Goal: Task Accomplishment & Management: Manage account settings

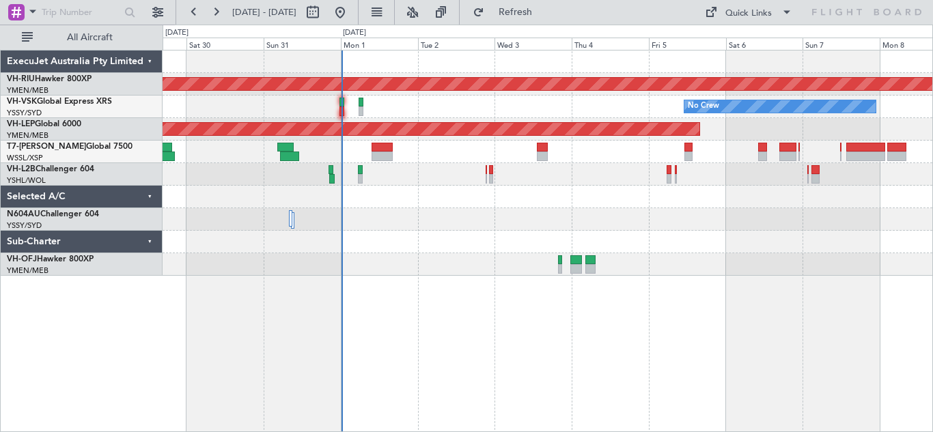
click at [499, 236] on div "Planned Maint [GEOGRAPHIC_DATA] ([GEOGRAPHIC_DATA]) No Crew Unplanned Maint Syd…" at bounding box center [548, 163] width 770 height 225
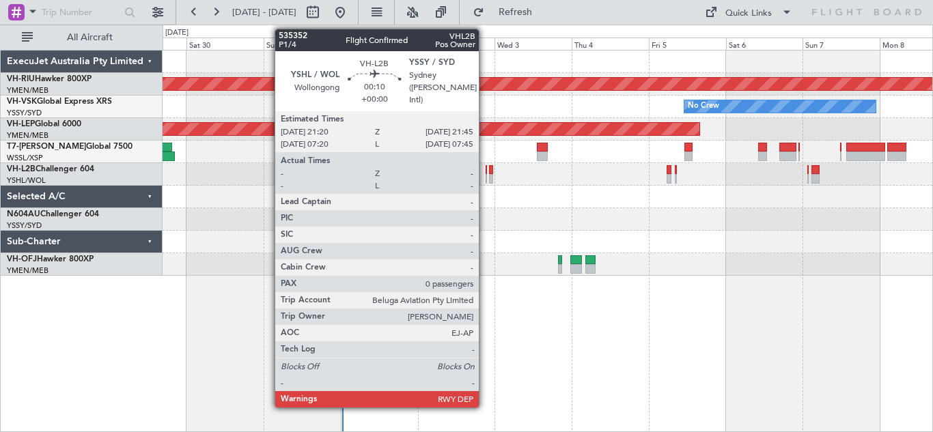
click at [486, 173] on div at bounding box center [486, 170] width 1 height 10
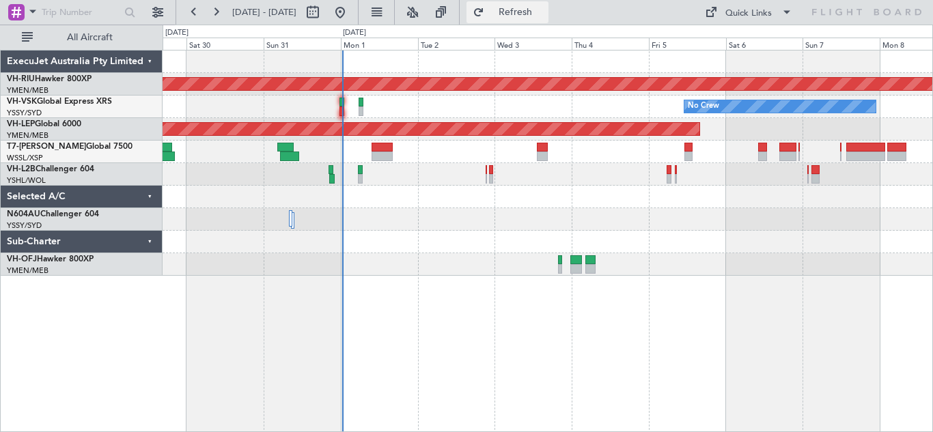
click at [544, 10] on span "Refresh" at bounding box center [515, 13] width 57 height 10
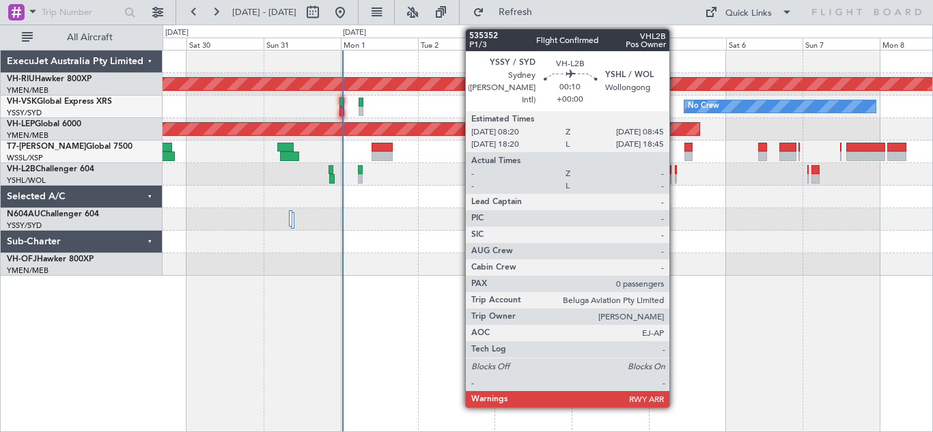
click at [676, 174] on div at bounding box center [675, 179] width 1 height 10
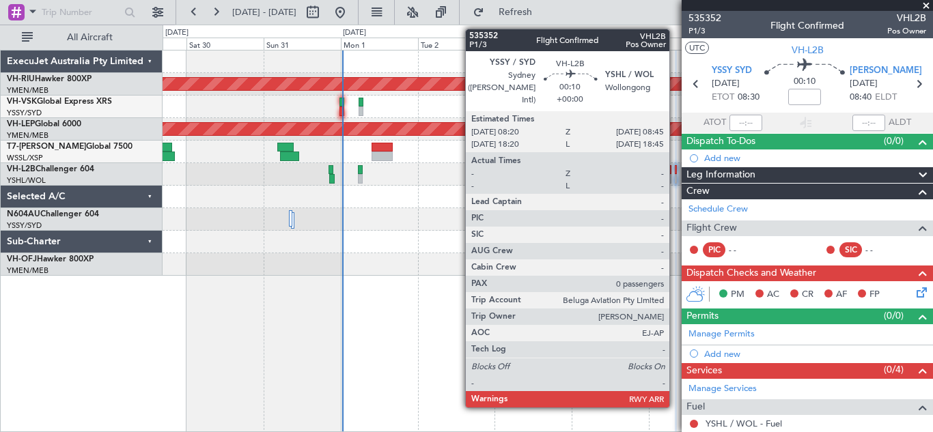
click at [676, 172] on div at bounding box center [675, 170] width 1 height 10
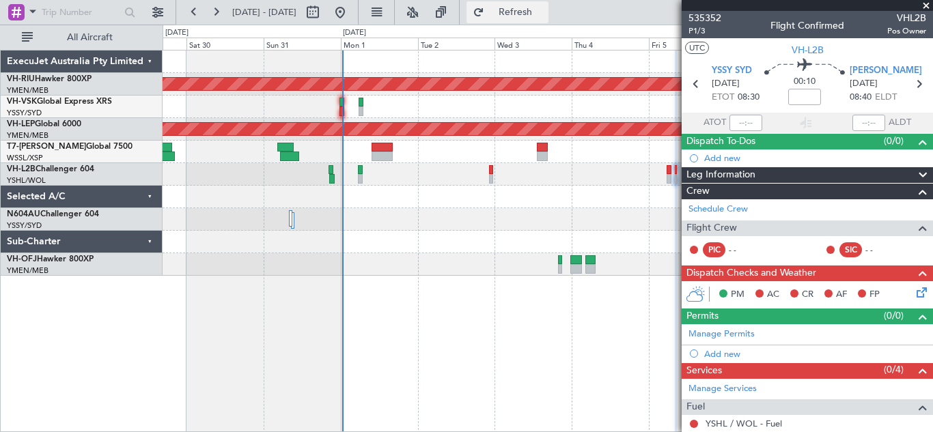
click at [544, 10] on span "Refresh" at bounding box center [515, 13] width 57 height 10
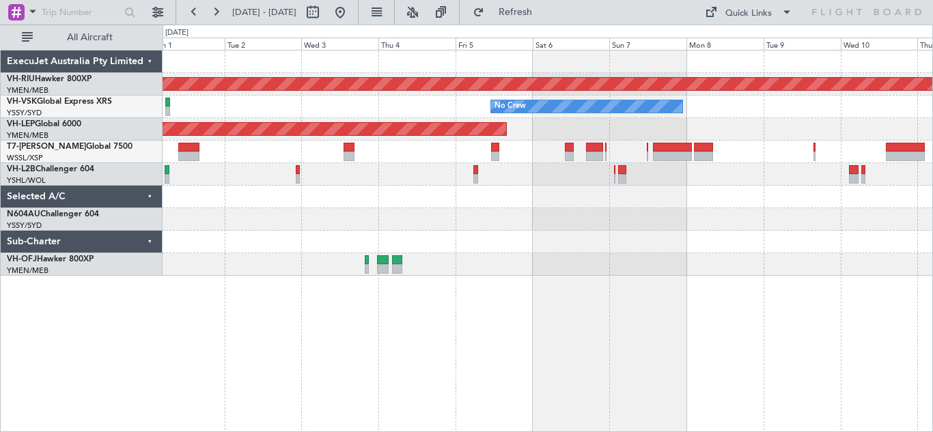
click at [630, 225] on div at bounding box center [548, 219] width 770 height 23
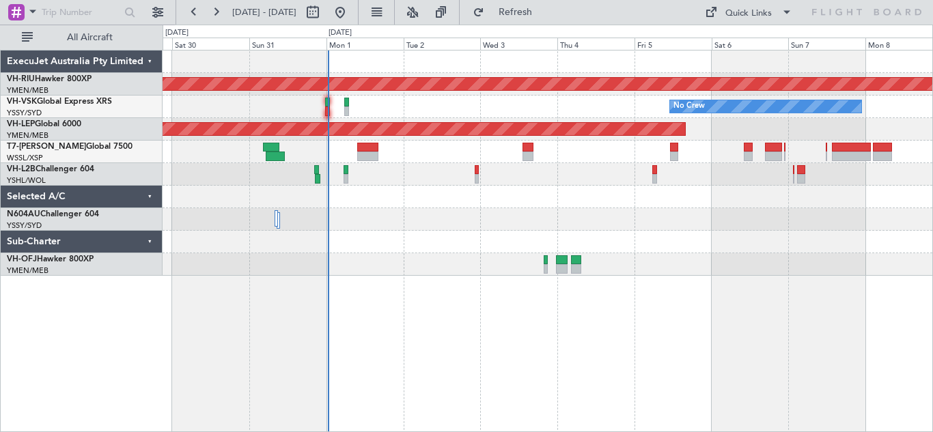
click at [459, 238] on div at bounding box center [548, 242] width 770 height 23
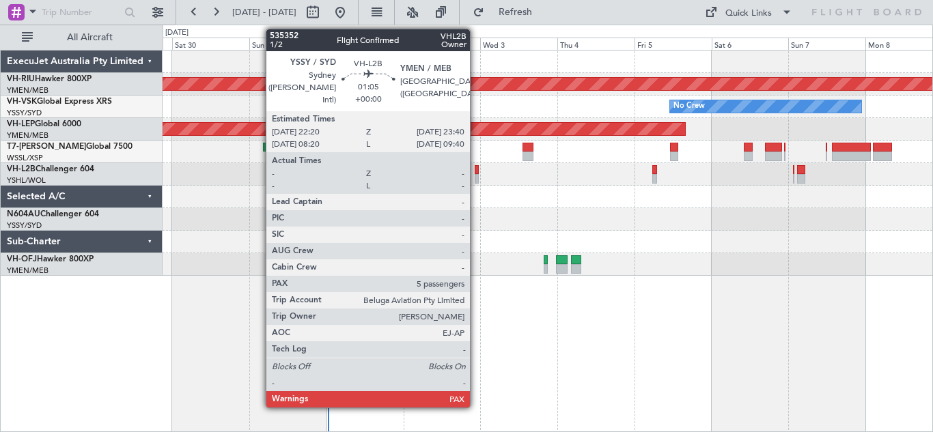
click at [476, 176] on div at bounding box center [477, 179] width 5 height 10
click at [475, 175] on div at bounding box center [477, 179] width 5 height 10
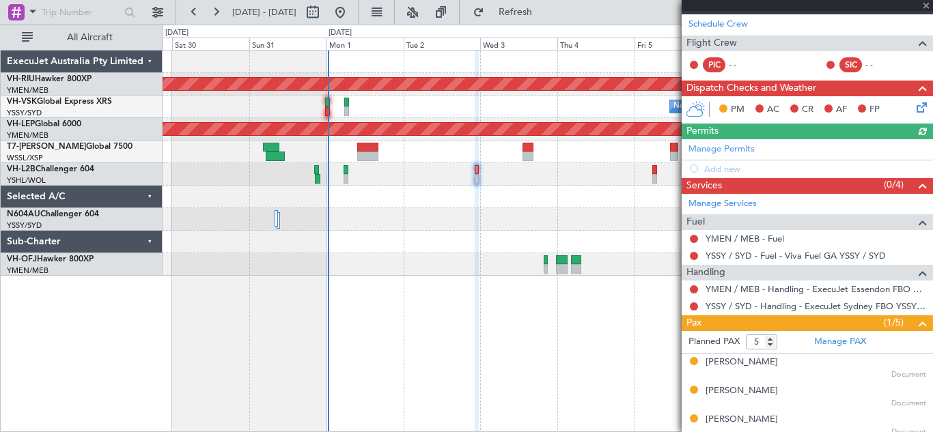
scroll to position [251, 0]
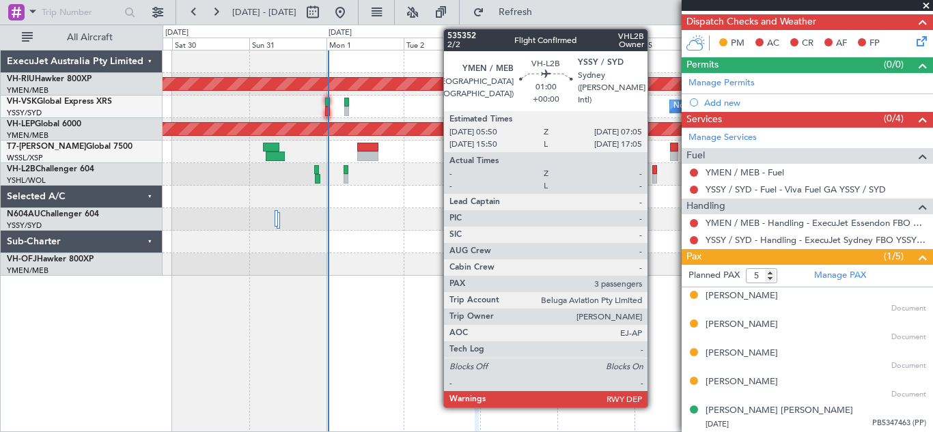
click at [654, 175] on div at bounding box center [654, 179] width 4 height 10
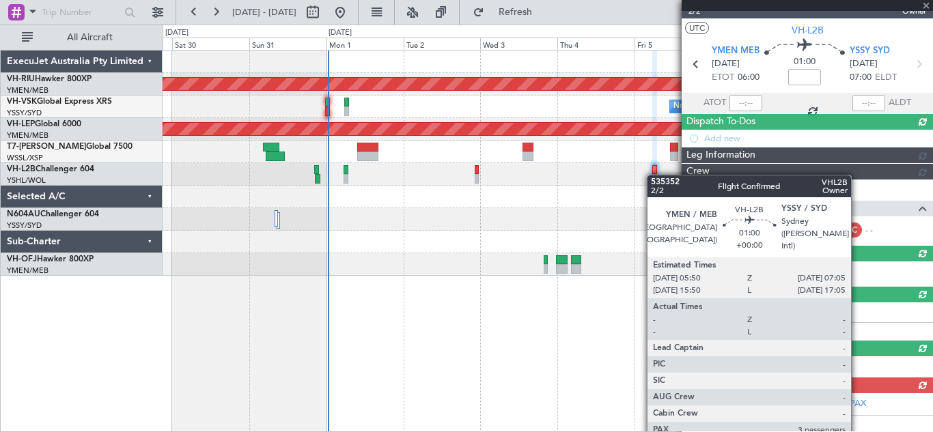
scroll to position [194, 0]
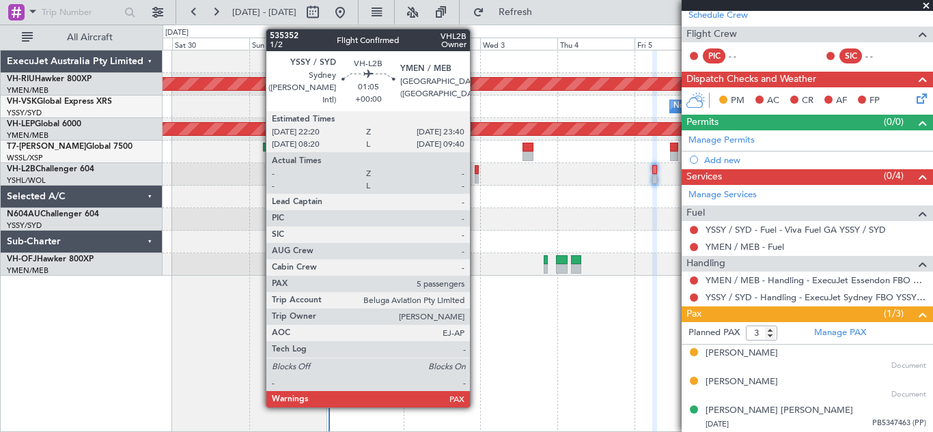
click at [476, 174] on div at bounding box center [477, 179] width 5 height 10
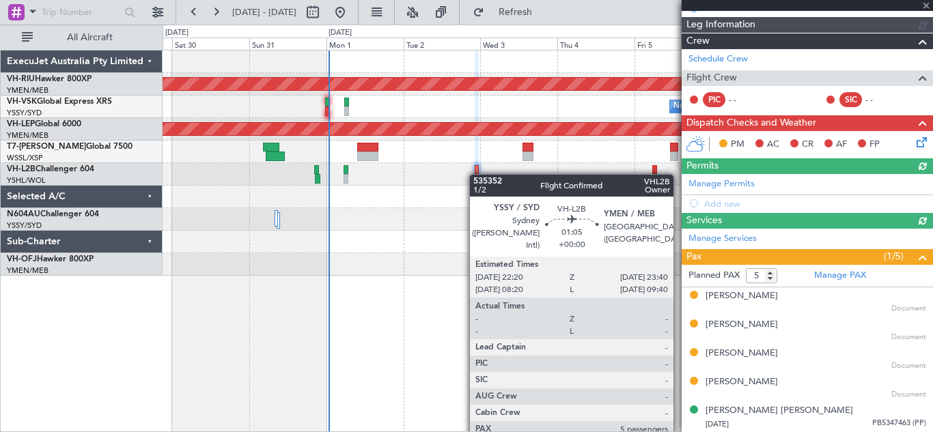
scroll to position [251, 0]
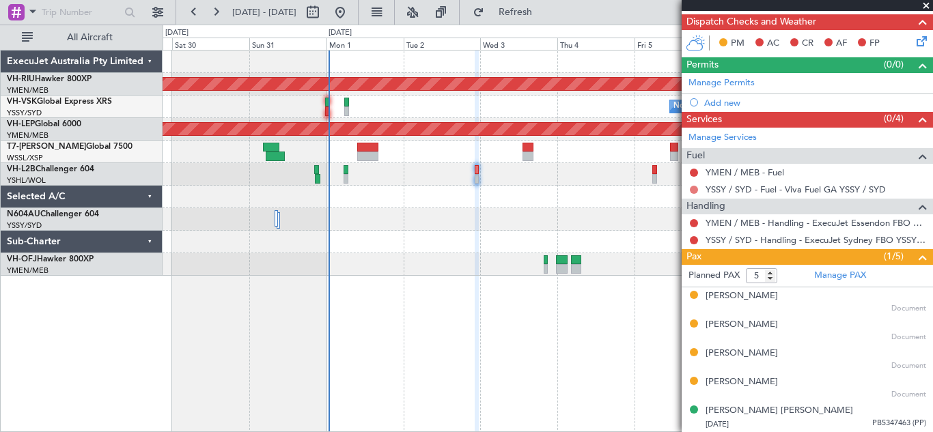
click at [690, 189] on button at bounding box center [694, 190] width 8 height 8
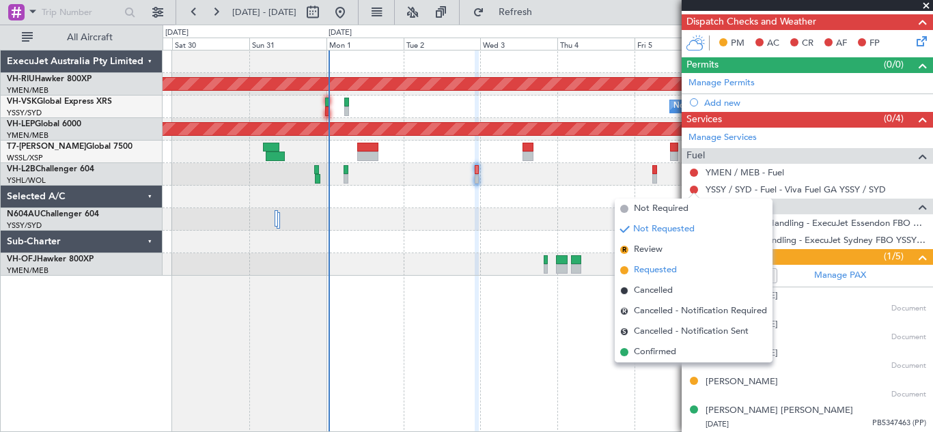
click at [652, 275] on span "Requested" at bounding box center [655, 271] width 43 height 14
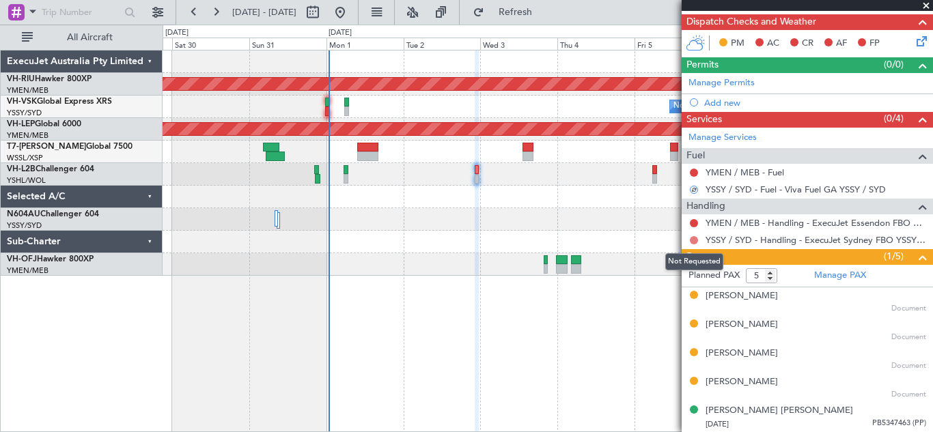
click at [693, 240] on button at bounding box center [694, 240] width 8 height 8
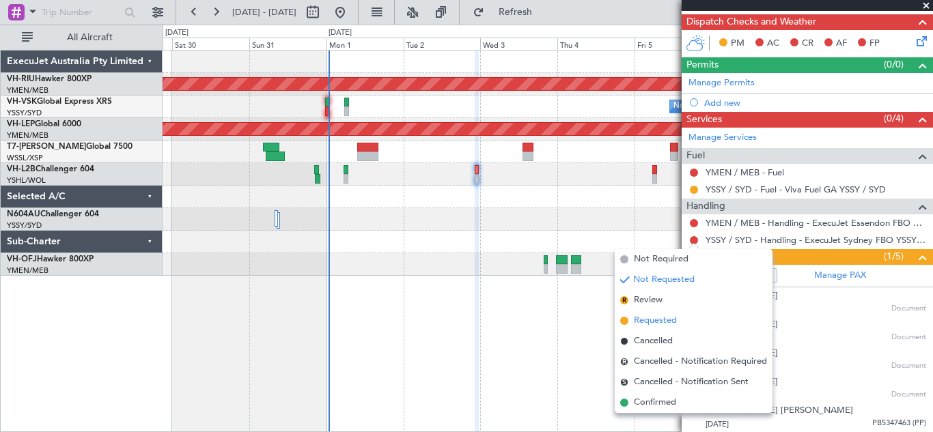
click at [644, 320] on span "Requested" at bounding box center [655, 321] width 43 height 14
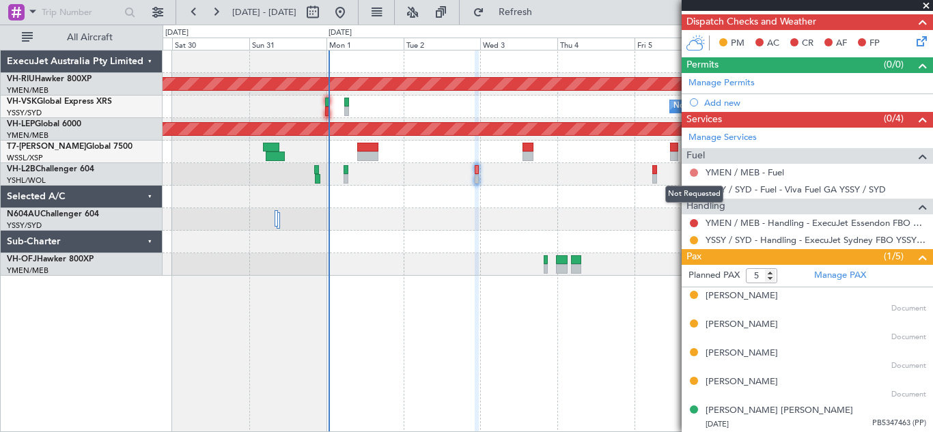
click at [694, 171] on button at bounding box center [694, 173] width 8 height 8
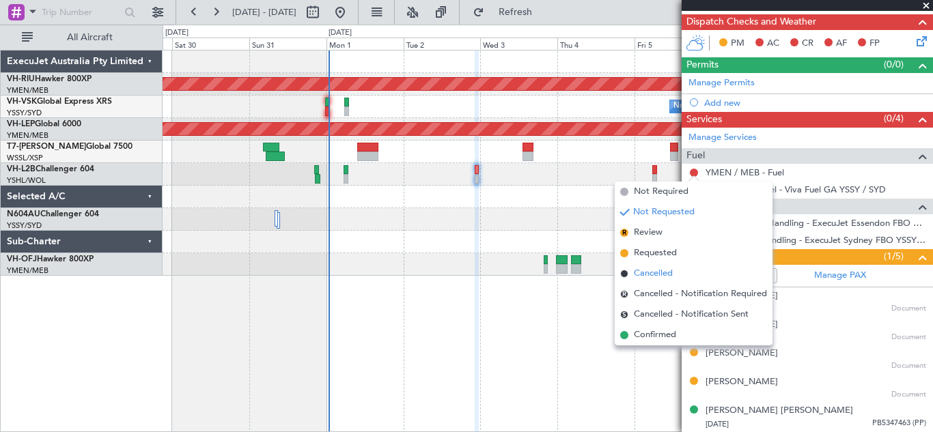
click at [653, 272] on span "Cancelled" at bounding box center [653, 274] width 39 height 14
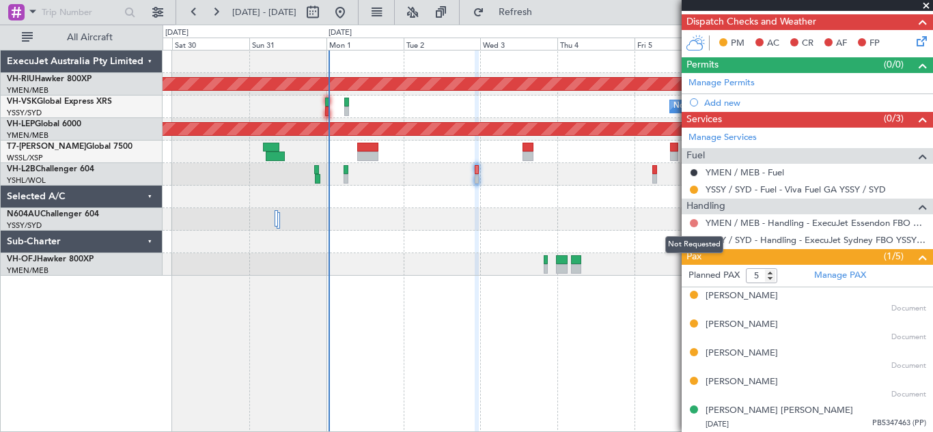
click at [695, 223] on button at bounding box center [694, 223] width 8 height 8
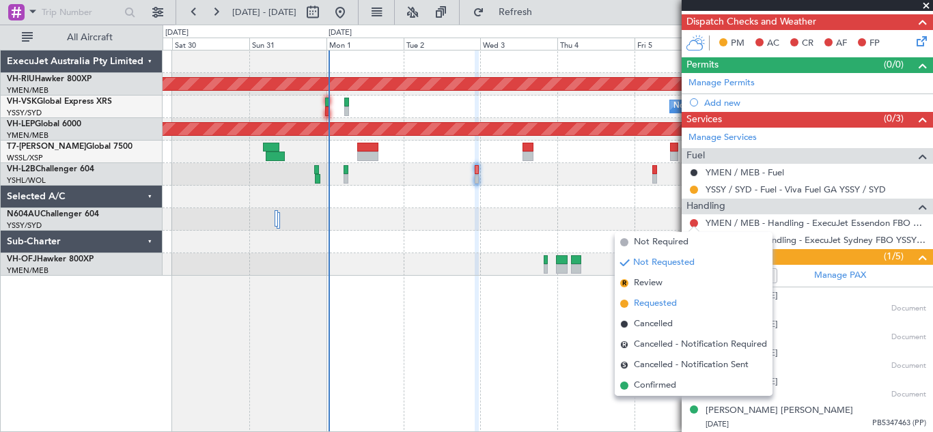
click at [663, 303] on span "Requested" at bounding box center [655, 304] width 43 height 14
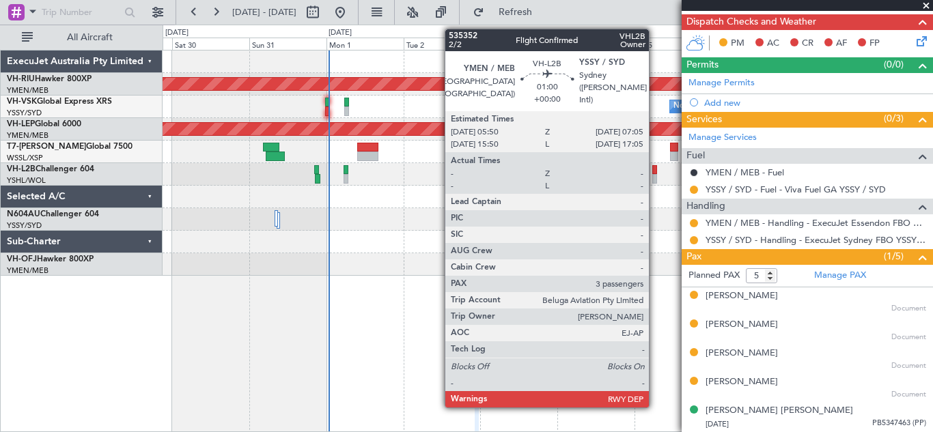
click at [655, 171] on div at bounding box center [654, 170] width 4 height 10
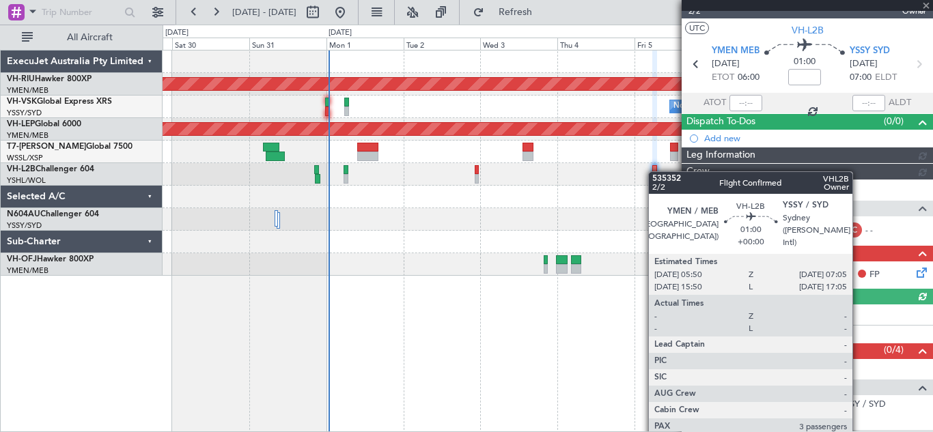
scroll to position [194, 0]
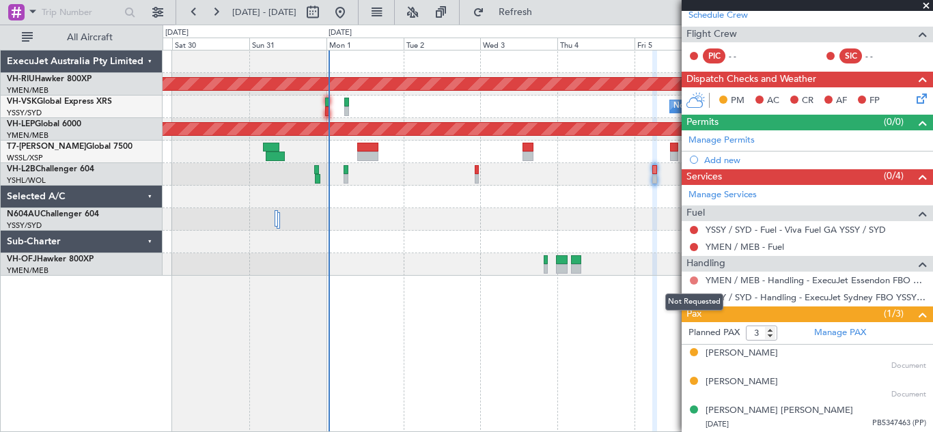
click at [696, 278] on button at bounding box center [694, 281] width 8 height 8
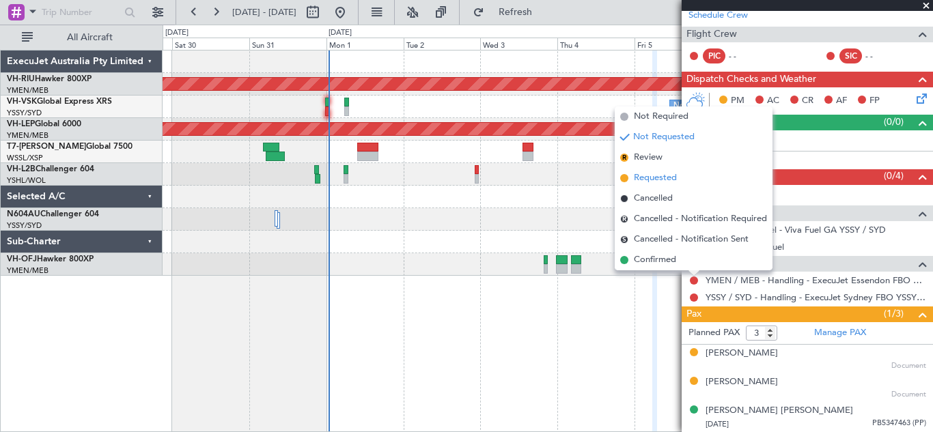
click at [652, 181] on span "Requested" at bounding box center [655, 178] width 43 height 14
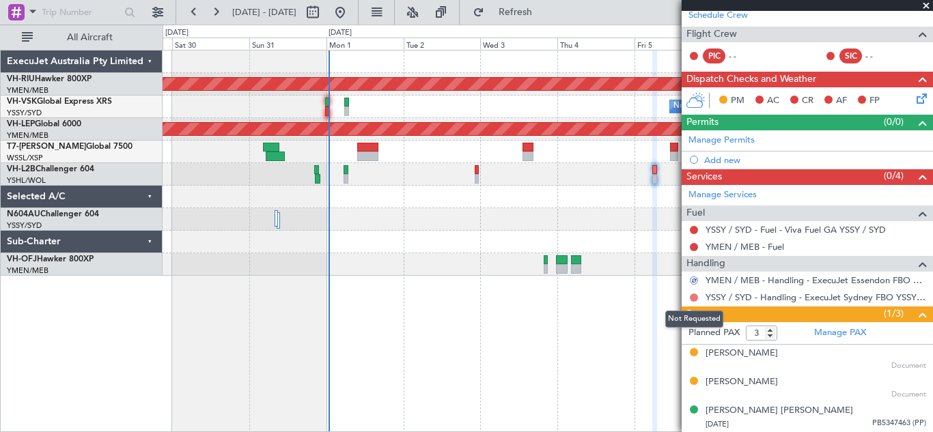
click at [696, 296] on button at bounding box center [694, 298] width 8 height 8
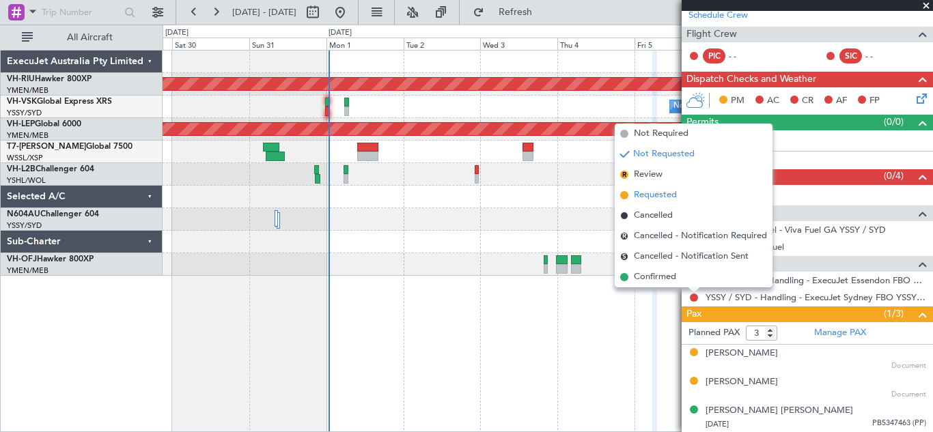
click at [652, 195] on span "Requested" at bounding box center [655, 196] width 43 height 14
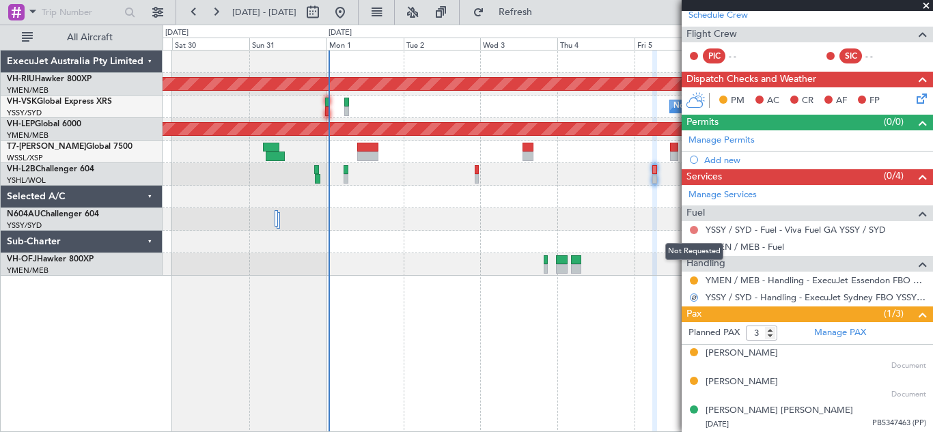
click at [695, 227] on button at bounding box center [694, 230] width 8 height 8
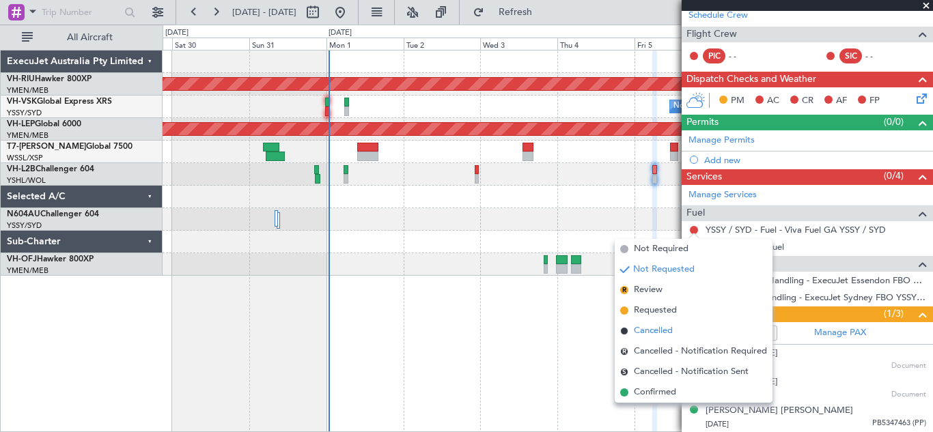
click at [659, 331] on span "Cancelled" at bounding box center [653, 331] width 39 height 14
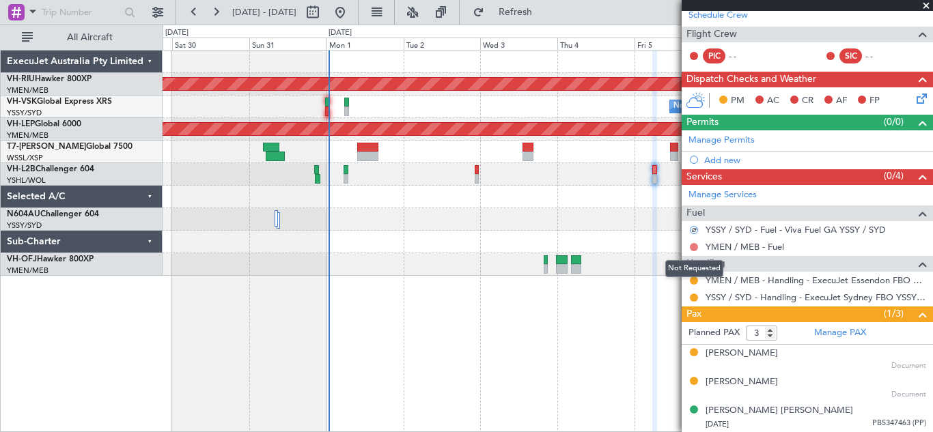
click at [695, 245] on button at bounding box center [694, 247] width 8 height 8
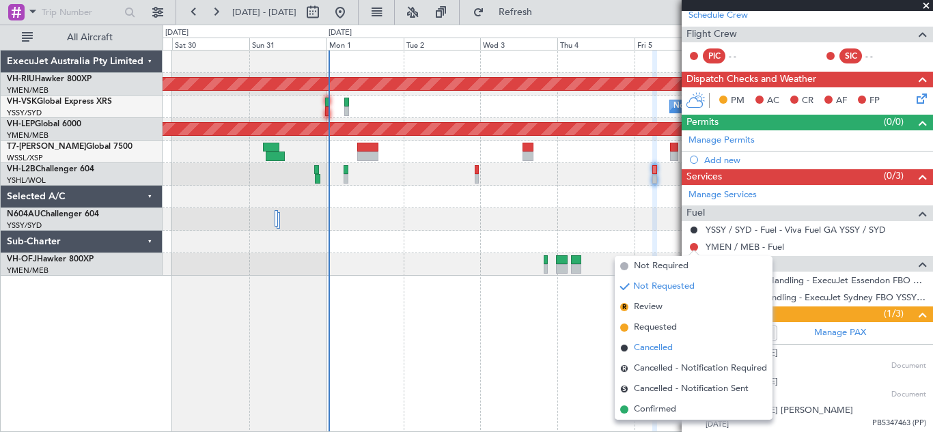
click at [644, 346] on span "Cancelled" at bounding box center [653, 349] width 39 height 14
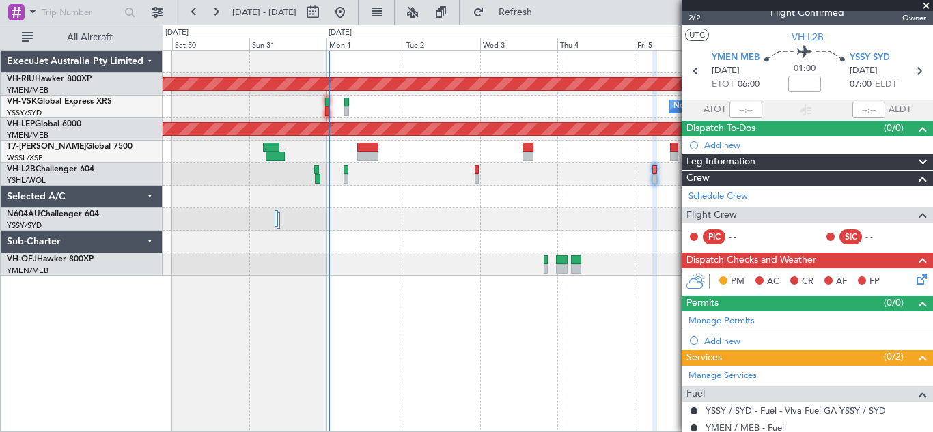
scroll to position [0, 0]
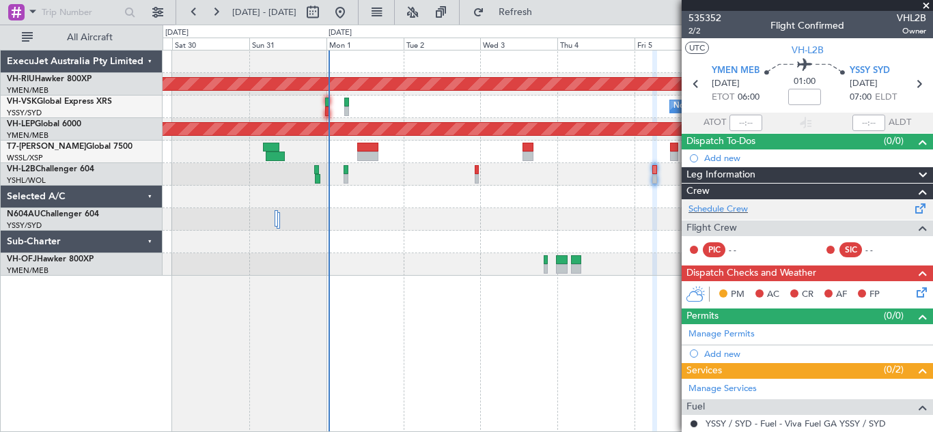
click at [913, 208] on span at bounding box center [921, 206] width 16 height 10
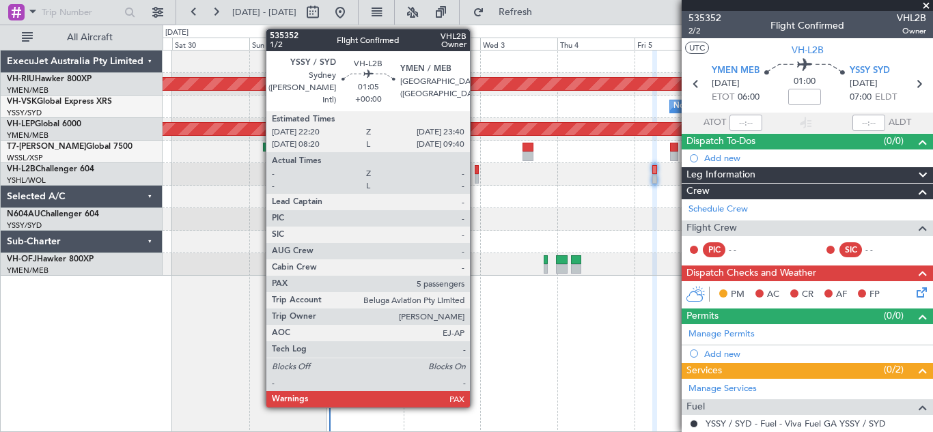
click at [476, 176] on div at bounding box center [477, 179] width 5 height 10
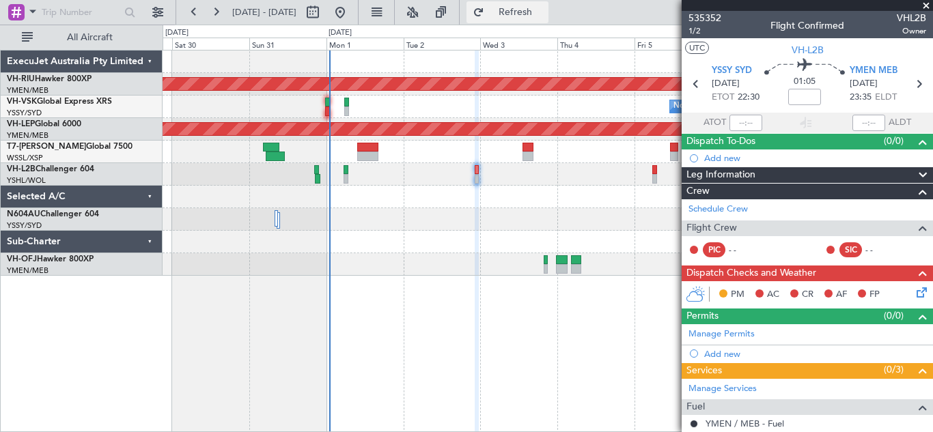
click at [544, 15] on span "Refresh" at bounding box center [515, 13] width 57 height 10
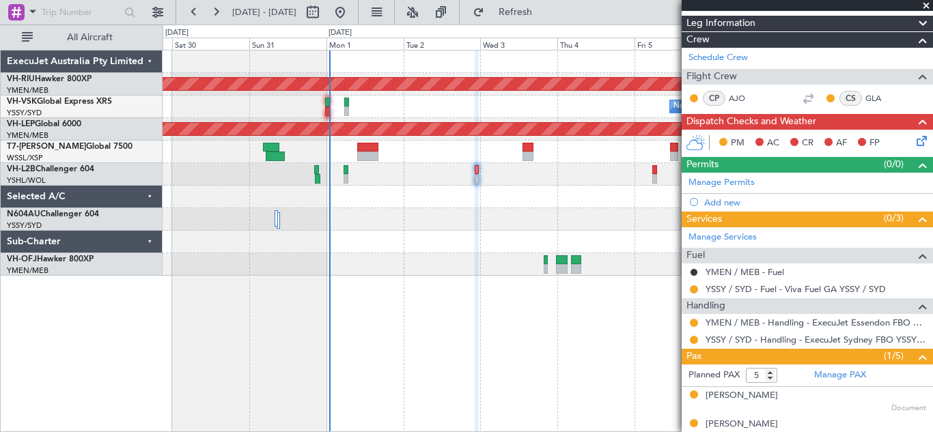
scroll to position [251, 0]
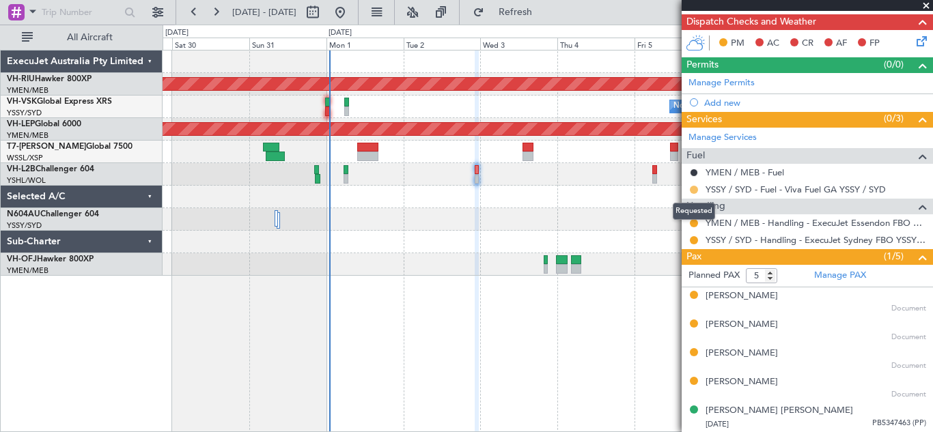
click at [694, 190] on button at bounding box center [694, 190] width 8 height 8
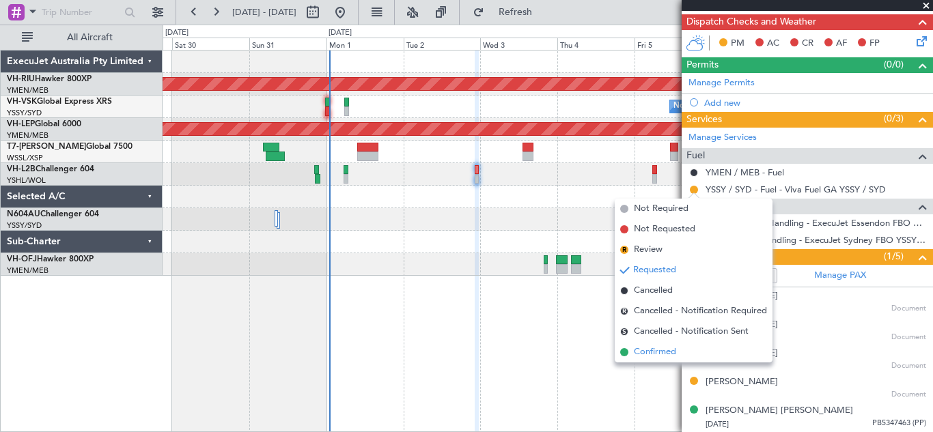
click at [659, 356] on span "Confirmed" at bounding box center [655, 353] width 42 height 14
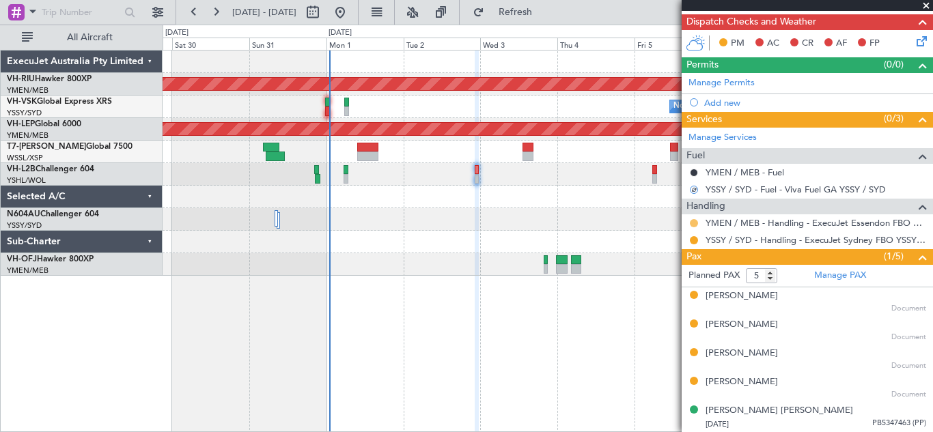
click at [694, 221] on button at bounding box center [694, 223] width 8 height 8
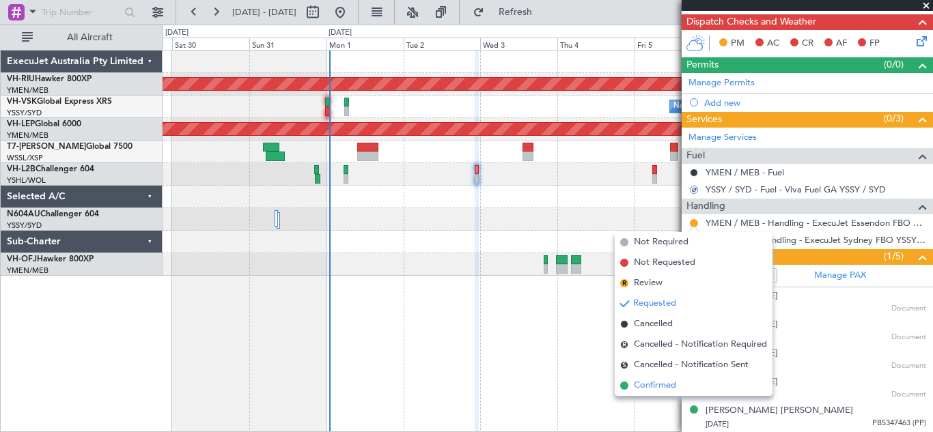
click at [647, 385] on span "Confirmed" at bounding box center [655, 386] width 42 height 14
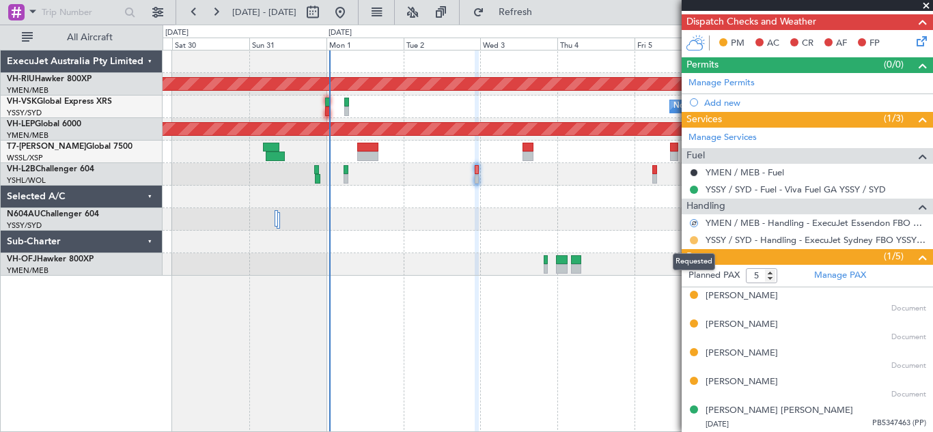
click at [692, 238] on button at bounding box center [694, 240] width 8 height 8
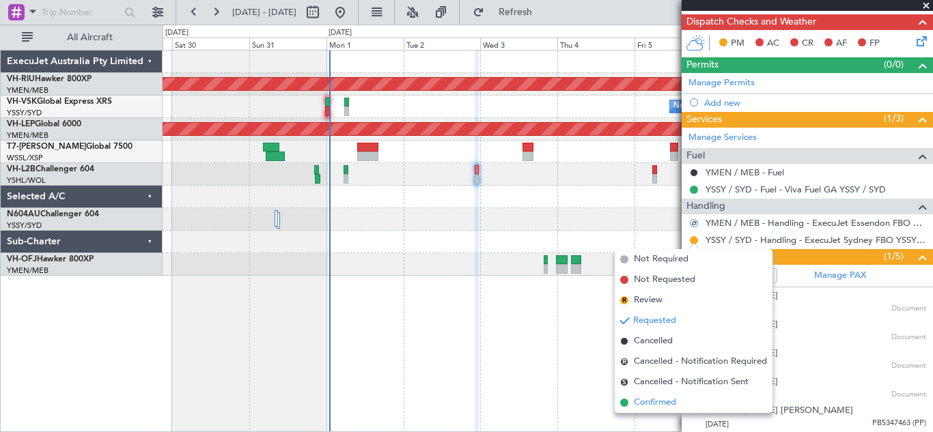
click at [649, 404] on span "Confirmed" at bounding box center [655, 403] width 42 height 14
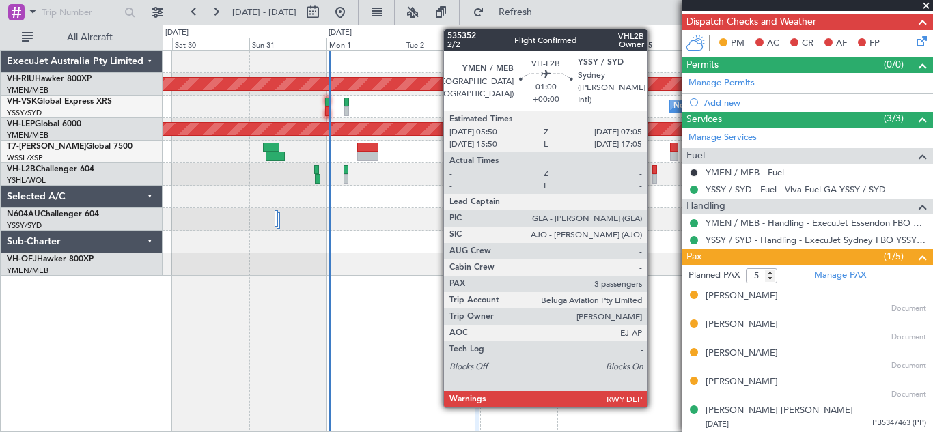
click at [654, 171] on div at bounding box center [654, 170] width 4 height 10
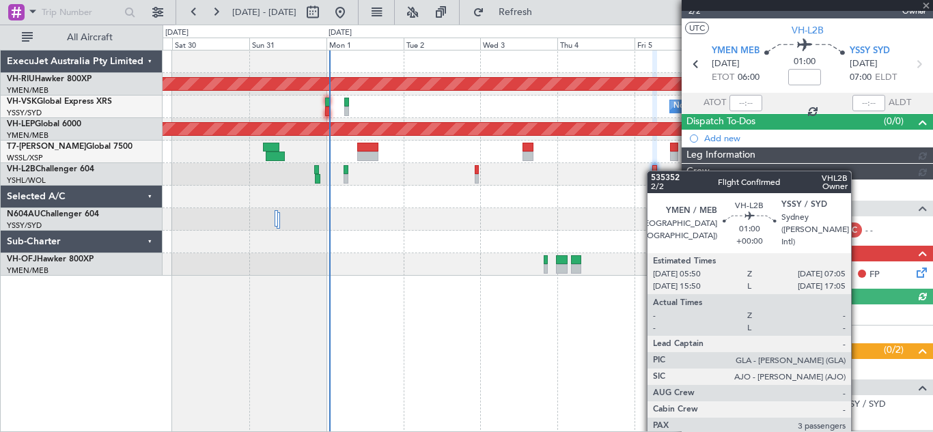
scroll to position [194, 0]
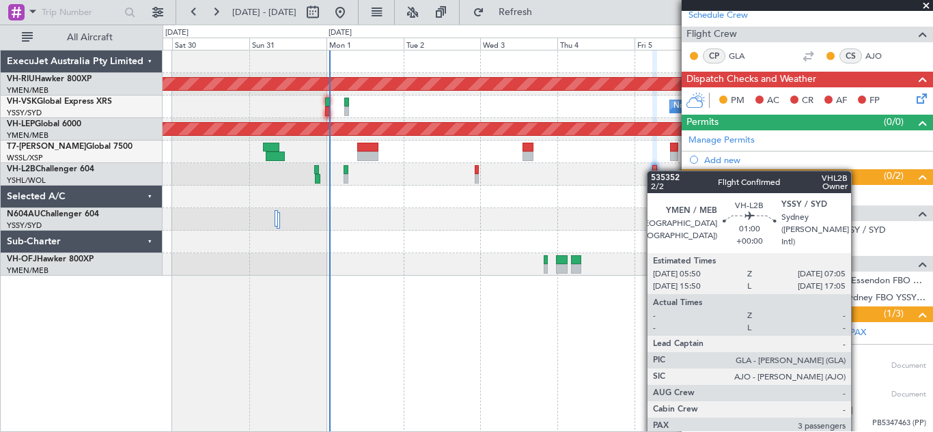
click at [542, 189] on div at bounding box center [548, 197] width 770 height 23
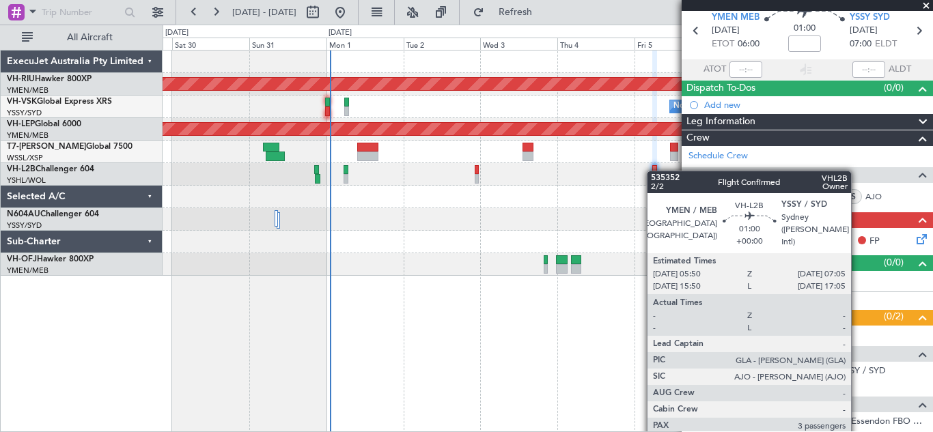
scroll to position [175, 0]
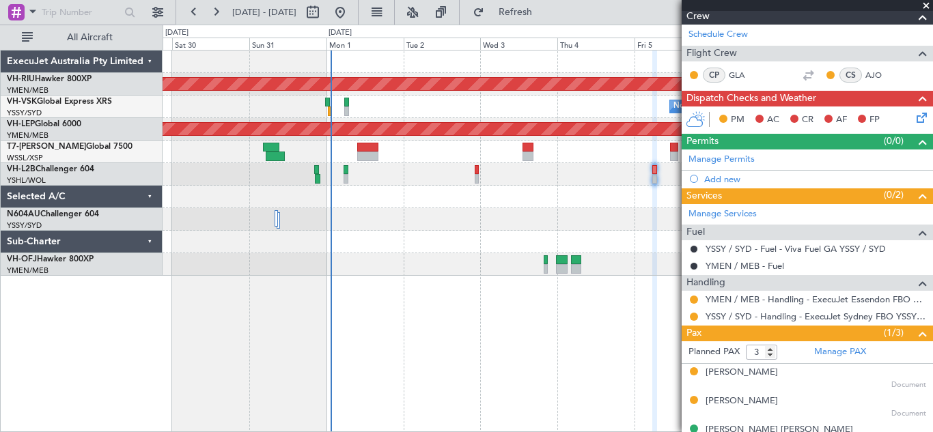
click at [926, 4] on span at bounding box center [927, 6] width 14 height 12
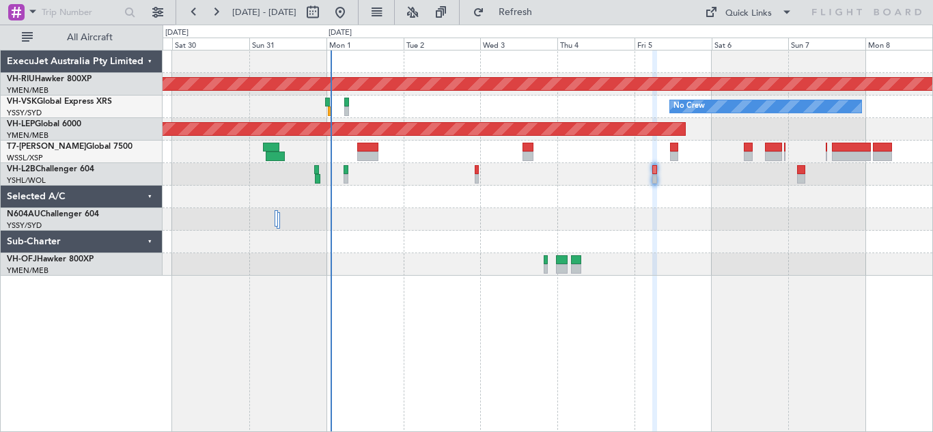
type input "0"
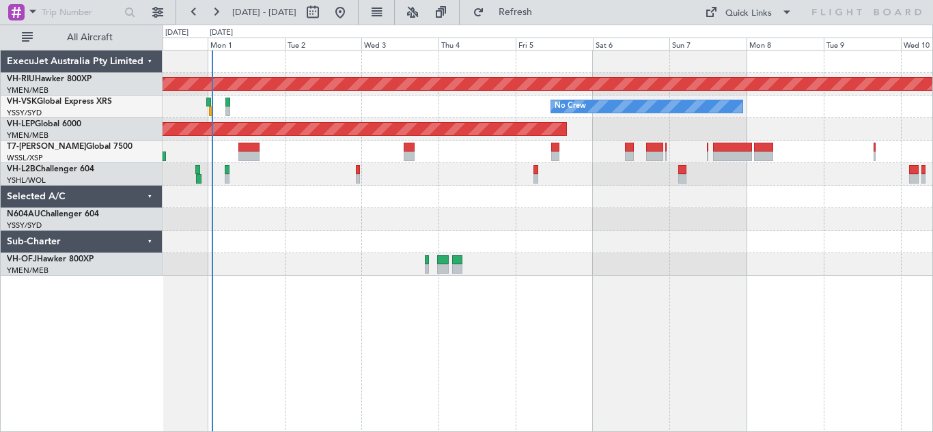
click at [598, 232] on div "Planned Maint [GEOGRAPHIC_DATA] ([GEOGRAPHIC_DATA]) No Crew Unplanned Maint Wic…" at bounding box center [548, 163] width 770 height 225
drag, startPoint x: 619, startPoint y: 224, endPoint x: 557, endPoint y: 218, distance: 62.5
click at [497, 217] on div at bounding box center [548, 219] width 770 height 23
drag, startPoint x: 656, startPoint y: 227, endPoint x: 582, endPoint y: 240, distance: 74.9
click at [873, 249] on div at bounding box center [548, 242] width 770 height 23
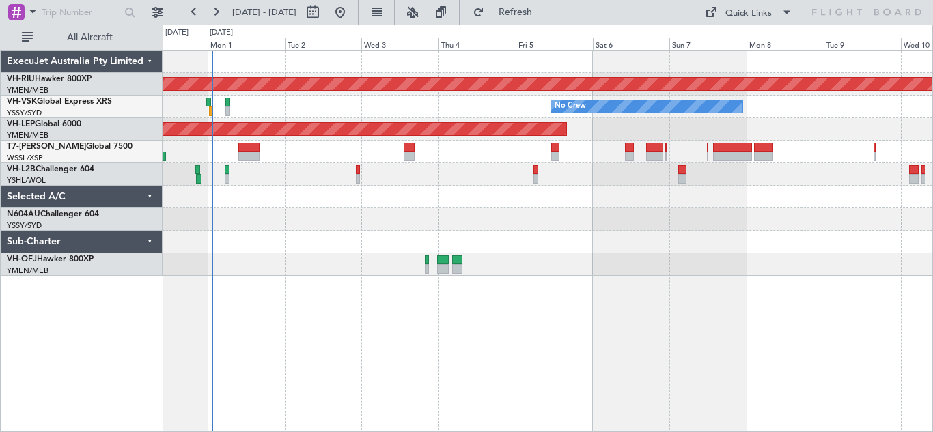
drag, startPoint x: 873, startPoint y: 249, endPoint x: 808, endPoint y: 238, distance: 65.9
click at [849, 216] on div at bounding box center [548, 219] width 770 height 23
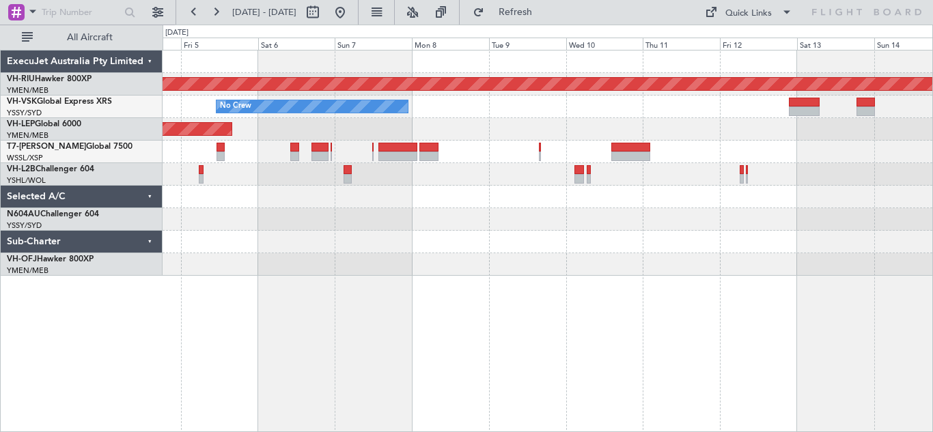
click at [514, 248] on div "Planned Maint [GEOGRAPHIC_DATA] ([GEOGRAPHIC_DATA]) No Crew Unplanned Maint Wic…" at bounding box center [548, 163] width 770 height 225
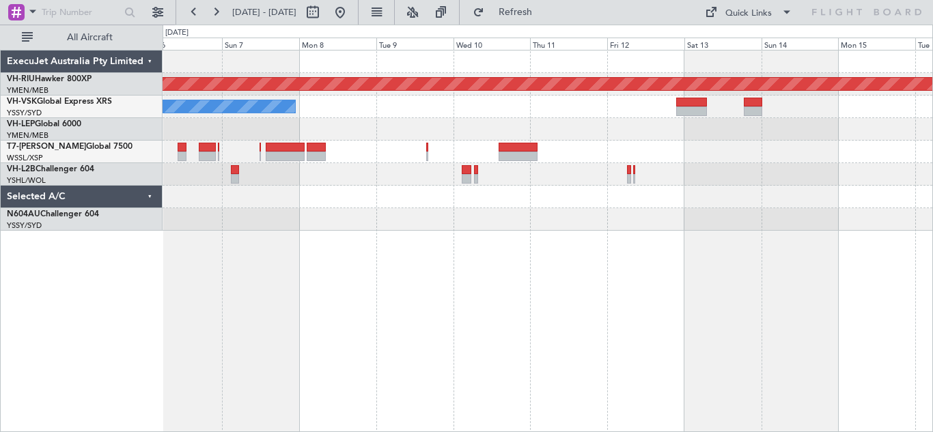
click at [332, 198] on div at bounding box center [548, 197] width 770 height 23
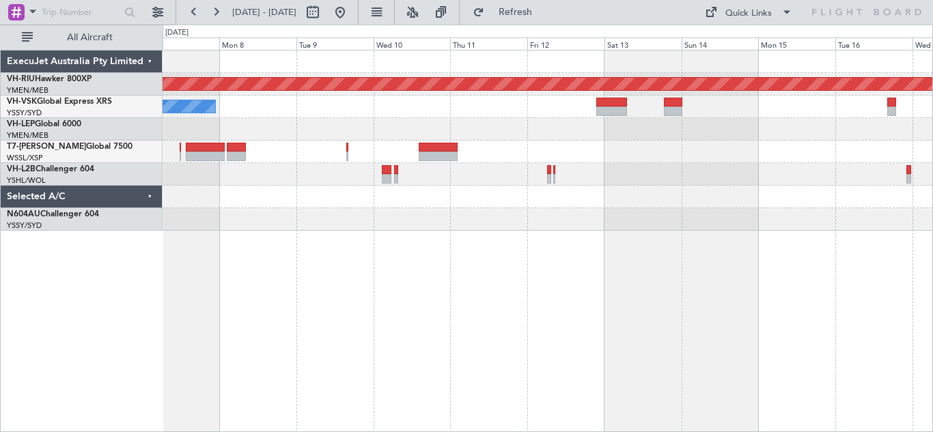
click at [502, 225] on div at bounding box center [548, 219] width 770 height 23
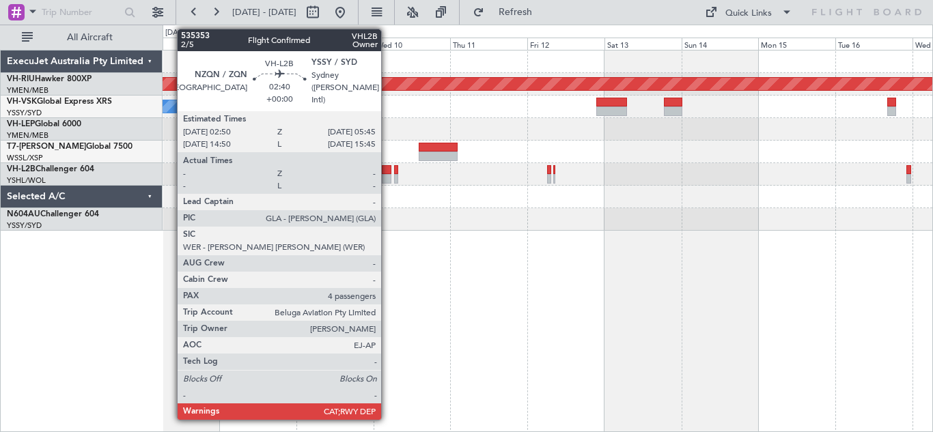
click at [387, 176] on div at bounding box center [387, 179] width 10 height 10
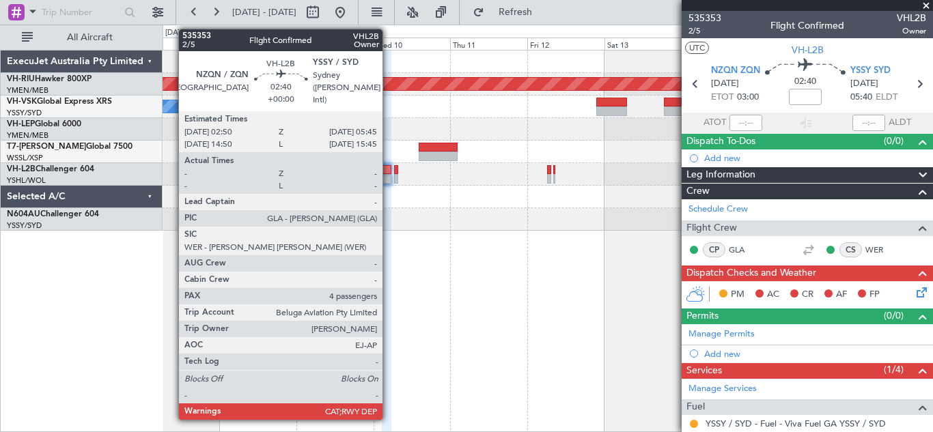
click at [389, 174] on div at bounding box center [387, 179] width 10 height 10
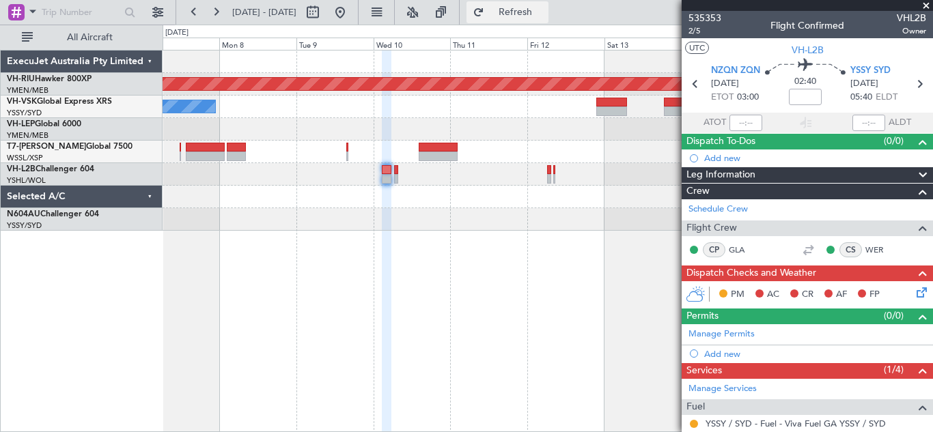
click at [544, 12] on span "Refresh" at bounding box center [515, 13] width 57 height 10
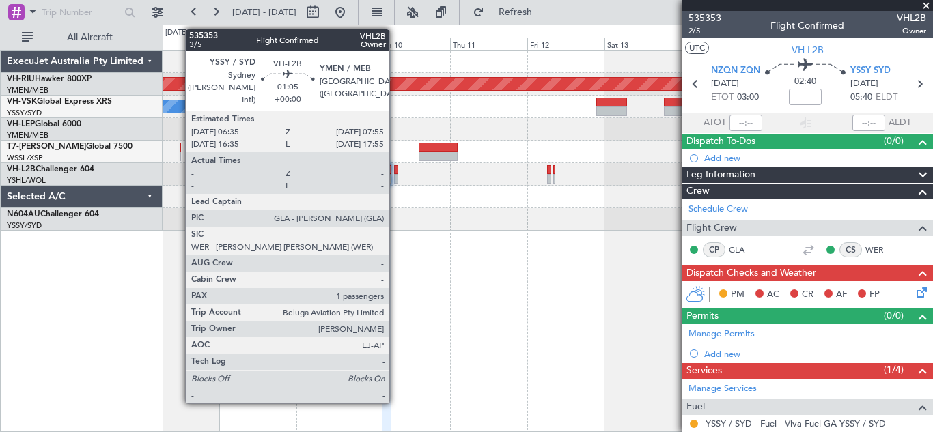
click at [396, 174] on div at bounding box center [396, 179] width 5 height 10
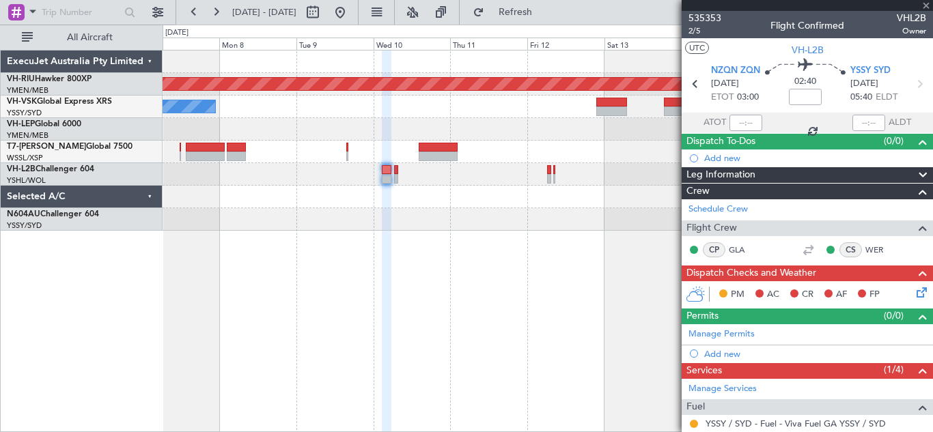
type input "1"
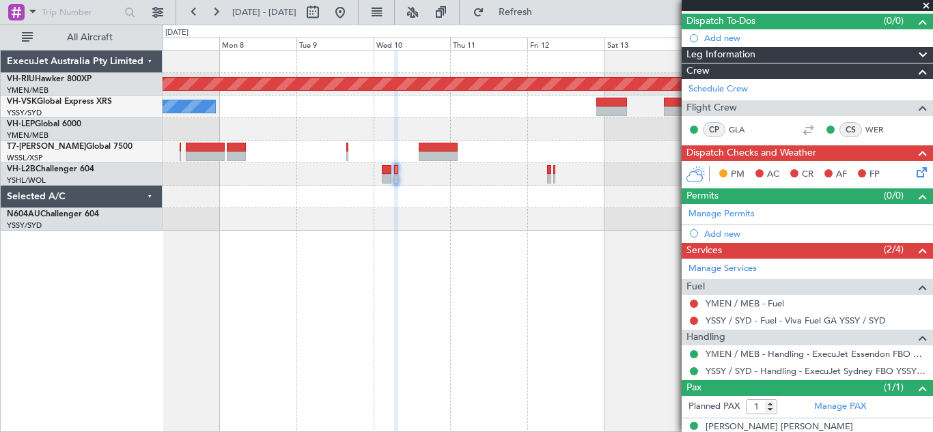
scroll to position [137, 0]
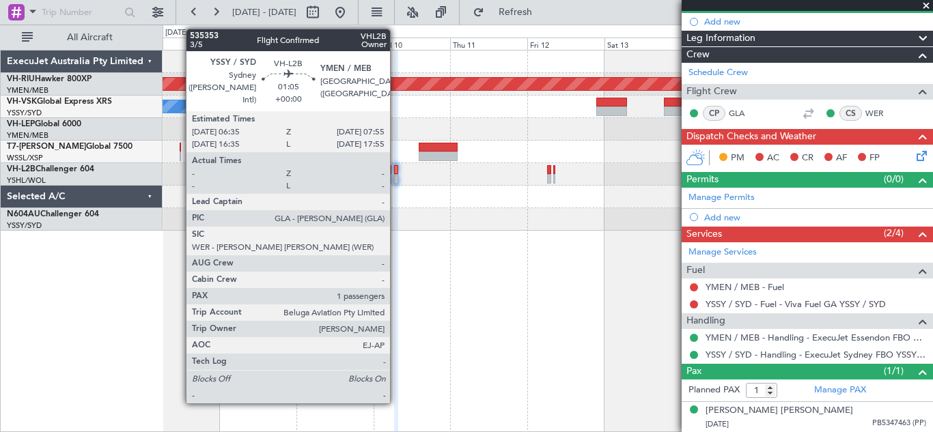
click at [396, 173] on div at bounding box center [396, 170] width 5 height 10
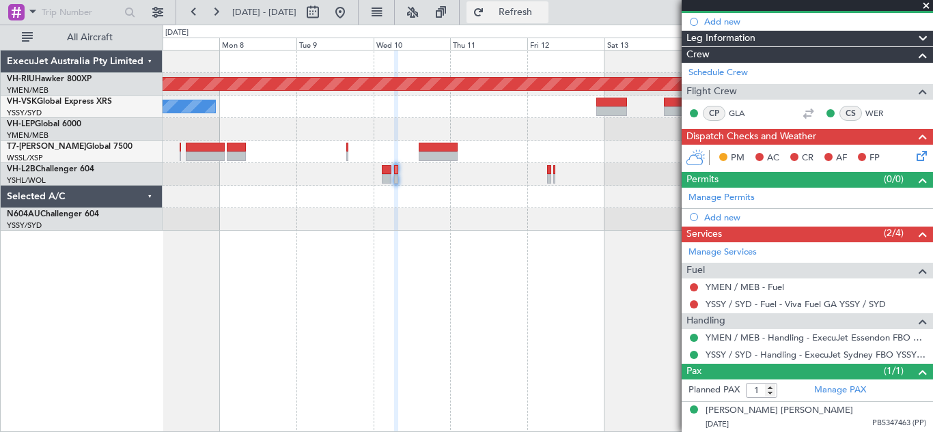
click at [544, 10] on span "Refresh" at bounding box center [515, 13] width 57 height 10
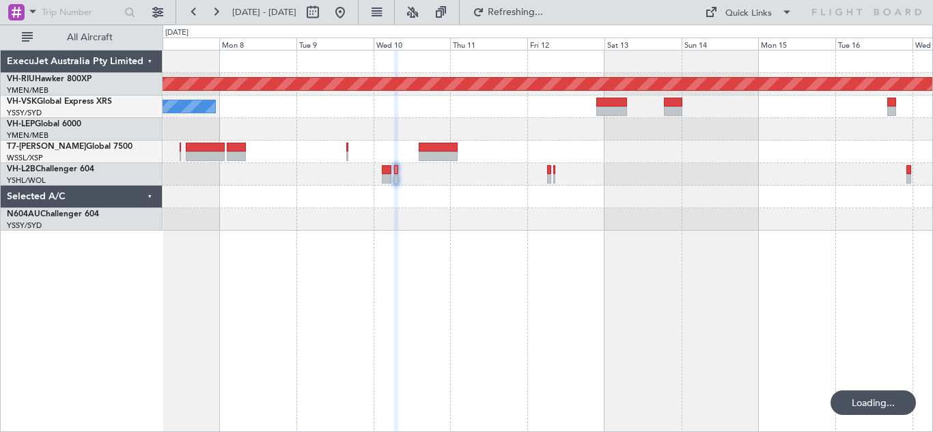
scroll to position [0, 0]
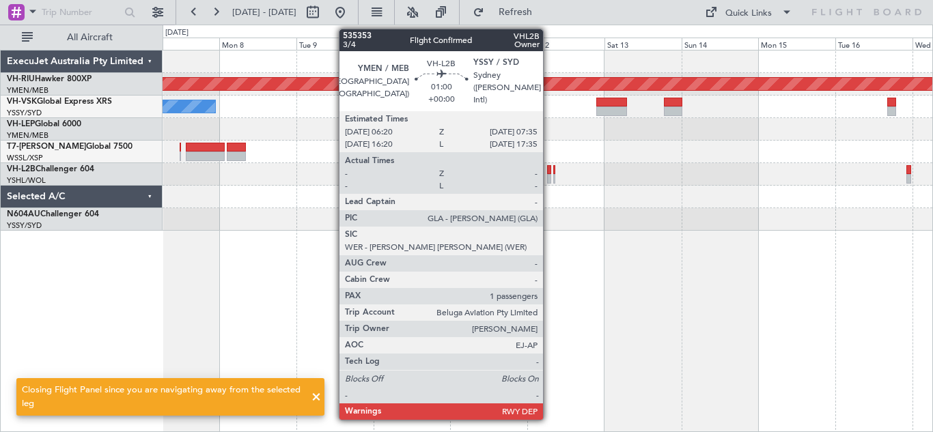
click at [549, 176] on div at bounding box center [549, 179] width 4 height 10
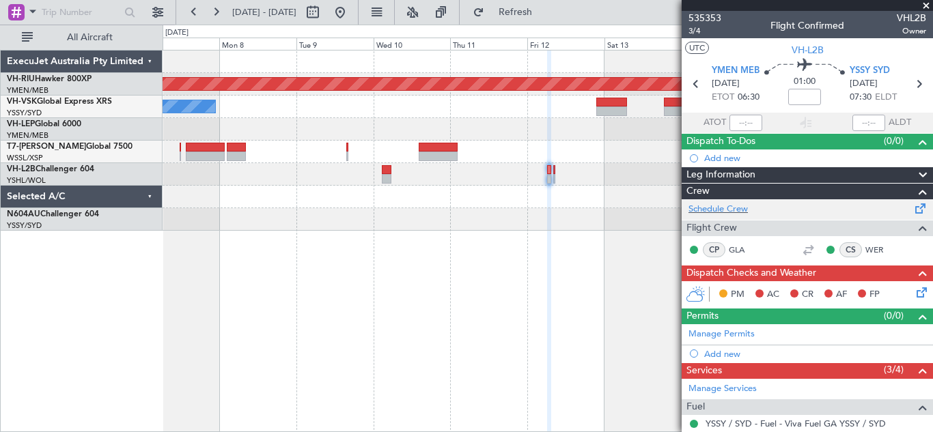
click at [913, 208] on span at bounding box center [921, 206] width 16 height 10
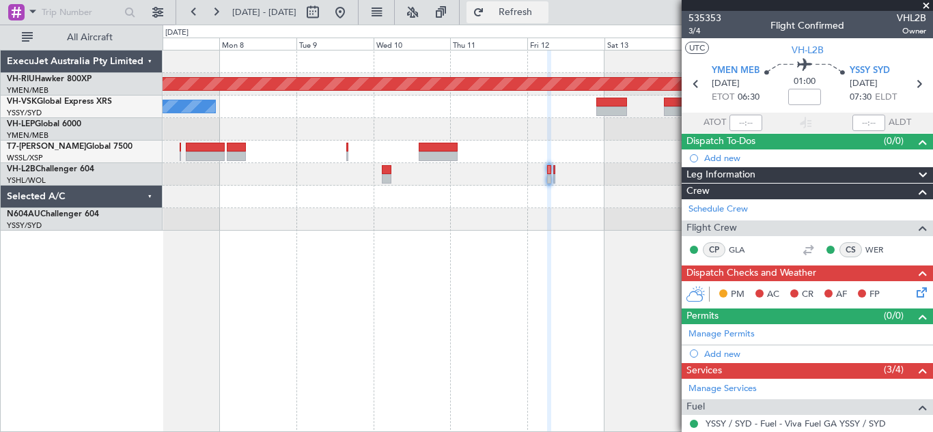
click at [544, 12] on span "Refresh" at bounding box center [515, 13] width 57 height 10
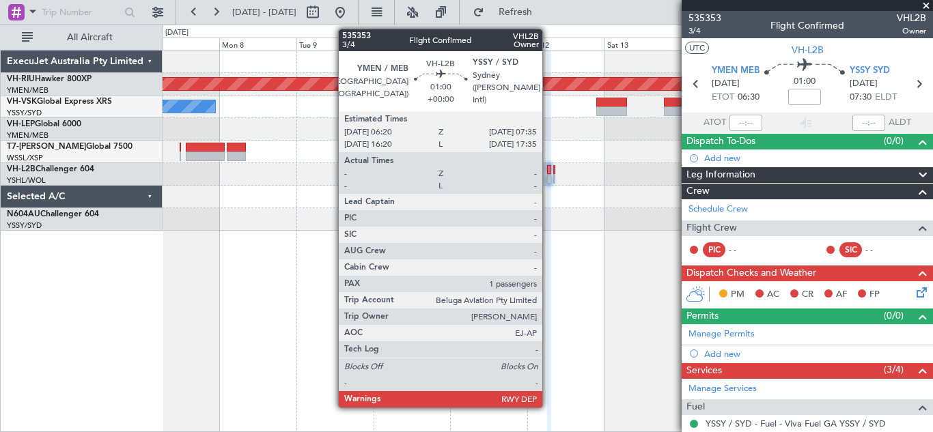
click at [549, 174] on div at bounding box center [549, 170] width 4 height 10
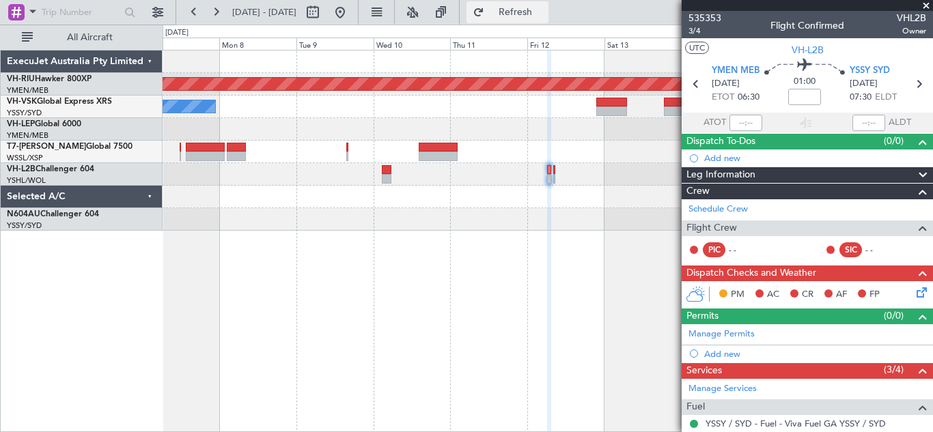
click at [544, 11] on span "Refresh" at bounding box center [515, 13] width 57 height 10
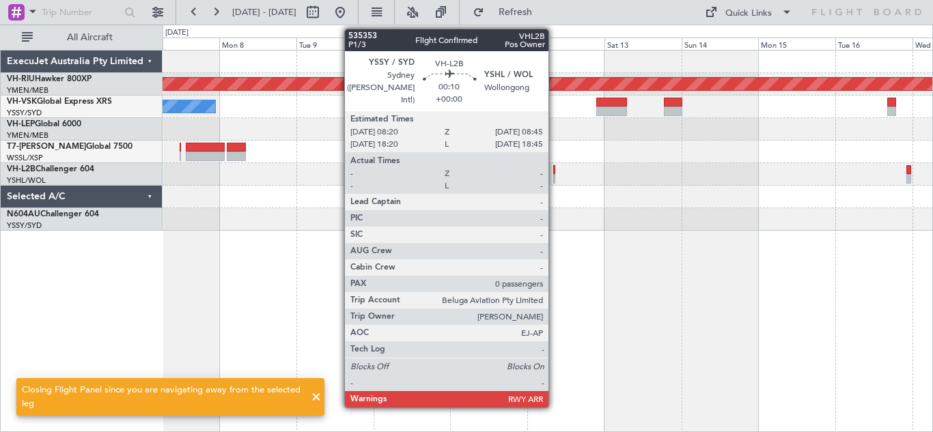
click at [555, 176] on div at bounding box center [553, 179] width 1 height 10
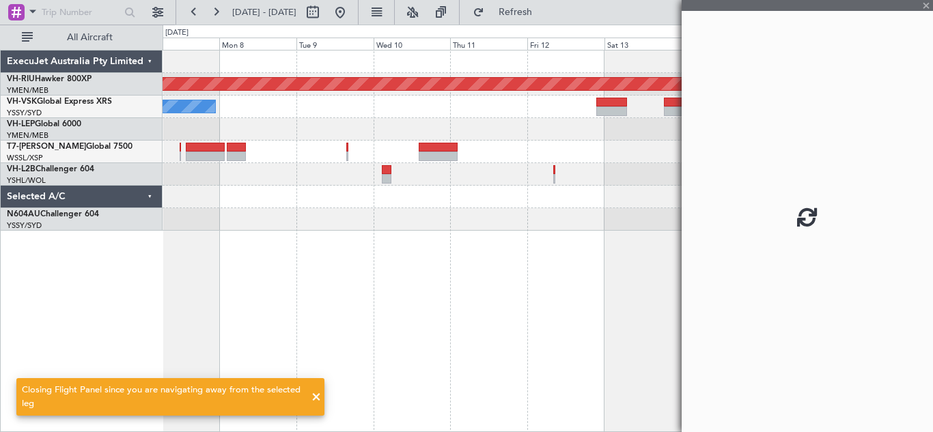
click at [555, 176] on div at bounding box center [553, 179] width 1 height 10
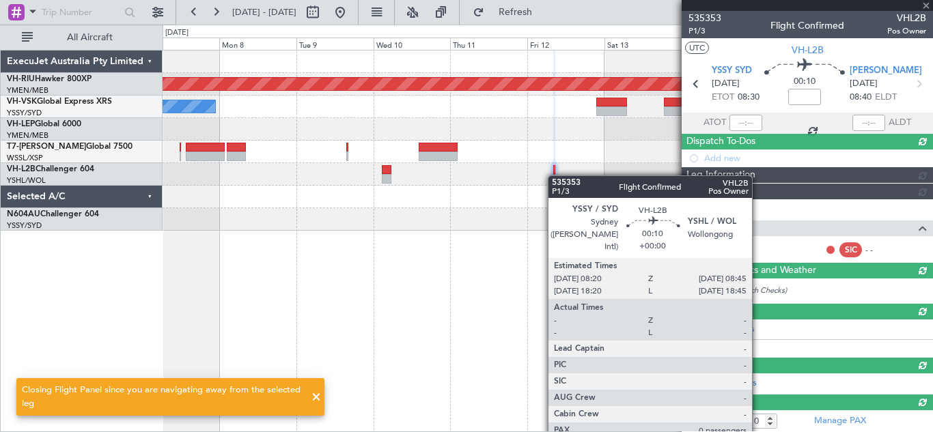
click at [555, 176] on div at bounding box center [553, 179] width 1 height 10
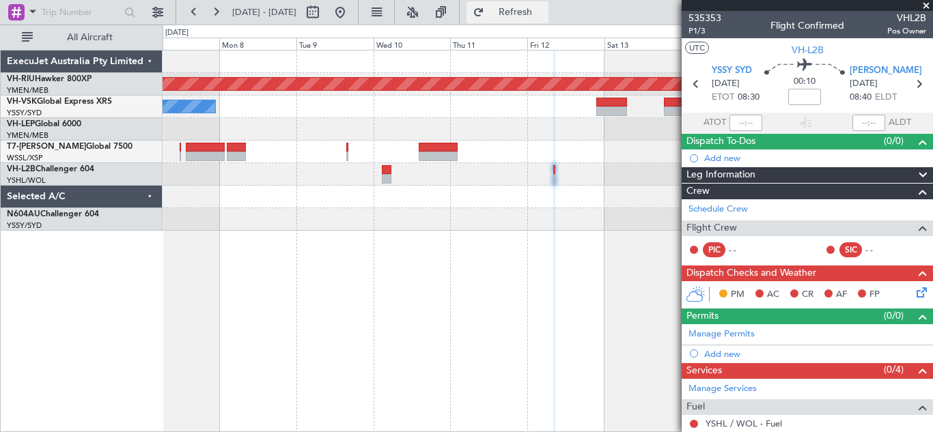
click at [544, 11] on span "Refresh" at bounding box center [515, 13] width 57 height 10
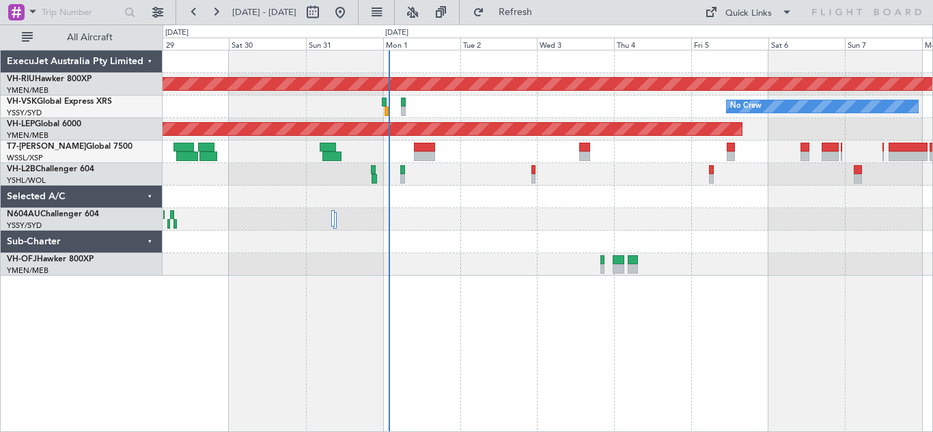
click at [543, 221] on div "Planned Maint [GEOGRAPHIC_DATA] ([GEOGRAPHIC_DATA]) No Crew Unplanned Maint Syd…" at bounding box center [548, 163] width 770 height 225
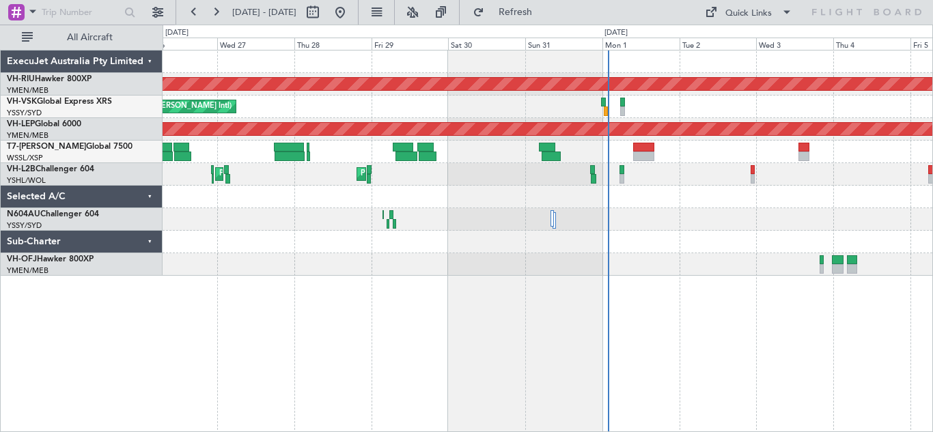
click at [471, 191] on div "Planned Maint [GEOGRAPHIC_DATA] ([GEOGRAPHIC_DATA]) Unplanned Maint Sydney ([PE…" at bounding box center [548, 163] width 770 height 225
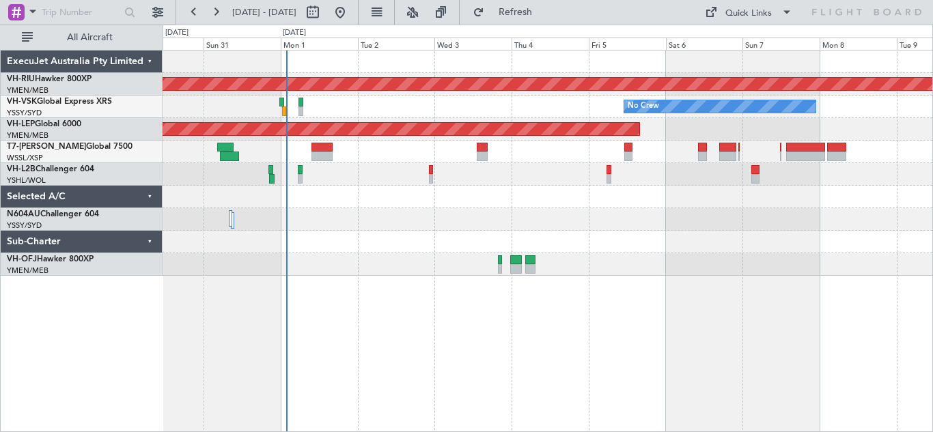
click at [389, 206] on div "Planned Maint [GEOGRAPHIC_DATA] ([GEOGRAPHIC_DATA]) No Crew Unplanned Maint Wic…" at bounding box center [548, 163] width 770 height 225
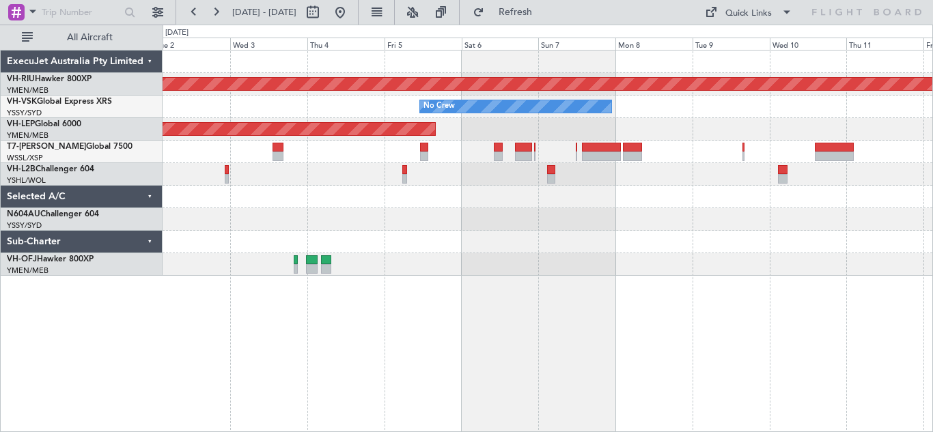
click at [437, 229] on div "Planned Maint [GEOGRAPHIC_DATA] ([GEOGRAPHIC_DATA]) No Crew Unplanned Maint Wic…" at bounding box center [548, 163] width 770 height 225
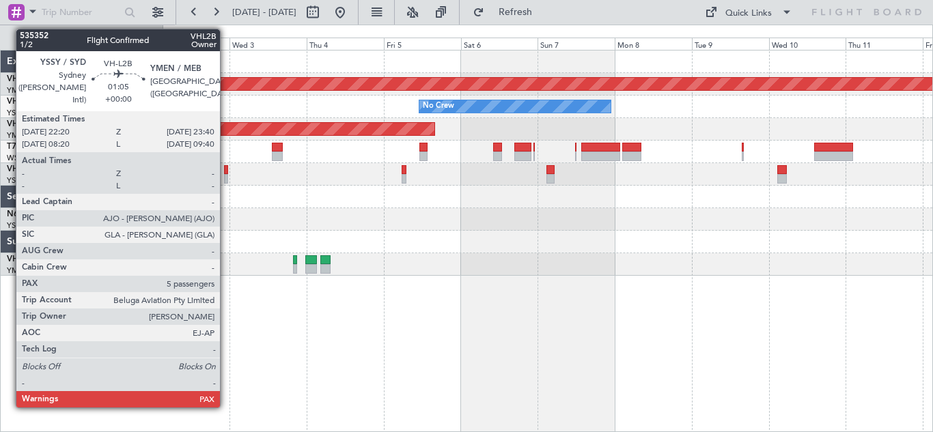
click at [226, 174] on div at bounding box center [226, 170] width 5 height 10
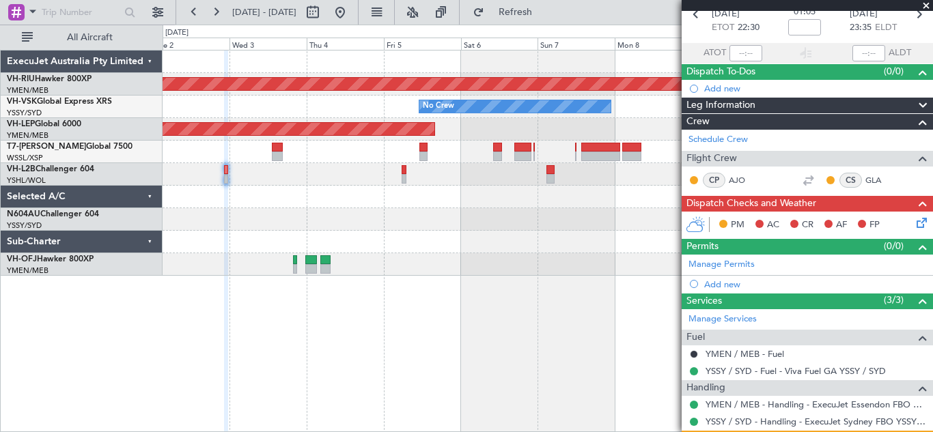
scroll to position [60, 0]
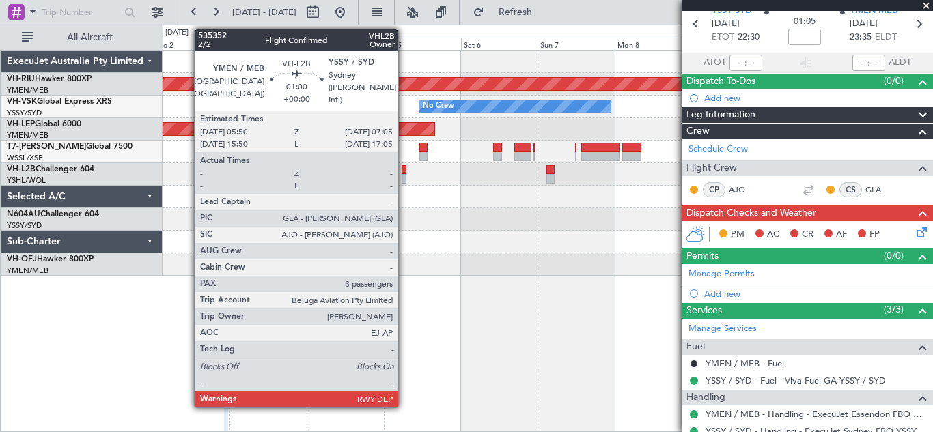
click at [404, 177] on div at bounding box center [404, 179] width 4 height 10
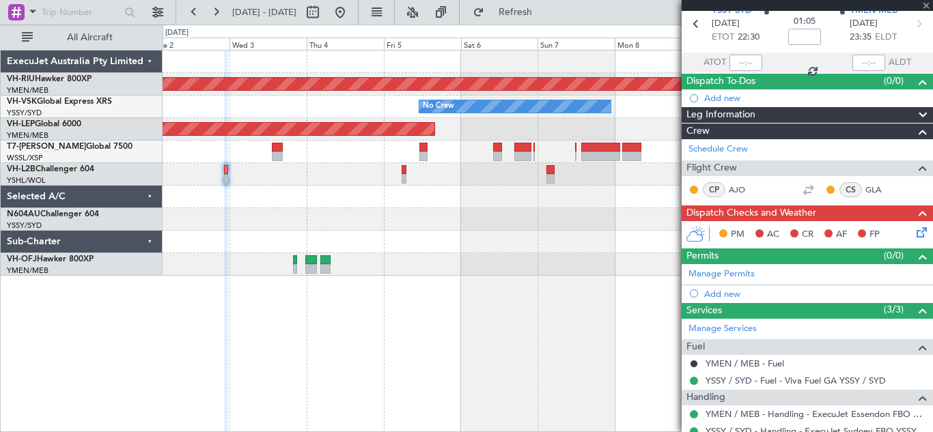
type input "3"
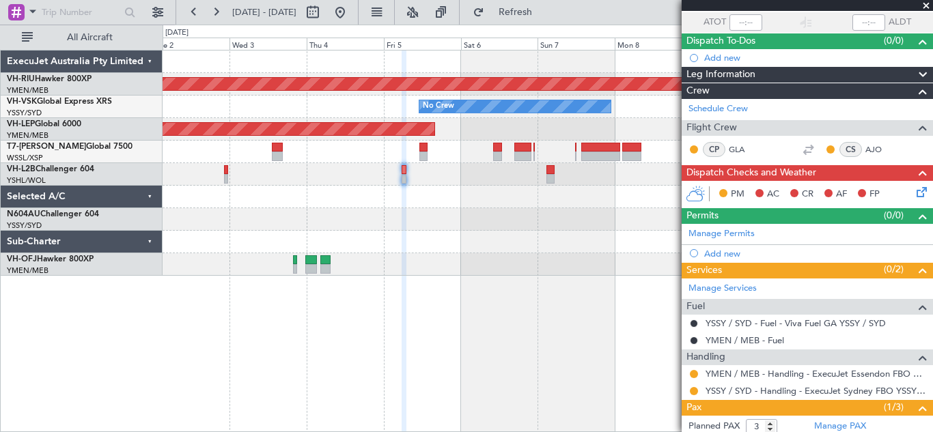
scroll to position [152, 0]
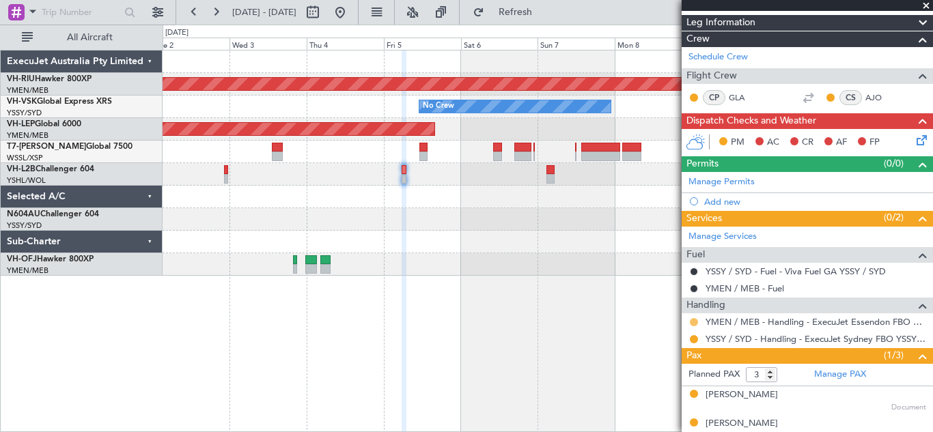
click at [694, 318] on button at bounding box center [694, 322] width 8 height 8
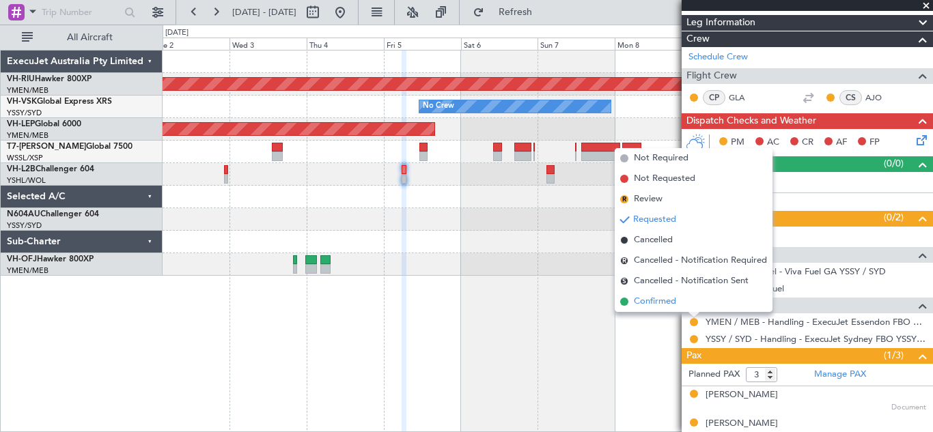
click at [669, 303] on span "Confirmed" at bounding box center [655, 302] width 42 height 14
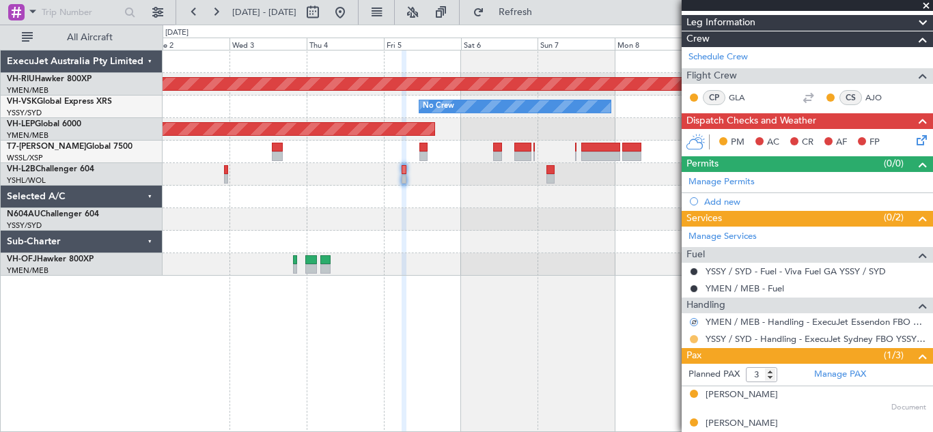
click at [694, 339] on button at bounding box center [694, 339] width 8 height 8
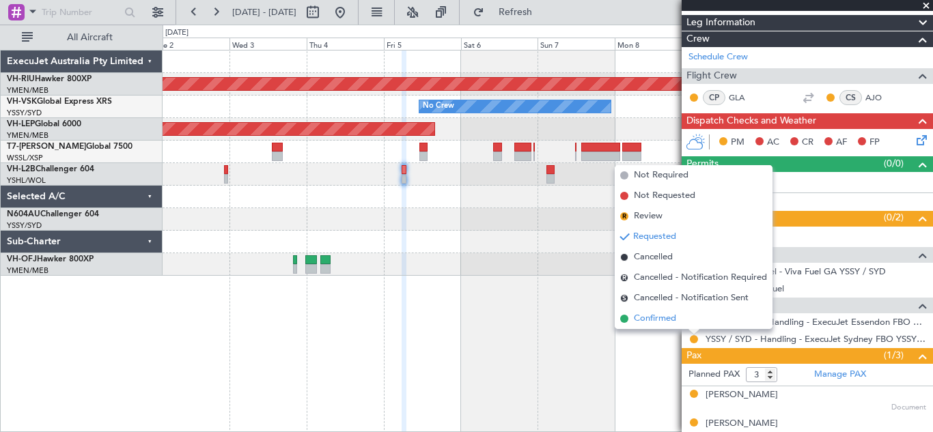
click at [643, 322] on span "Confirmed" at bounding box center [655, 319] width 42 height 14
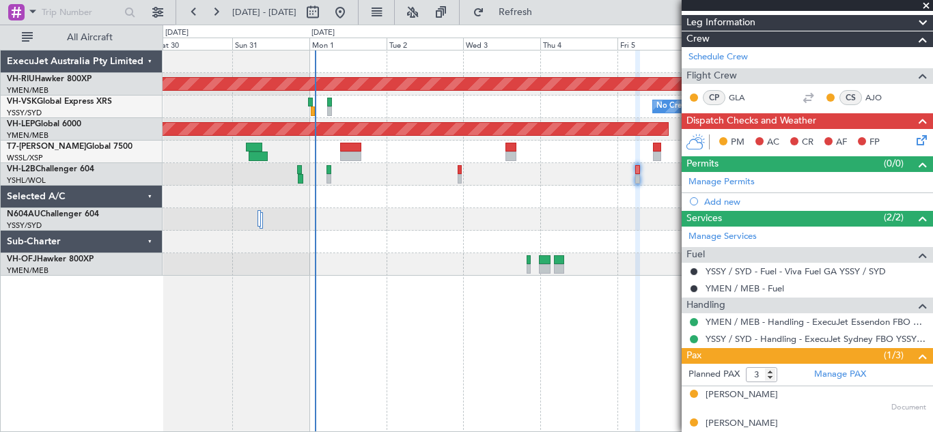
click at [577, 215] on div at bounding box center [548, 219] width 770 height 23
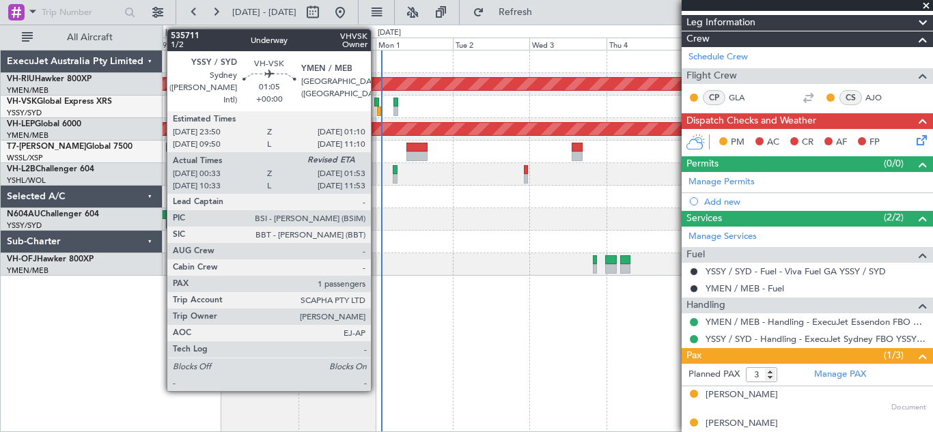
click at [377, 102] on div at bounding box center [376, 103] width 5 height 10
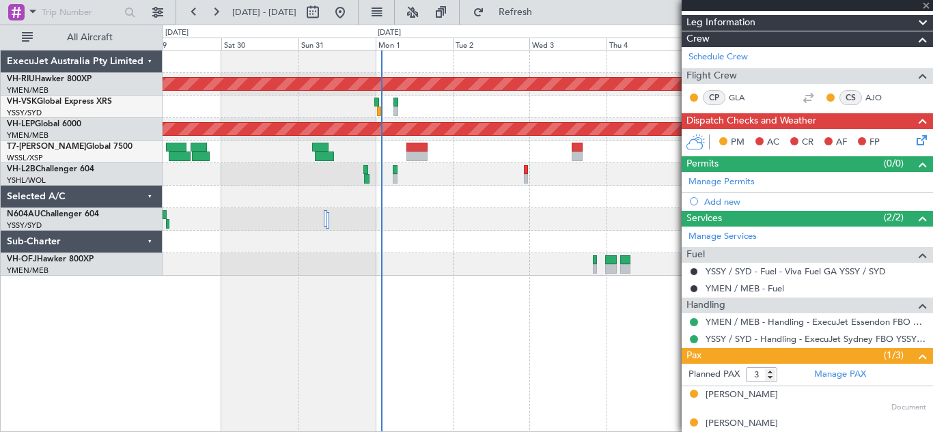
type input "00:43"
type input "1"
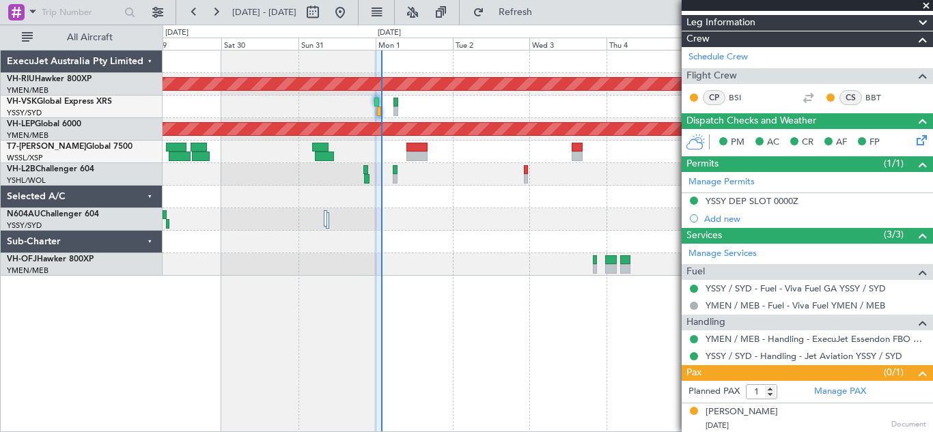
scroll to position [0, 0]
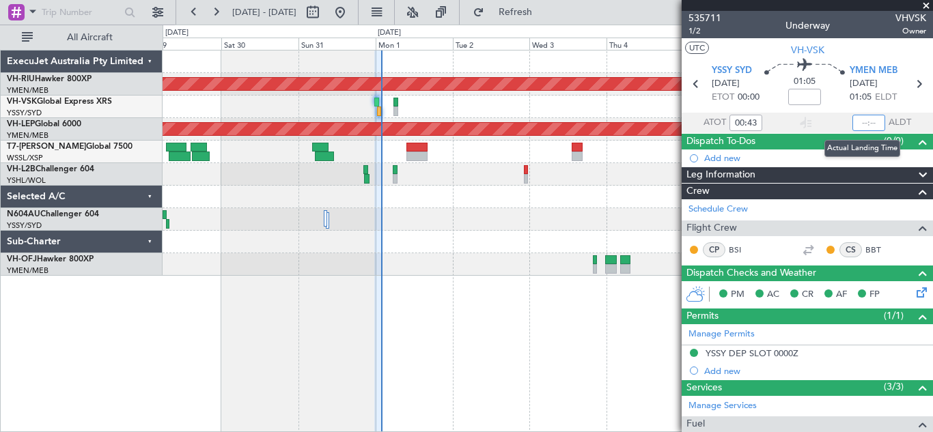
click at [857, 120] on input "text" at bounding box center [869, 123] width 33 height 16
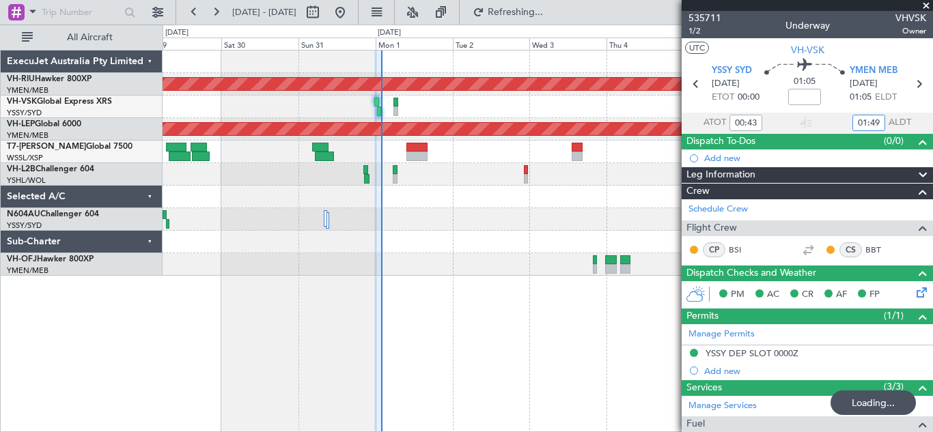
type input "01:49"
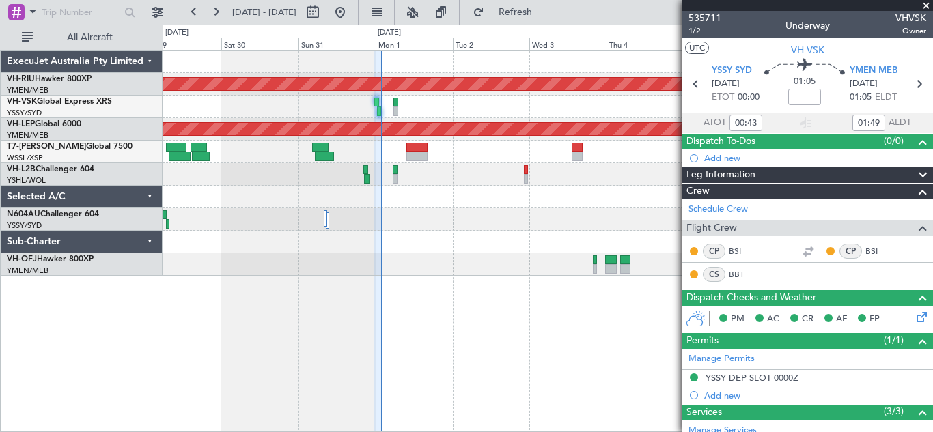
click at [925, 4] on span at bounding box center [927, 6] width 14 height 12
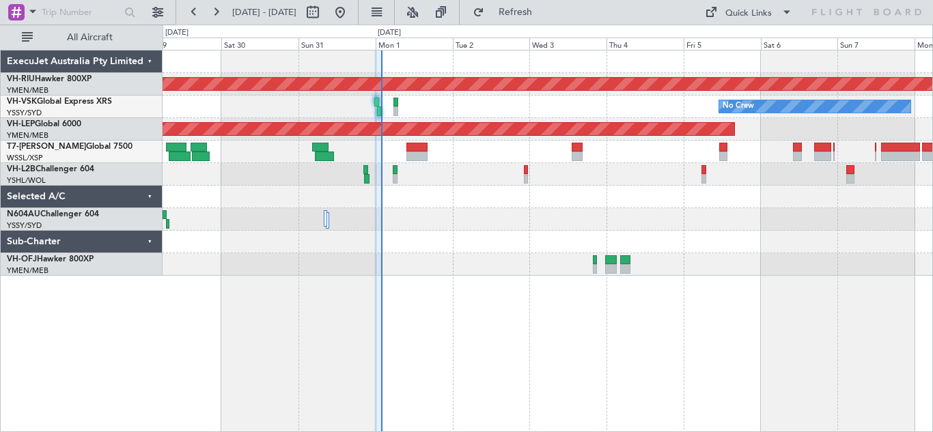
type input "0"
click at [513, 218] on div at bounding box center [548, 219] width 770 height 23
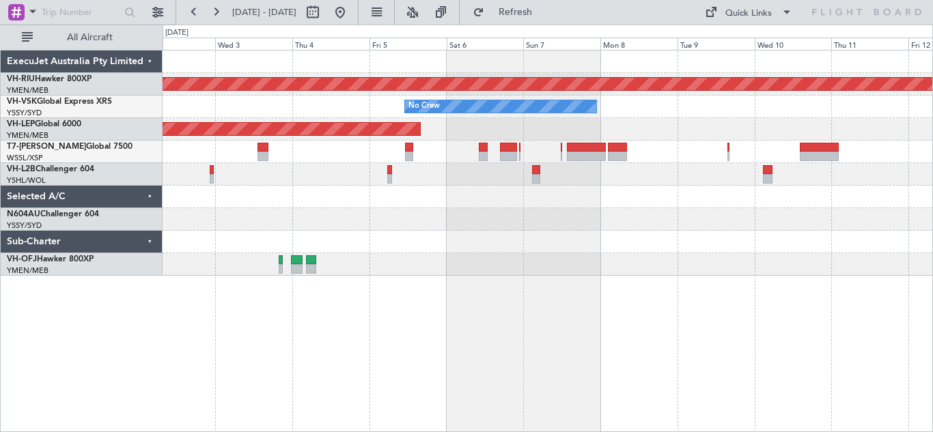
click at [431, 212] on div at bounding box center [548, 219] width 770 height 23
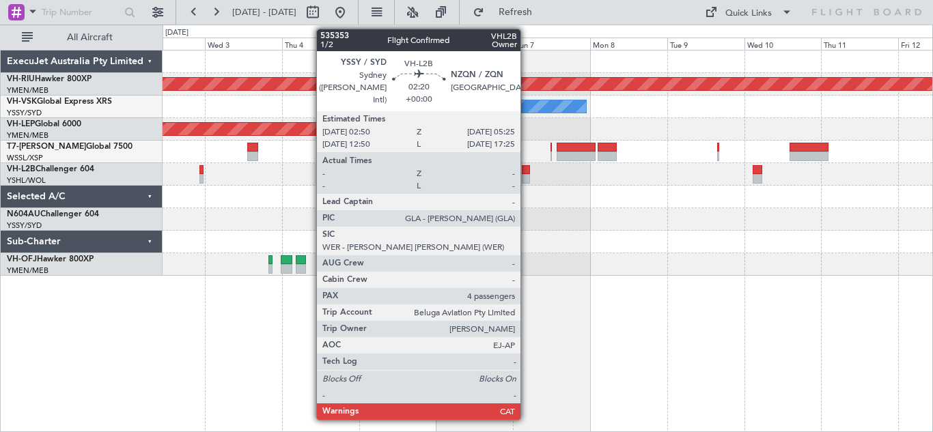
click at [527, 174] on div at bounding box center [526, 179] width 9 height 10
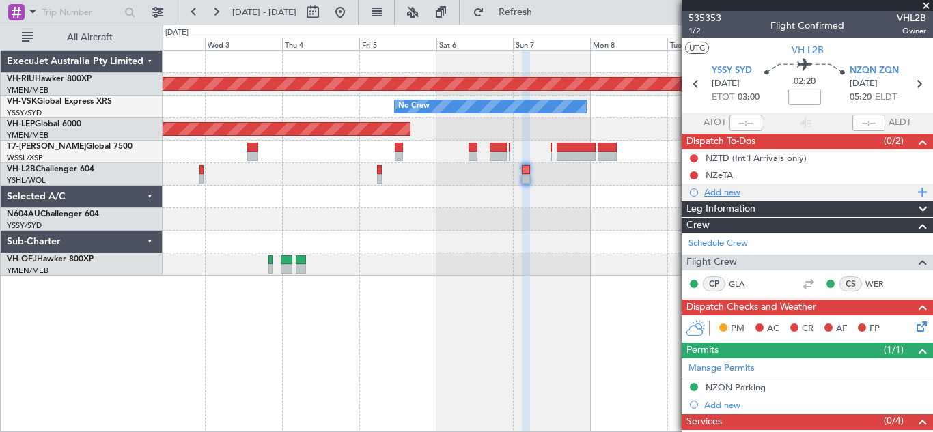
click at [914, 195] on span at bounding box center [920, 193] width 12 height 18
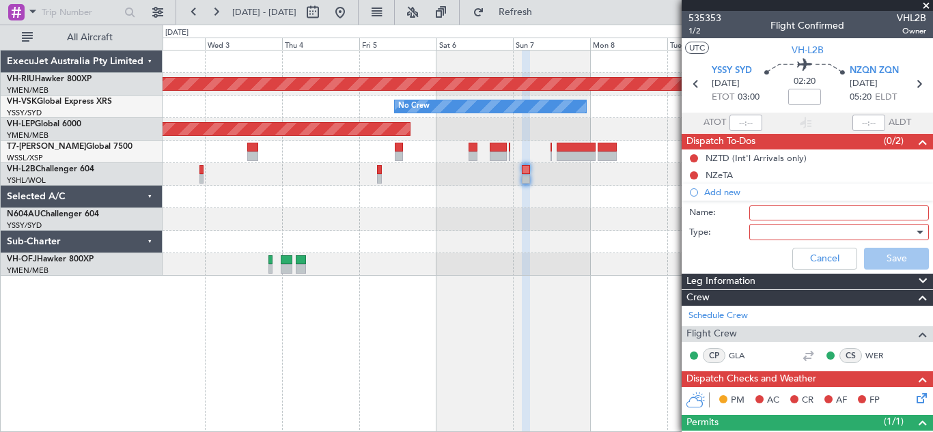
click at [755, 212] on input "Name:" at bounding box center [839, 213] width 180 height 15
click at [782, 210] on input "AUG" at bounding box center [839, 213] width 180 height 15
paste input "International $1.95 per litre – no GST Domestic $2.10 per litre plus GST"
type input "AUG International $1.95 per litre – no GST Domestic $2.10 per litre plus GST"
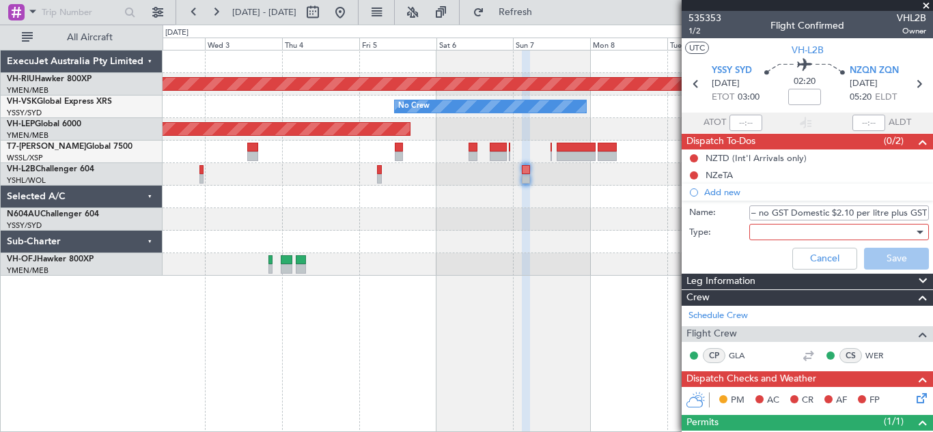
click at [917, 232] on div at bounding box center [920, 232] width 7 height 3
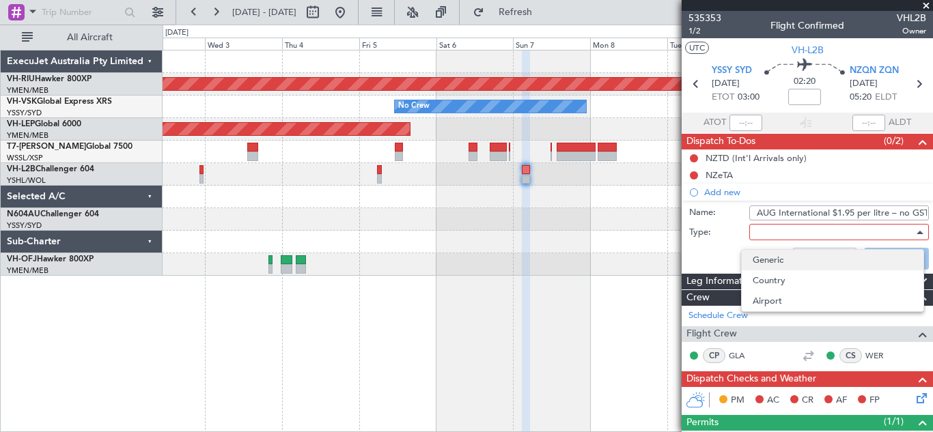
click at [782, 258] on span "Generic" at bounding box center [833, 260] width 160 height 20
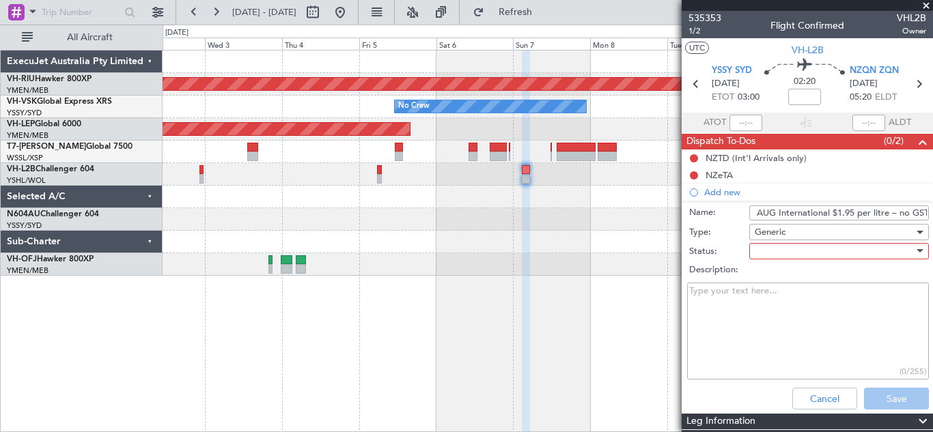
click at [917, 249] on div at bounding box center [920, 250] width 7 height 3
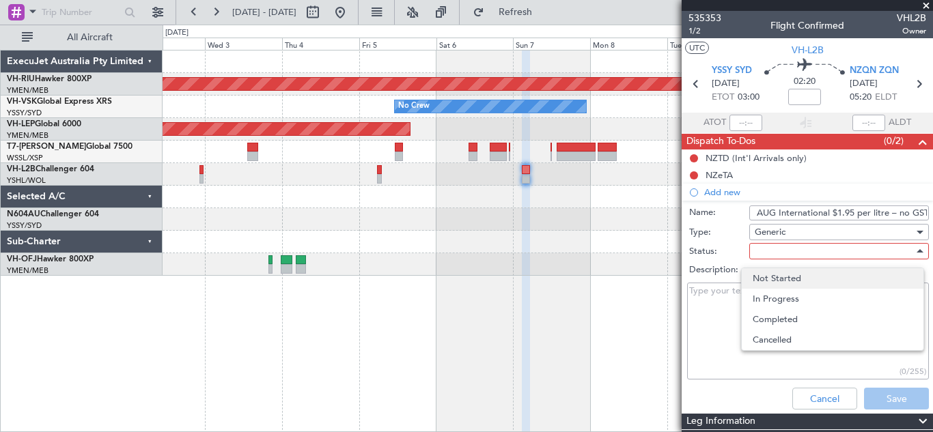
click at [792, 279] on span "Not Started" at bounding box center [833, 278] width 160 height 20
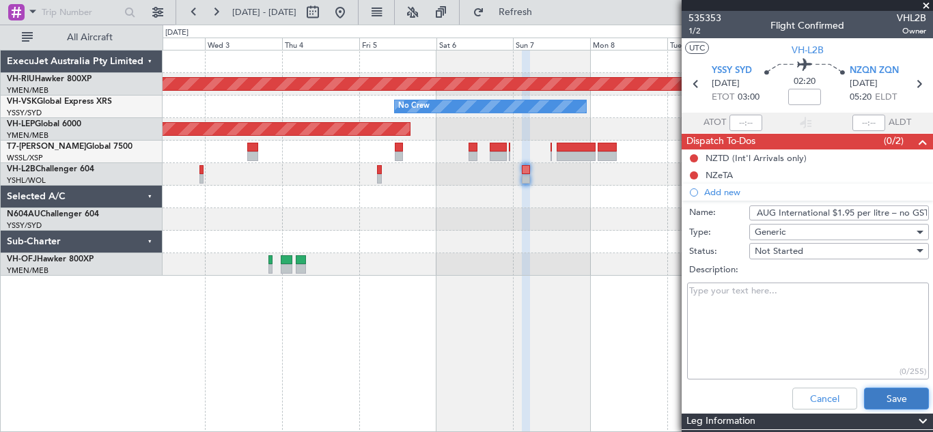
click at [889, 396] on button "Save" at bounding box center [896, 399] width 65 height 22
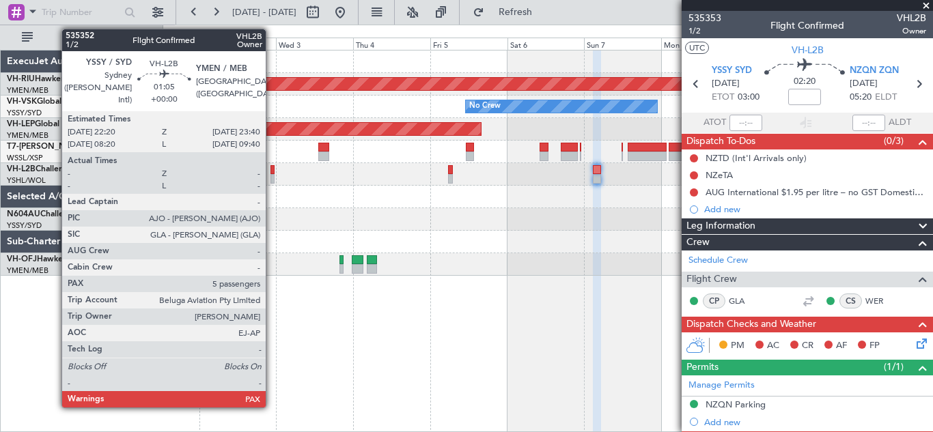
click at [272, 176] on div at bounding box center [273, 179] width 5 height 10
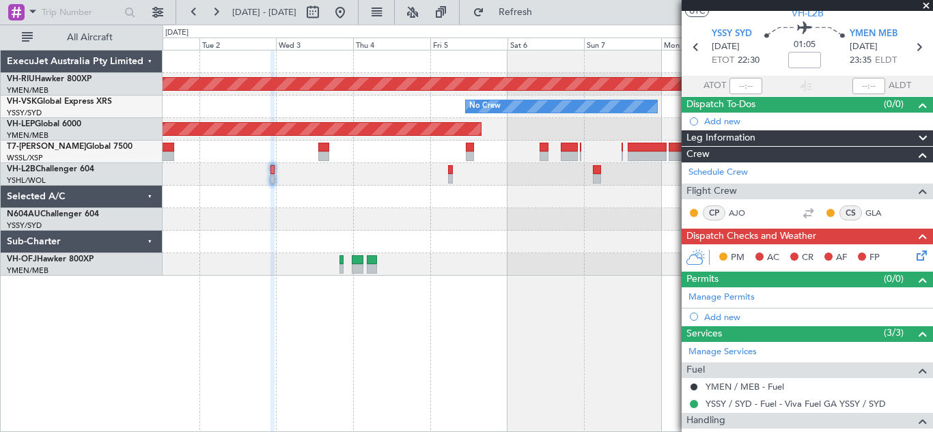
scroll to position [27, 0]
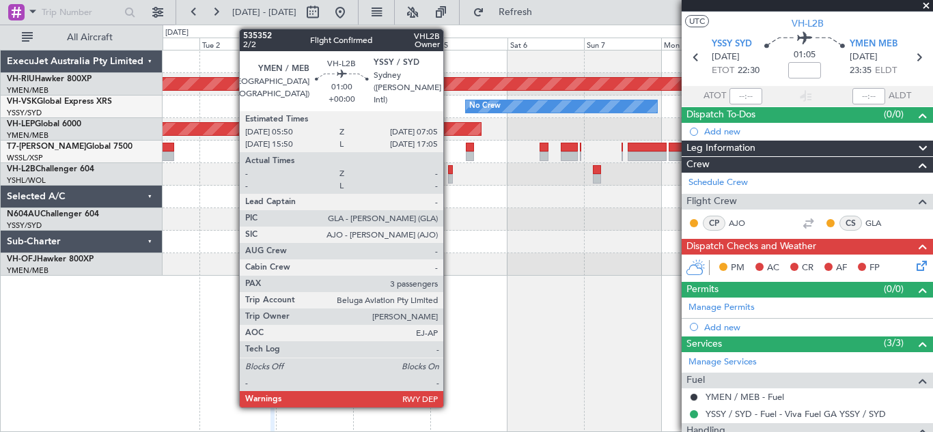
click at [450, 174] on div at bounding box center [450, 179] width 4 height 10
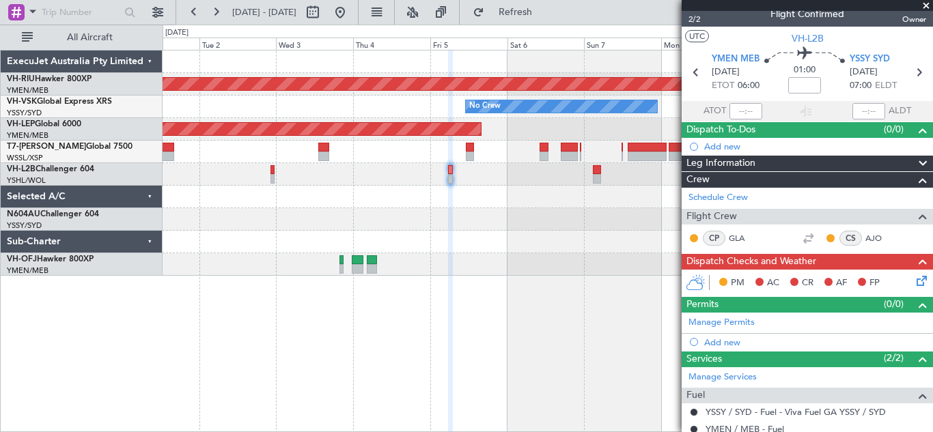
scroll to position [0, 0]
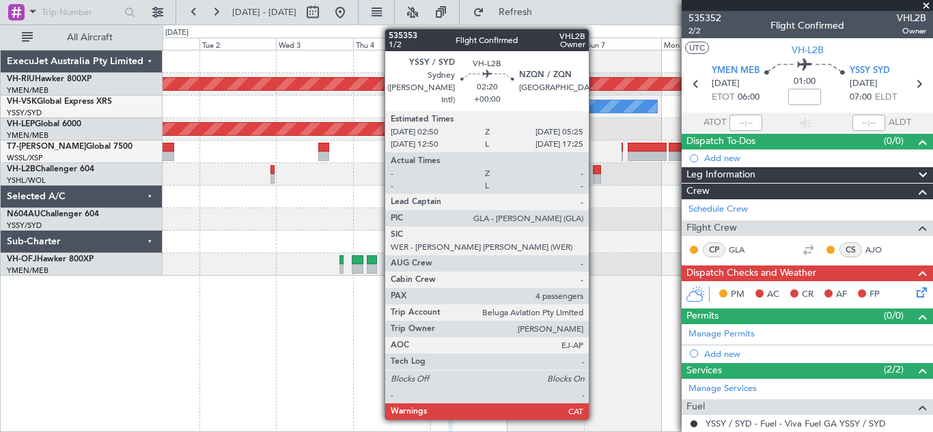
click at [595, 178] on div at bounding box center [597, 179] width 9 height 10
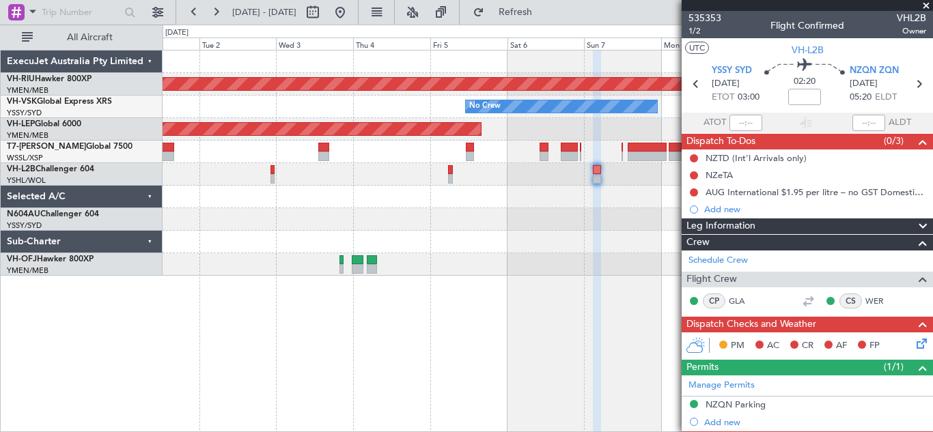
click at [924, 5] on span at bounding box center [927, 6] width 14 height 12
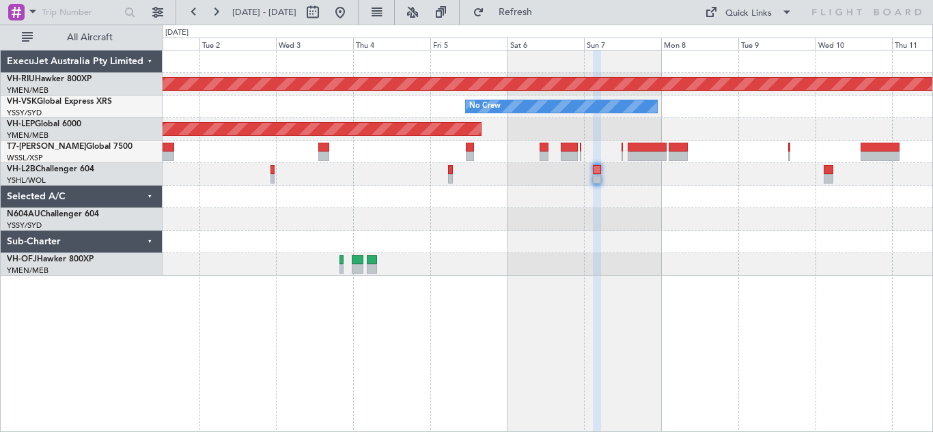
type input "0"
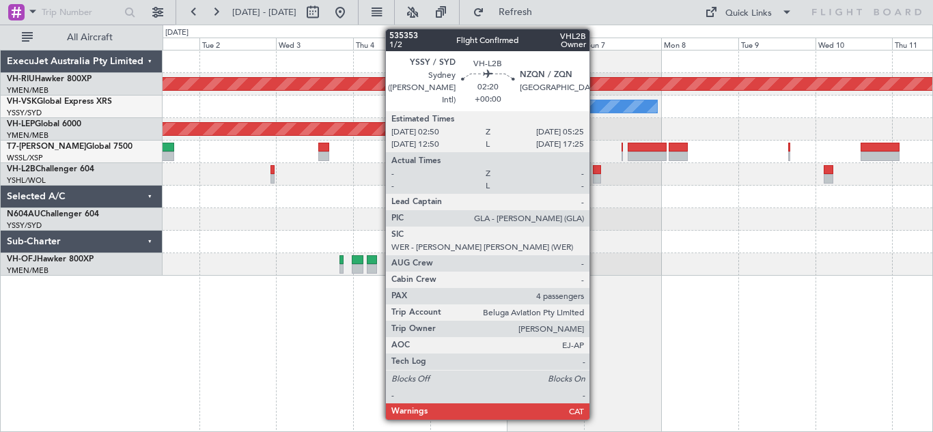
click at [596, 176] on div at bounding box center [597, 179] width 9 height 10
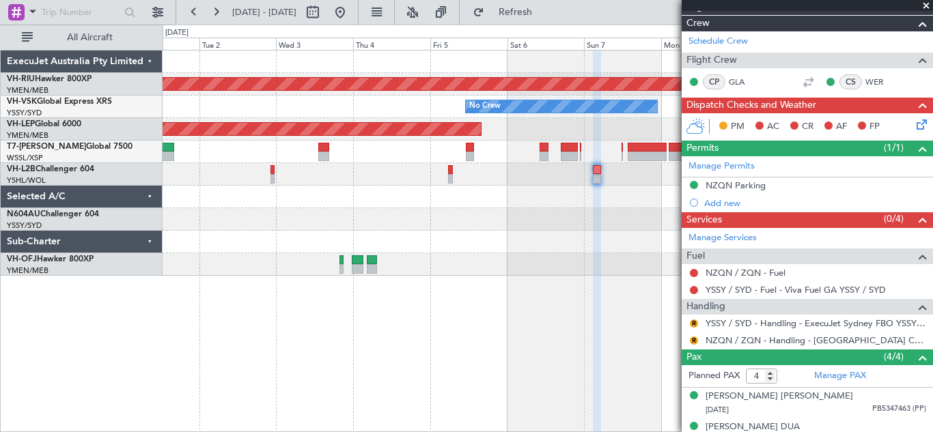
scroll to position [250, 0]
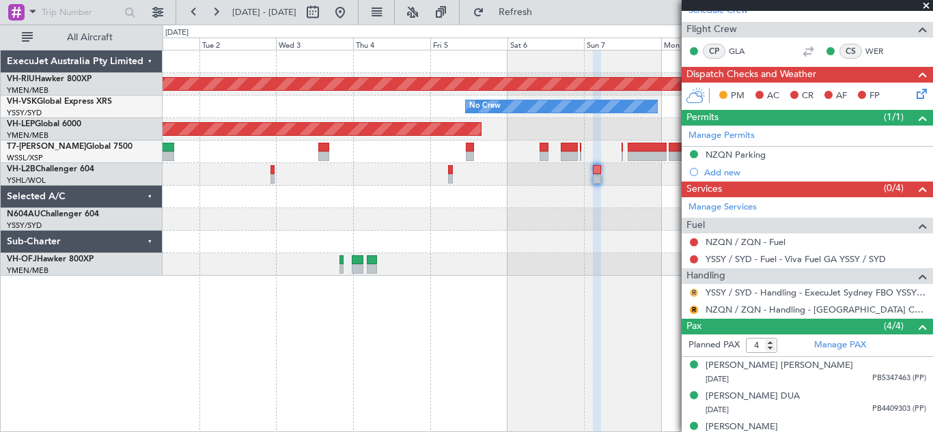
click at [694, 290] on button "R" at bounding box center [694, 293] width 8 height 8
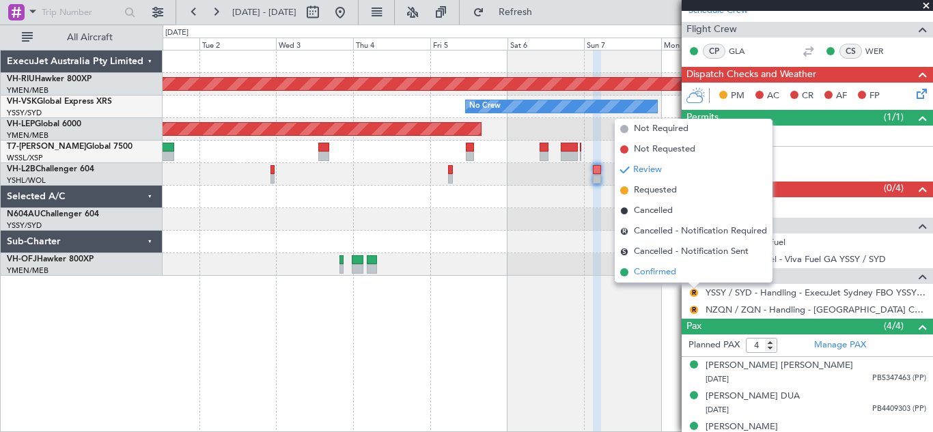
click at [652, 272] on span "Confirmed" at bounding box center [655, 273] width 42 height 14
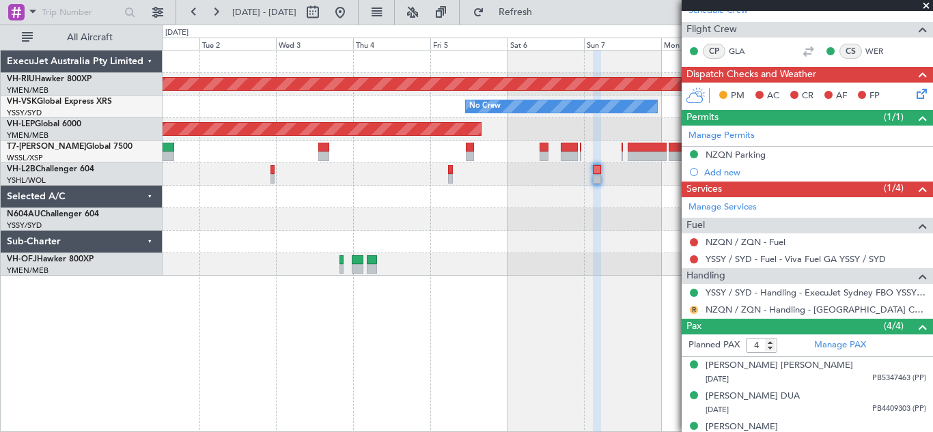
click at [692, 310] on button "R" at bounding box center [694, 310] width 8 height 8
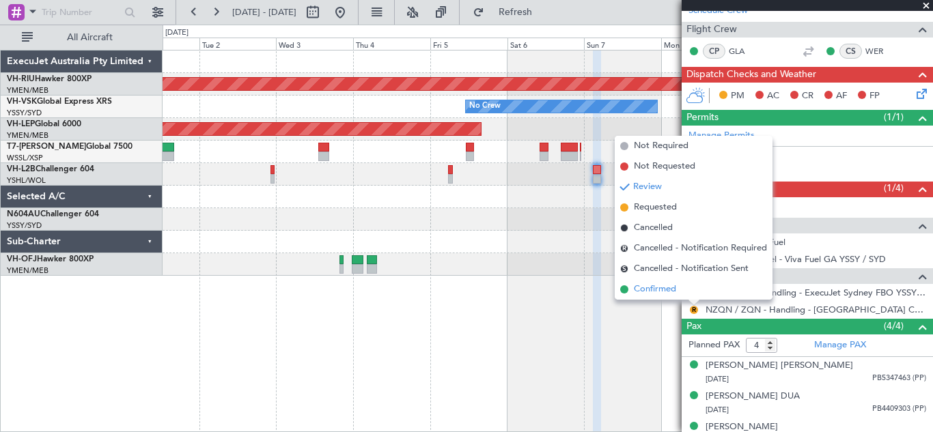
click at [653, 286] on span "Confirmed" at bounding box center [655, 290] width 42 height 14
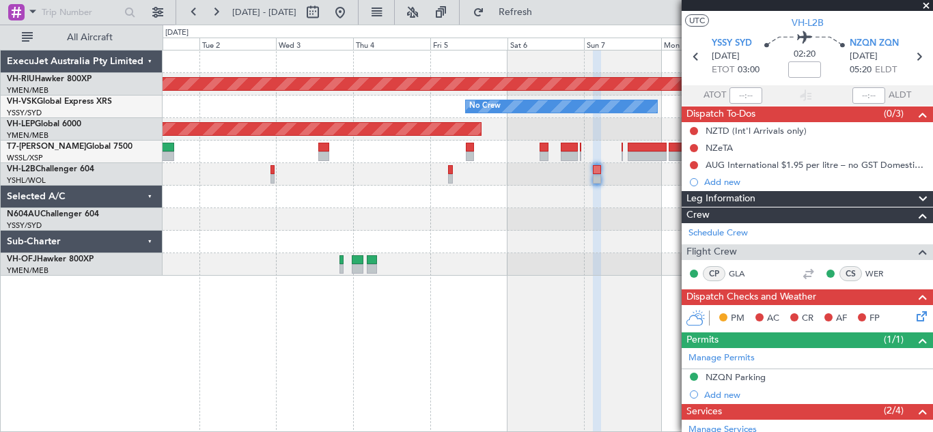
scroll to position [43, 0]
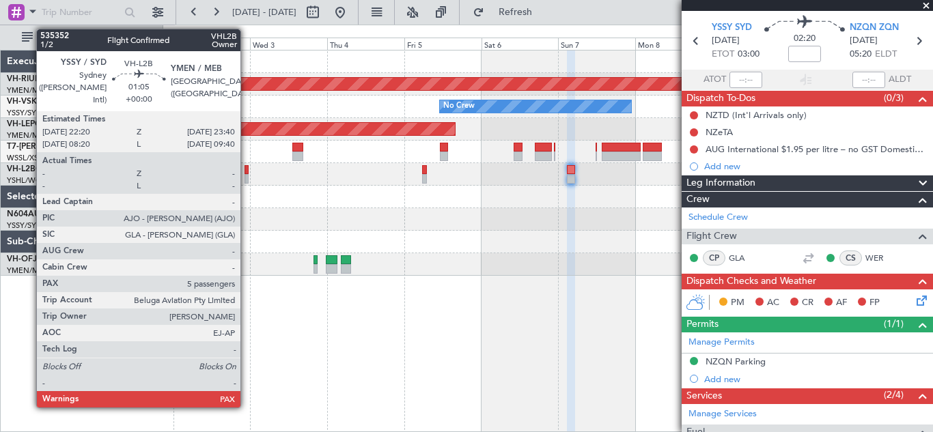
click at [247, 174] on div at bounding box center [247, 179] width 5 height 10
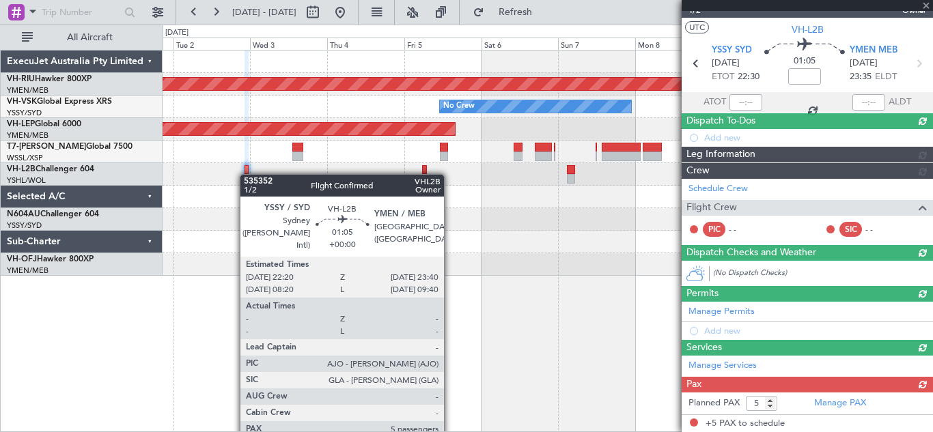
scroll to position [20, 0]
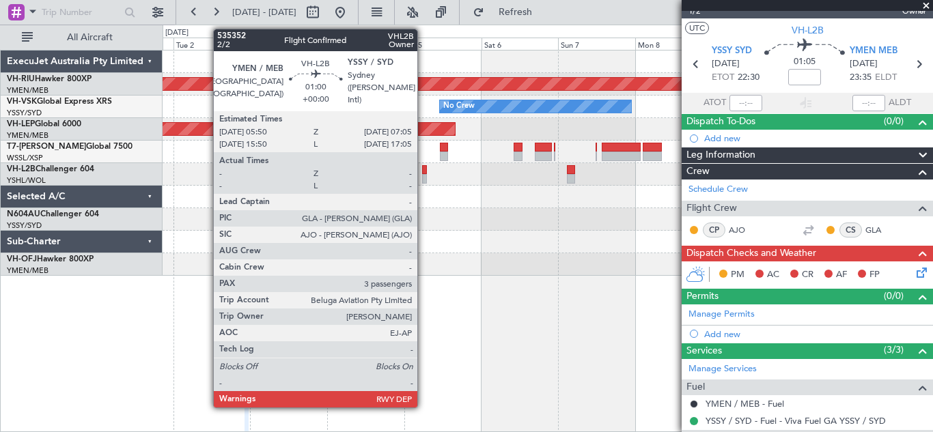
click at [424, 174] on div at bounding box center [424, 179] width 4 height 10
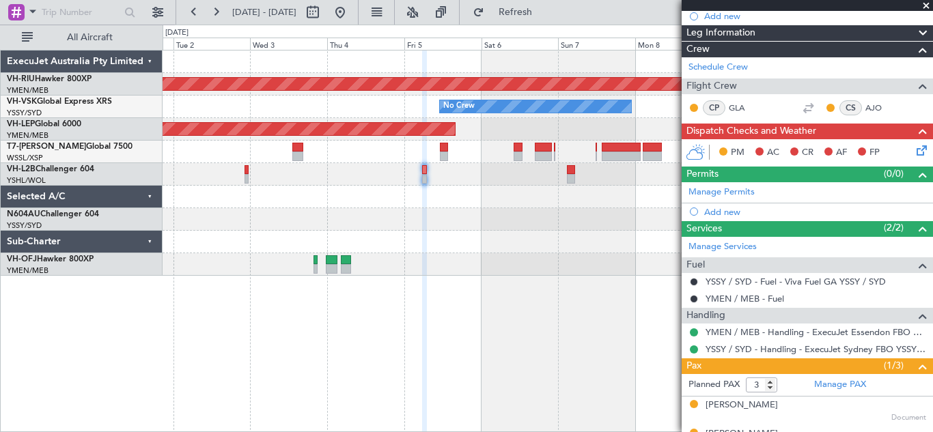
scroll to position [144, 0]
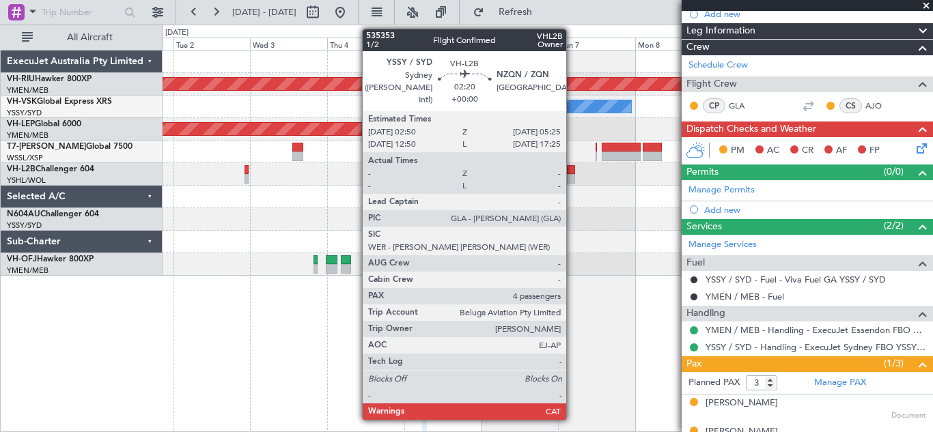
click at [572, 175] on div at bounding box center [571, 179] width 9 height 10
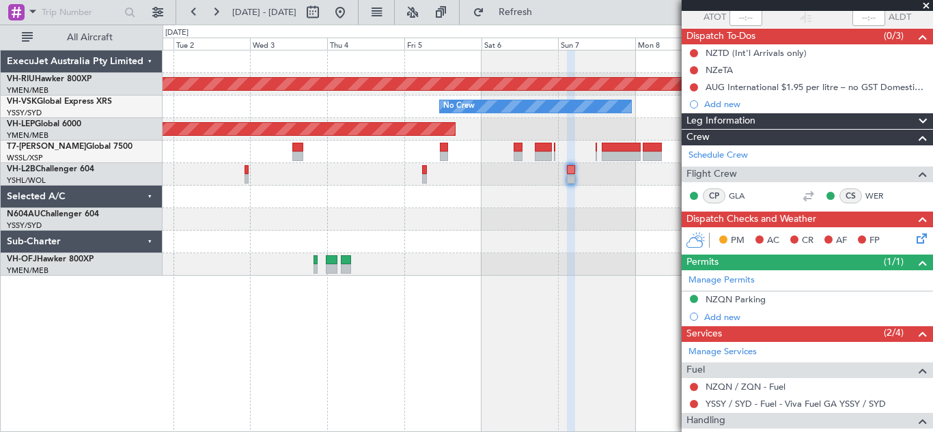
scroll to position [126, 0]
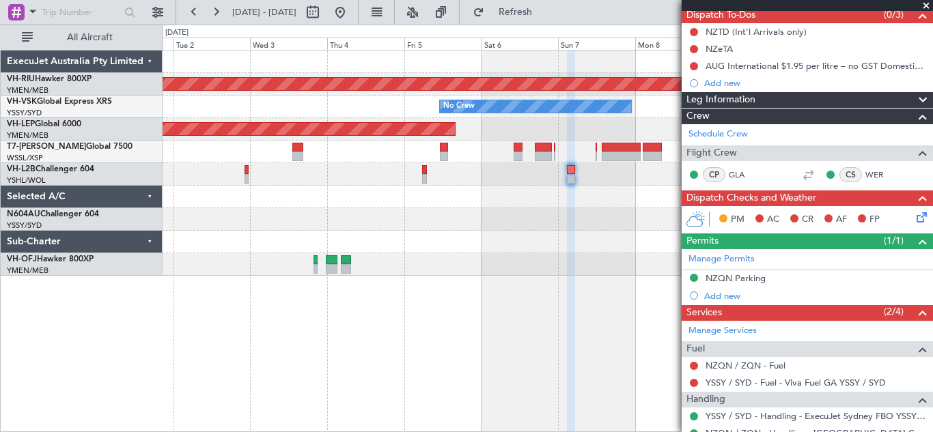
click at [926, 7] on span at bounding box center [927, 6] width 14 height 12
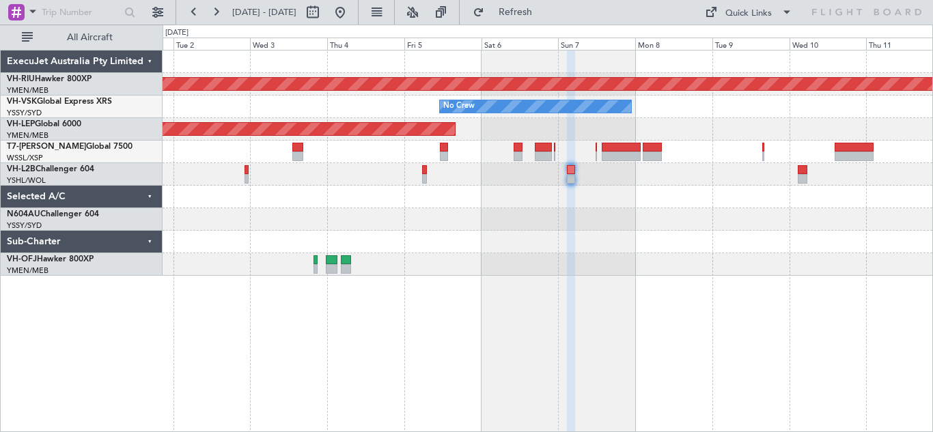
type input "0"
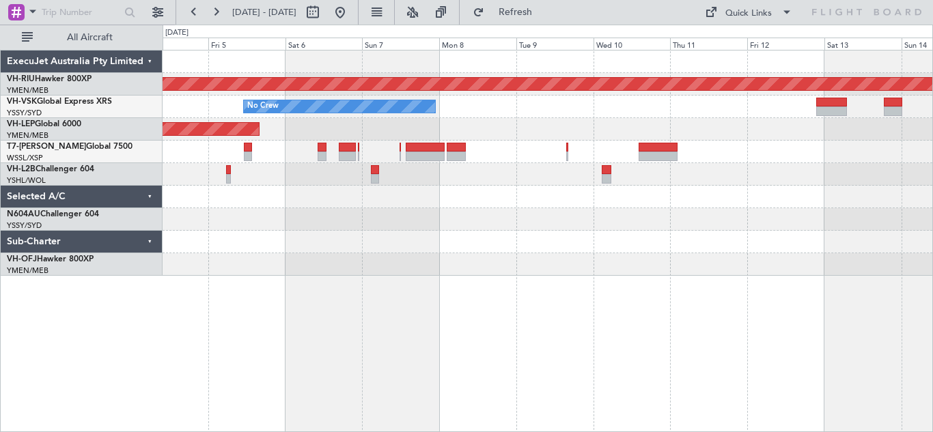
click at [551, 201] on div "Planned Maint [GEOGRAPHIC_DATA] ([GEOGRAPHIC_DATA]) No Crew Unplanned Maint Wic…" at bounding box center [548, 163] width 770 height 225
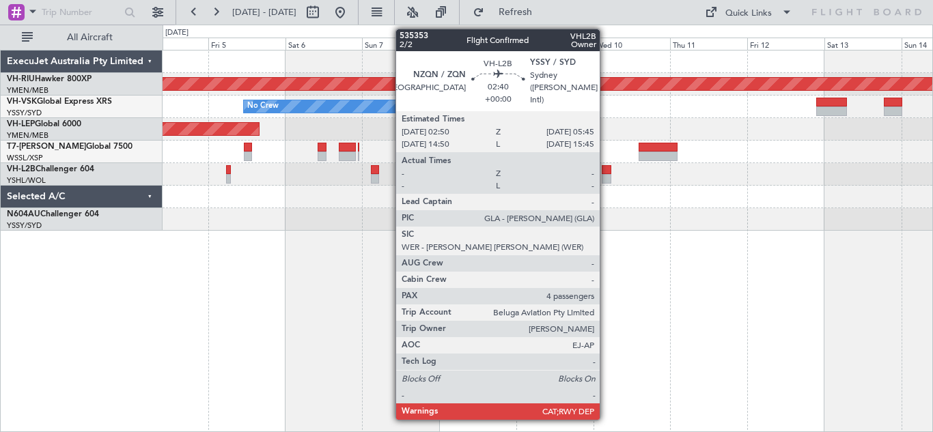
click at [606, 176] on div at bounding box center [607, 179] width 10 height 10
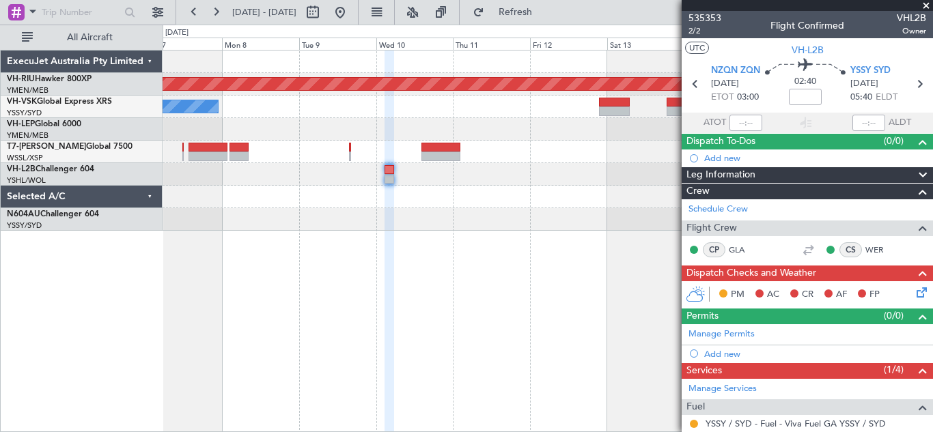
click at [353, 188] on div "Planned Maint [GEOGRAPHIC_DATA] ([GEOGRAPHIC_DATA]) No Crew Unplanned Maint Wic…" at bounding box center [548, 141] width 770 height 180
click at [927, 3] on span at bounding box center [927, 6] width 14 height 12
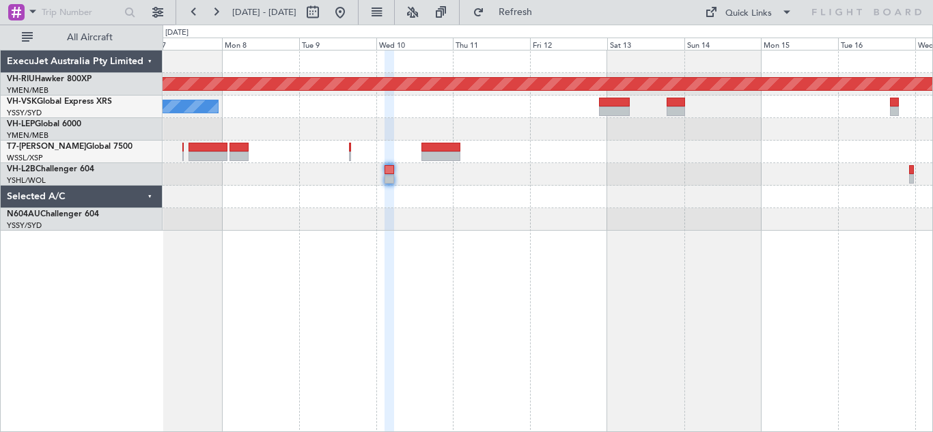
type input "0"
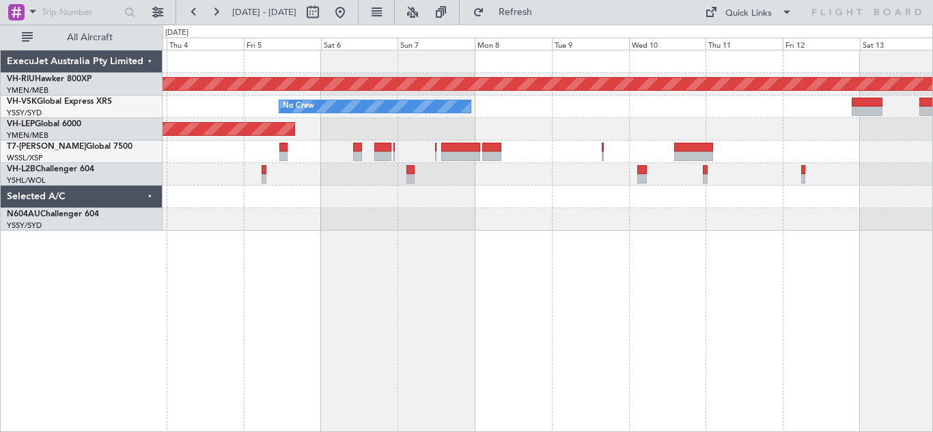
click at [648, 240] on div "Planned Maint [GEOGRAPHIC_DATA] ([GEOGRAPHIC_DATA]) No Crew Unplanned Maint Wic…" at bounding box center [548, 241] width 771 height 383
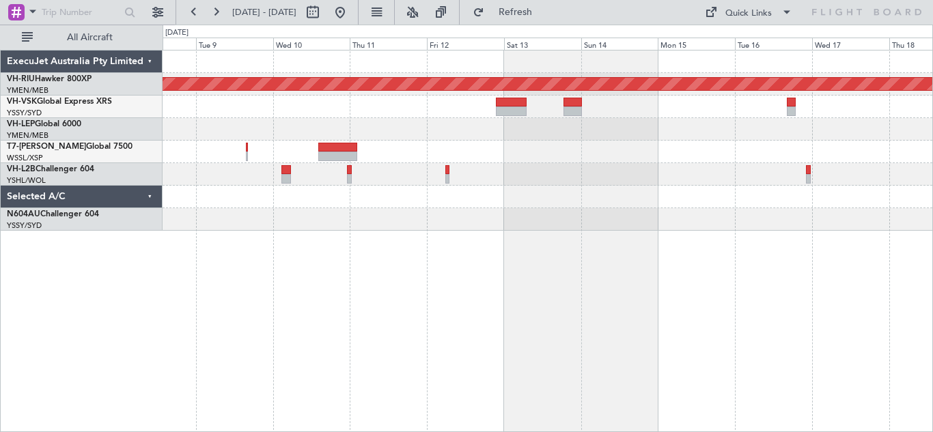
click at [450, 261] on div "Planned Maint [GEOGRAPHIC_DATA] ([GEOGRAPHIC_DATA]) No Crew" at bounding box center [548, 241] width 771 height 383
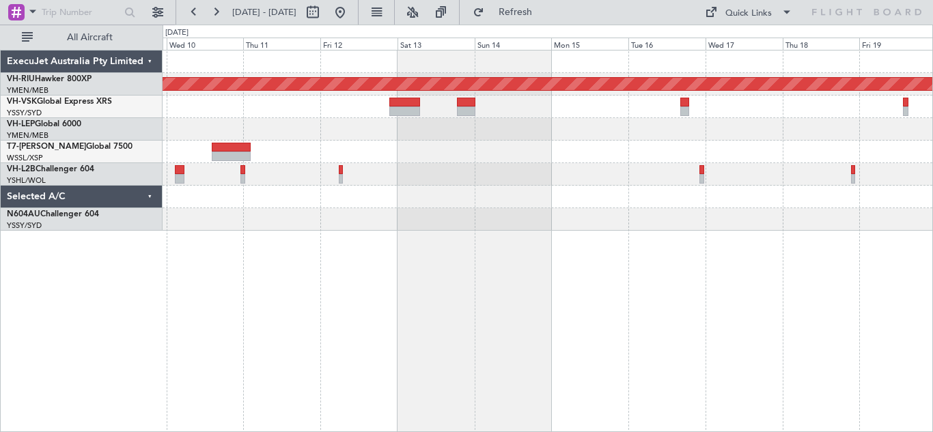
click at [606, 197] on div "Planned Maint [GEOGRAPHIC_DATA] ([GEOGRAPHIC_DATA]) No Crew" at bounding box center [548, 141] width 770 height 180
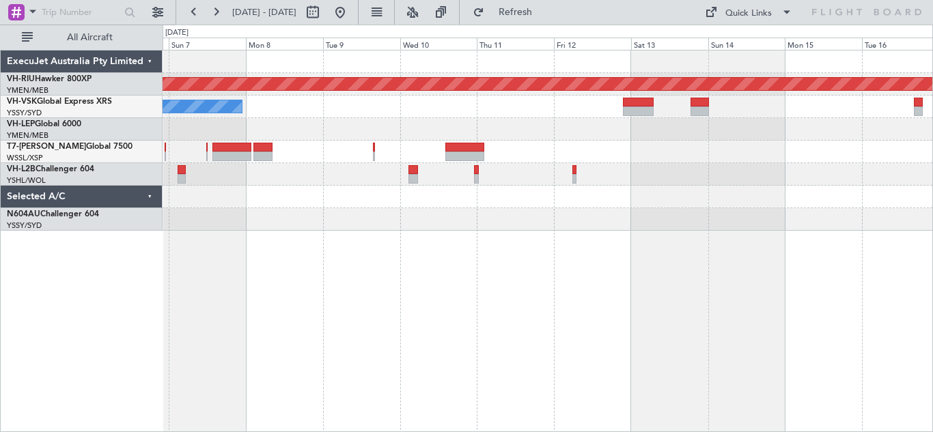
click at [639, 208] on div at bounding box center [548, 219] width 770 height 23
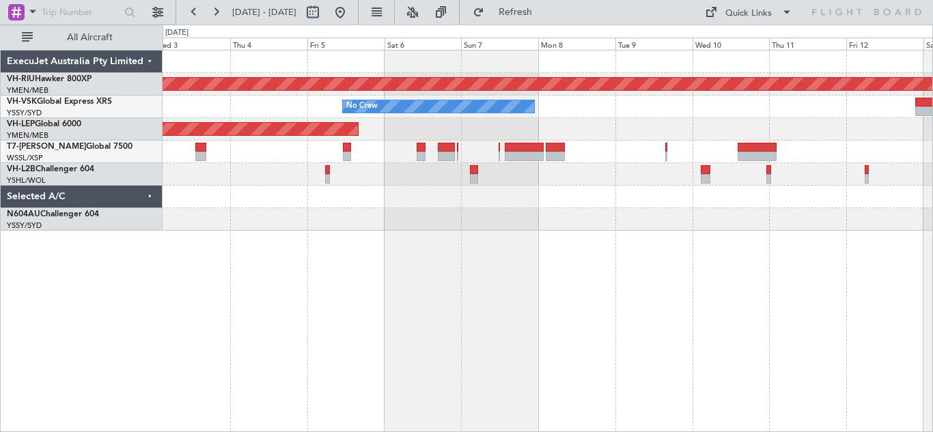
click at [648, 234] on div "Planned Maint [GEOGRAPHIC_DATA] ([GEOGRAPHIC_DATA]) No Crew Unplanned Maint Wic…" at bounding box center [548, 241] width 771 height 383
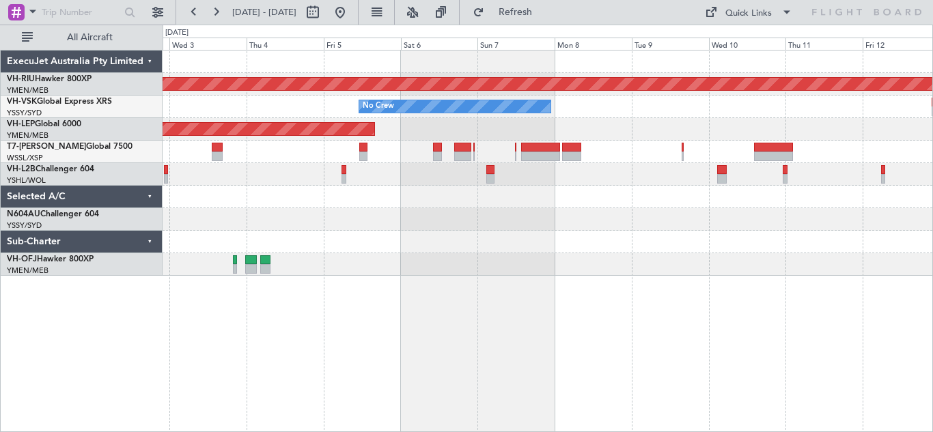
click at [565, 234] on div "Planned Maint [GEOGRAPHIC_DATA] ([GEOGRAPHIC_DATA]) No Crew Unplanned Maint Wic…" at bounding box center [548, 163] width 770 height 225
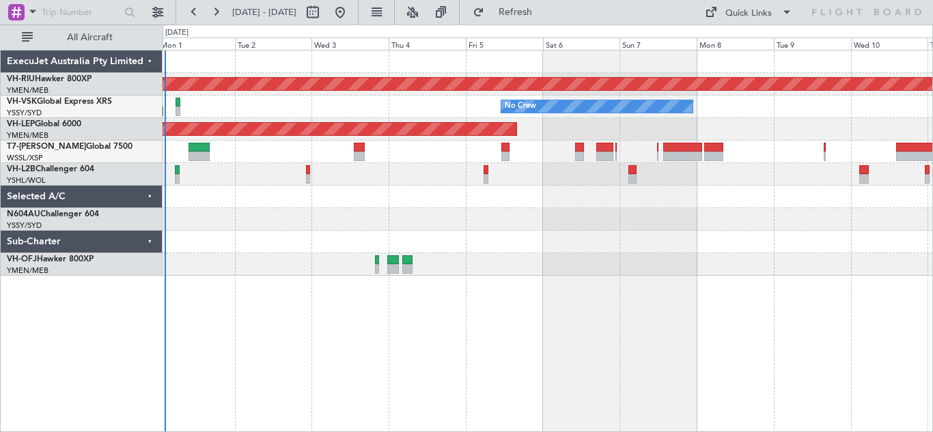
click at [543, 225] on div at bounding box center [548, 219] width 770 height 23
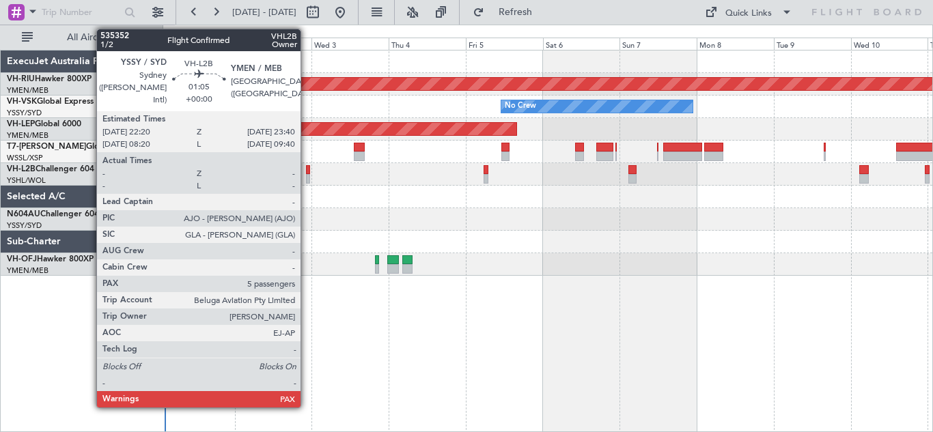
click at [307, 172] on div at bounding box center [308, 170] width 5 height 10
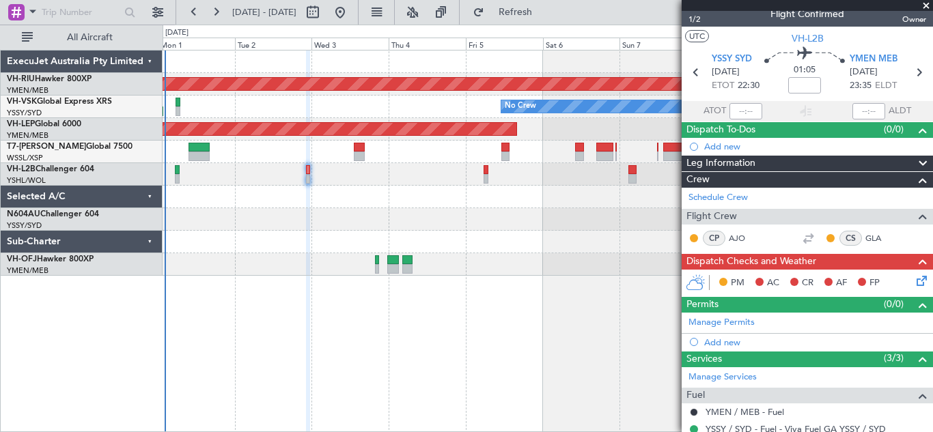
scroll to position [3, 0]
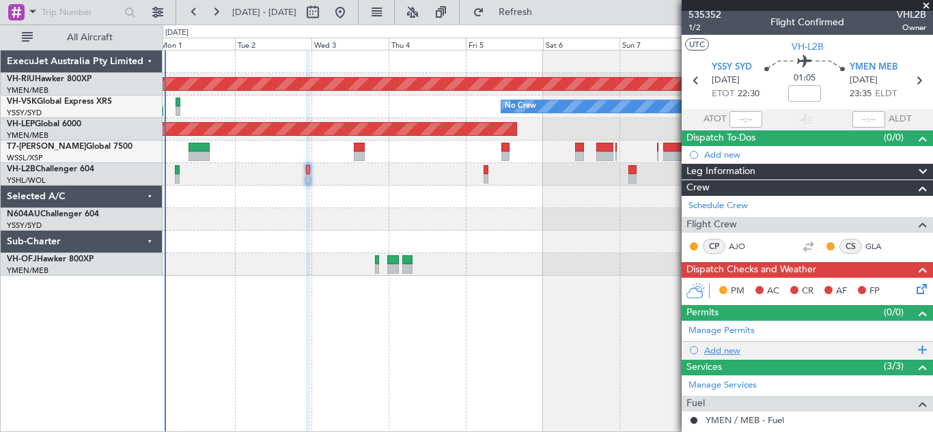
click at [914, 350] on span at bounding box center [920, 351] width 12 height 18
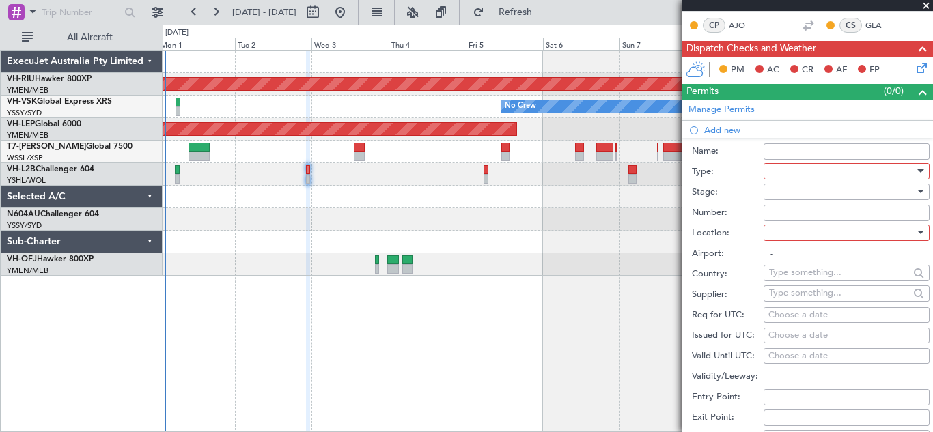
scroll to position [331, 0]
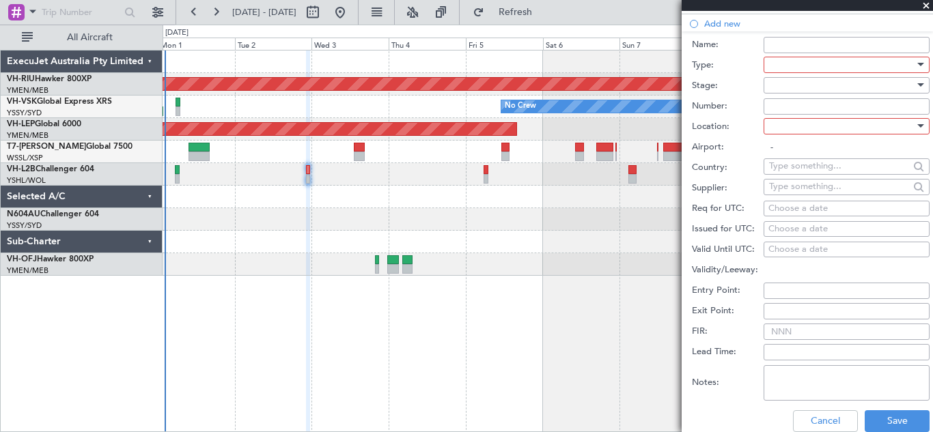
click at [778, 211] on div "Choose a date" at bounding box center [847, 209] width 156 height 14
select select "9"
select select "2025"
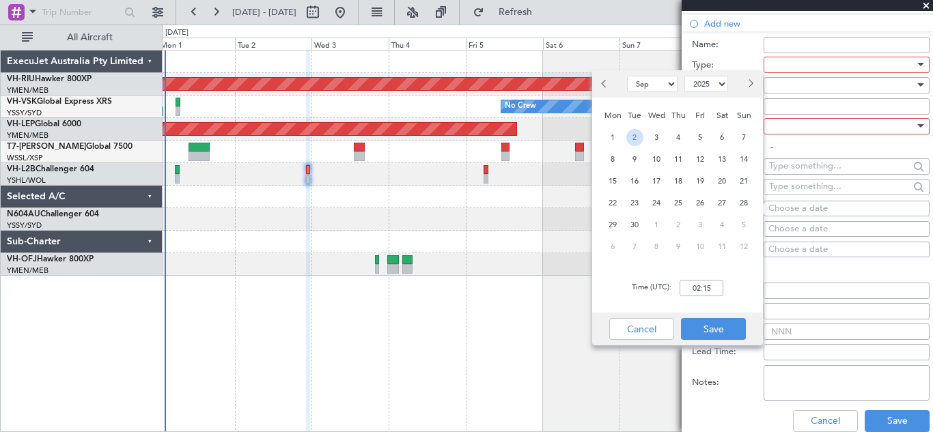
click at [633, 137] on span "2" at bounding box center [634, 137] width 17 height 17
click at [700, 287] on input "00:00" at bounding box center [702, 288] width 44 height 16
type input "22:30"
click at [719, 327] on button "Save" at bounding box center [713, 329] width 65 height 22
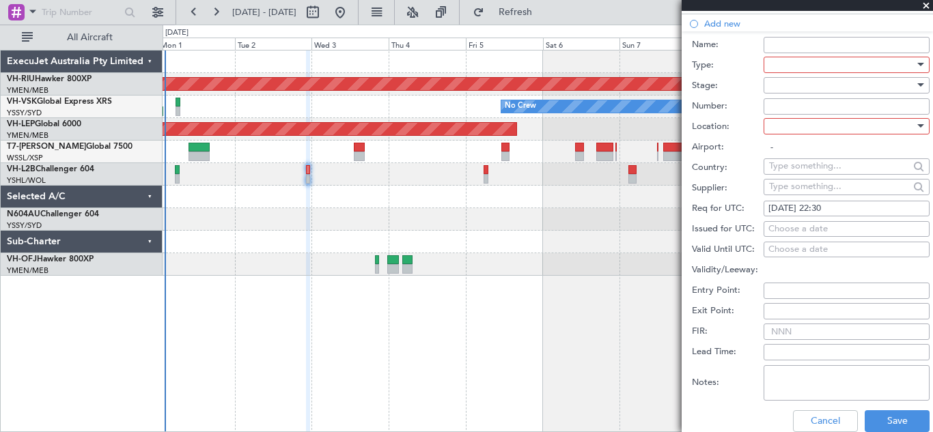
click at [782, 229] on div "Choose a date" at bounding box center [847, 230] width 156 height 14
select select "9"
select select "2025"
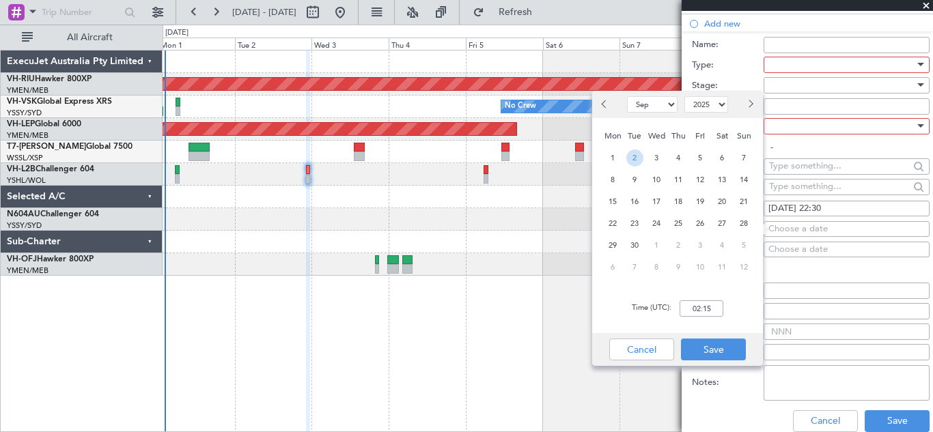
click at [635, 157] on span "2" at bounding box center [634, 158] width 17 height 17
click at [697, 309] on input "00:00" at bounding box center [702, 309] width 44 height 16
type input "22:30"
click at [713, 351] on button "Save" at bounding box center [713, 350] width 65 height 22
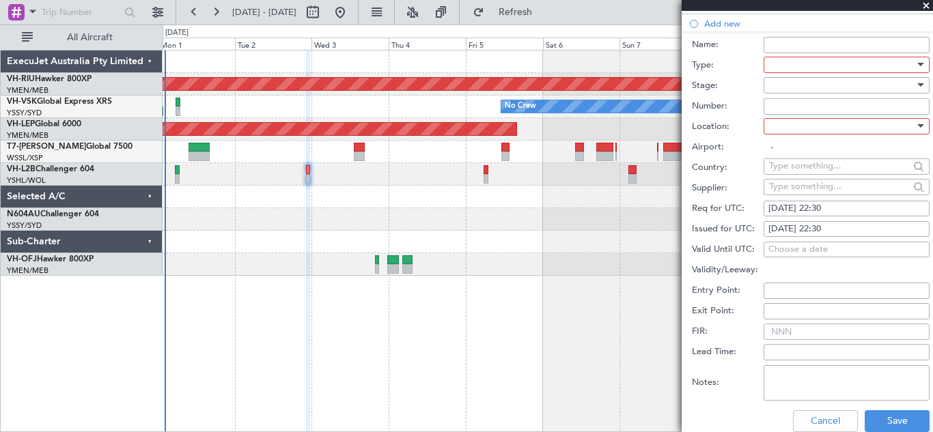
click at [793, 332] on input "FIR:" at bounding box center [847, 332] width 166 height 16
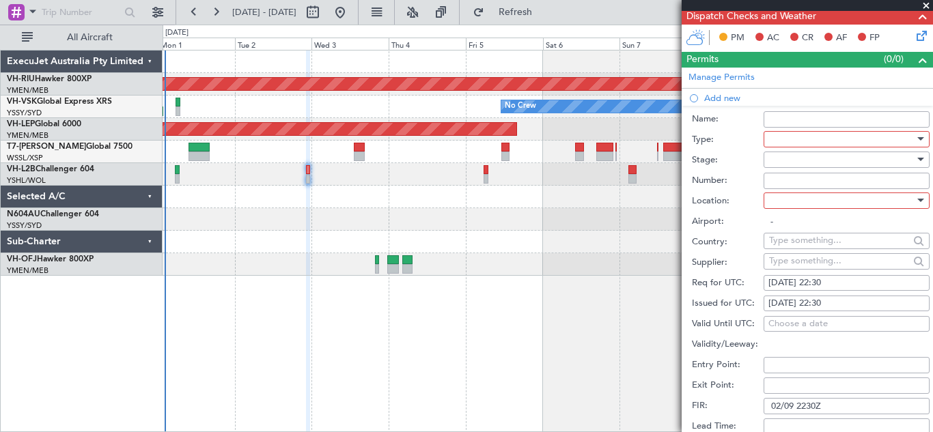
scroll to position [253, 0]
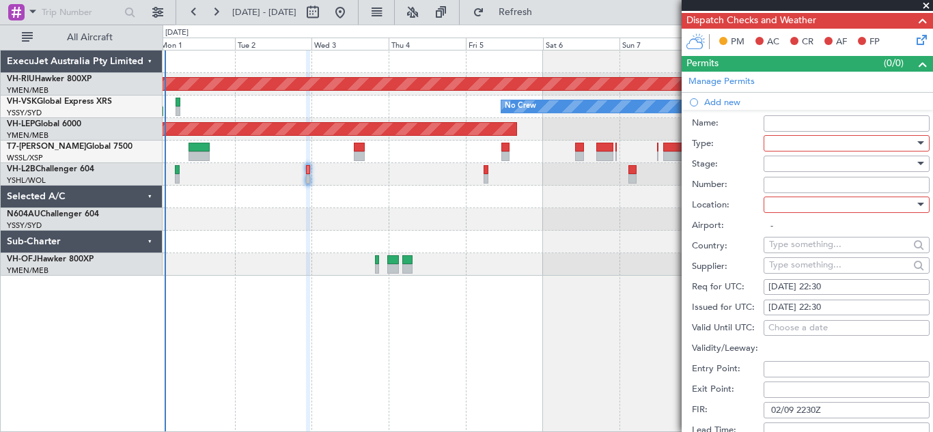
type input "02/09 2230Z"
click at [915, 202] on div at bounding box center [920, 204] width 10 height 11
click at [909, 202] on div at bounding box center [466, 216] width 933 height 432
click at [917, 204] on div at bounding box center [920, 204] width 7 height 3
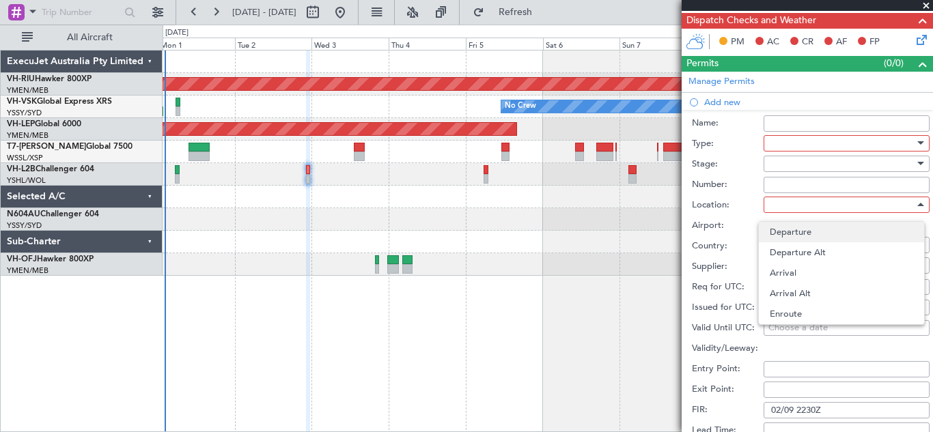
click at [797, 232] on span "Departure" at bounding box center [841, 232] width 143 height 20
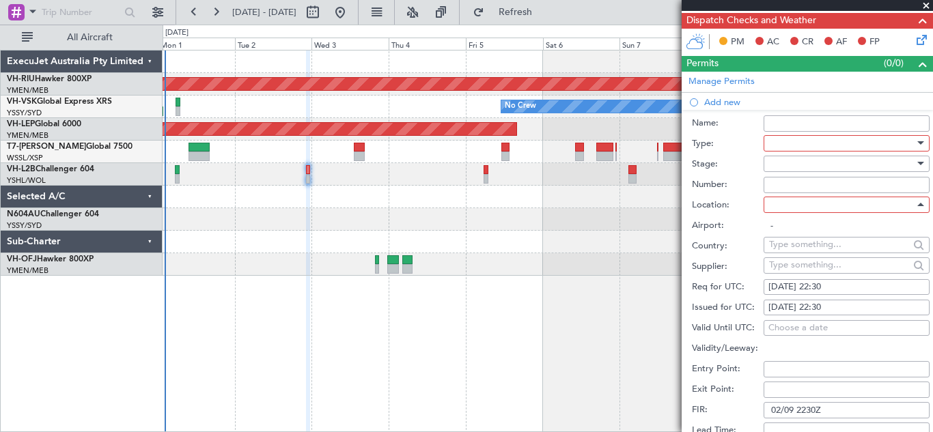
type input "YSSY / SYD"
click at [775, 184] on input "Number:" at bounding box center [847, 185] width 166 height 16
type input "02/09 2230Z"
click at [917, 162] on div at bounding box center [920, 163] width 7 height 3
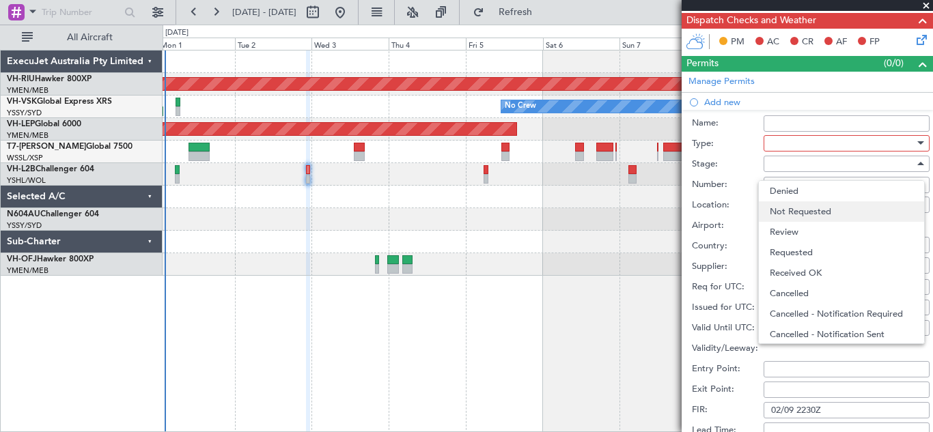
click at [802, 216] on span "Not Requested" at bounding box center [841, 212] width 143 height 20
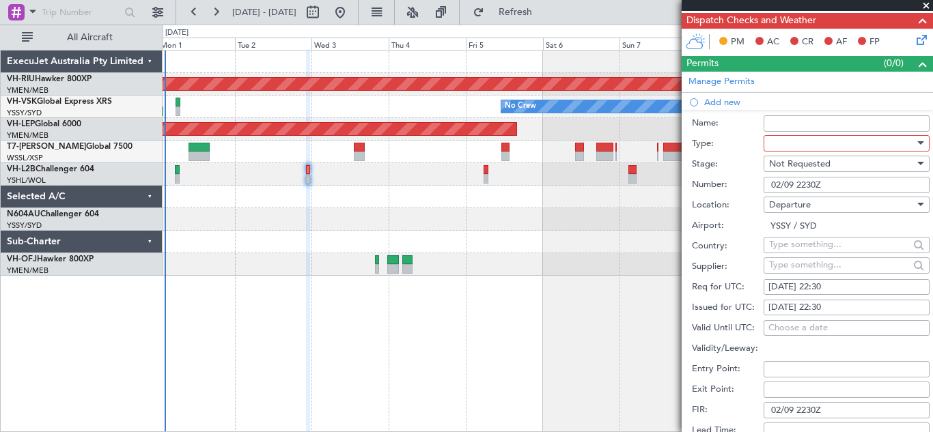
click at [917, 144] on div at bounding box center [920, 142] width 7 height 3
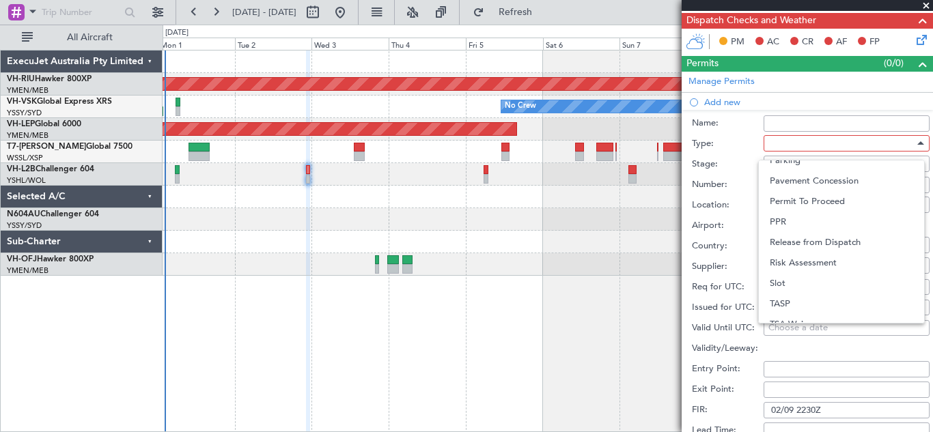
scroll to position [411, 0]
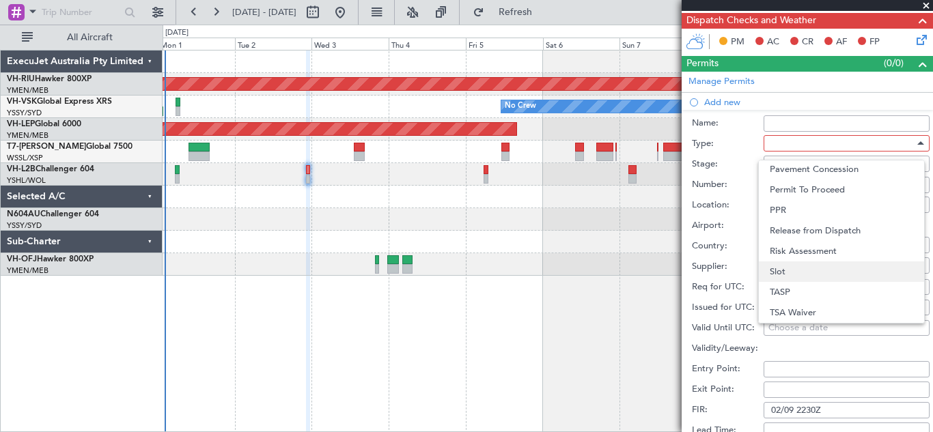
click at [842, 277] on span "Slot" at bounding box center [841, 272] width 143 height 20
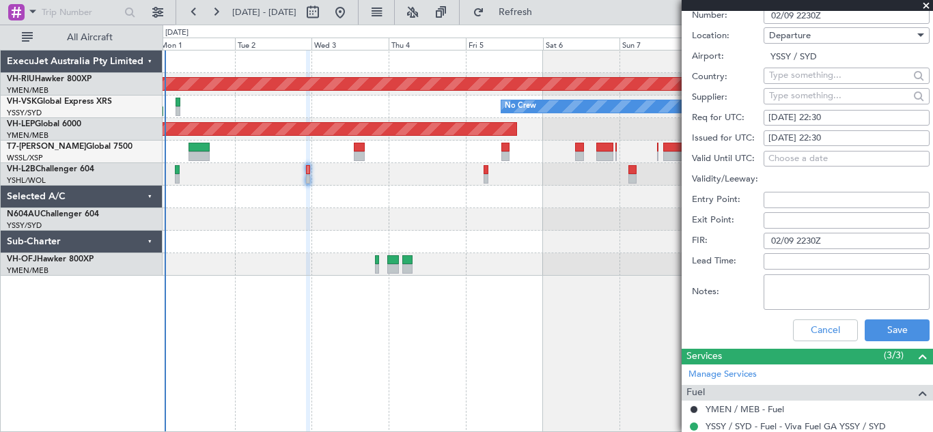
scroll to position [501, 0]
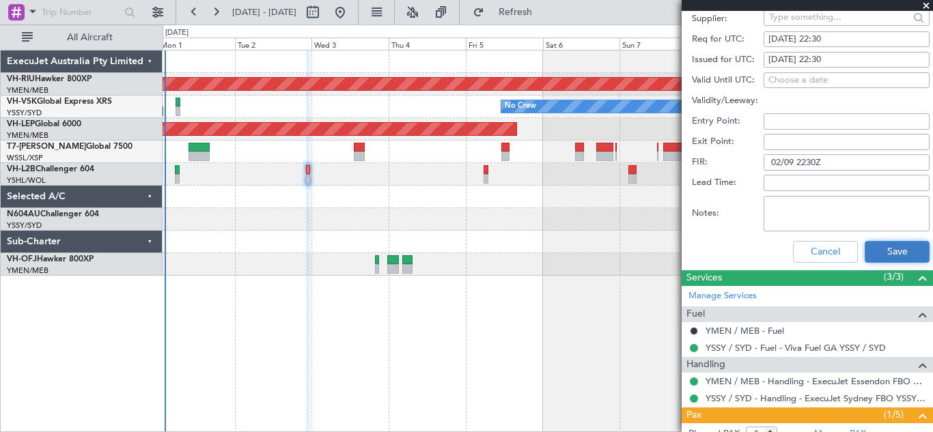
click at [883, 250] on button "Save" at bounding box center [897, 252] width 65 height 22
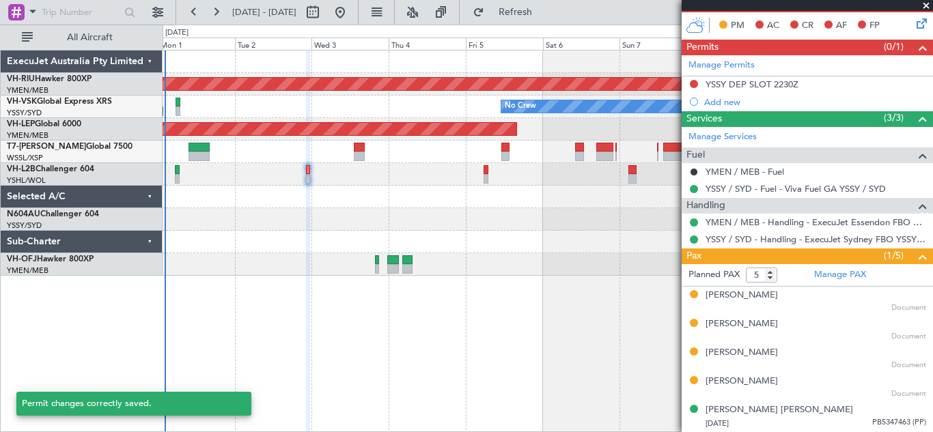
scroll to position [268, 0]
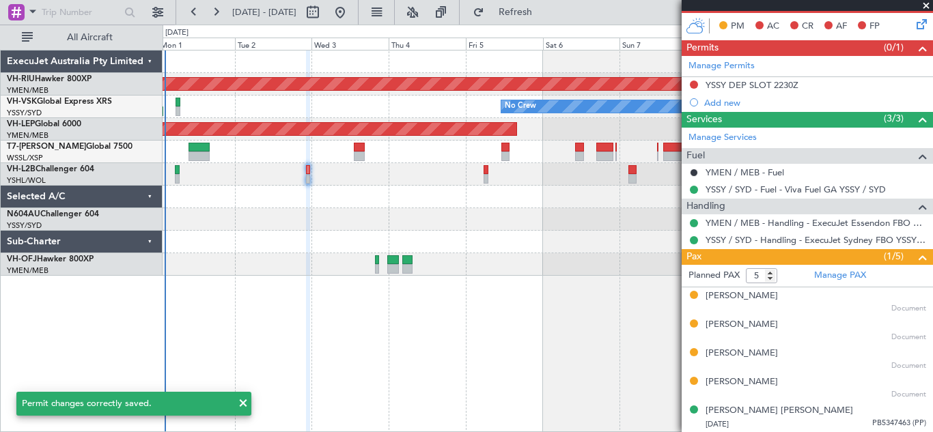
click at [490, 172] on div at bounding box center [548, 174] width 770 height 23
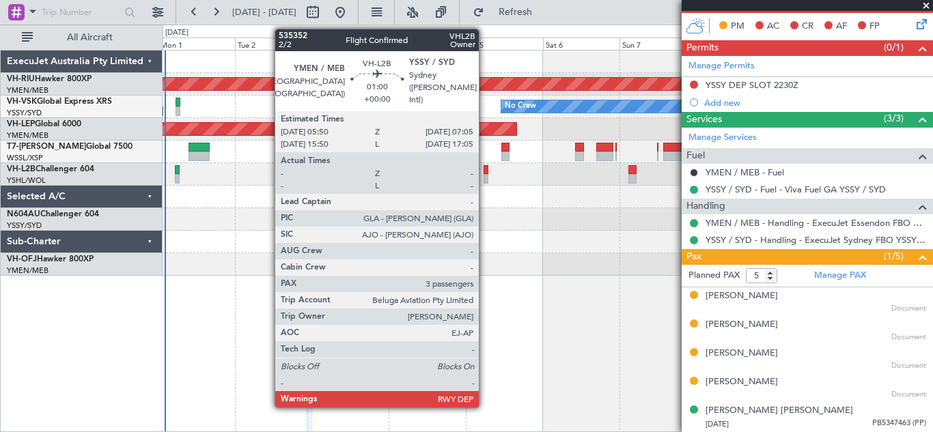
click at [485, 174] on div at bounding box center [486, 170] width 4 height 10
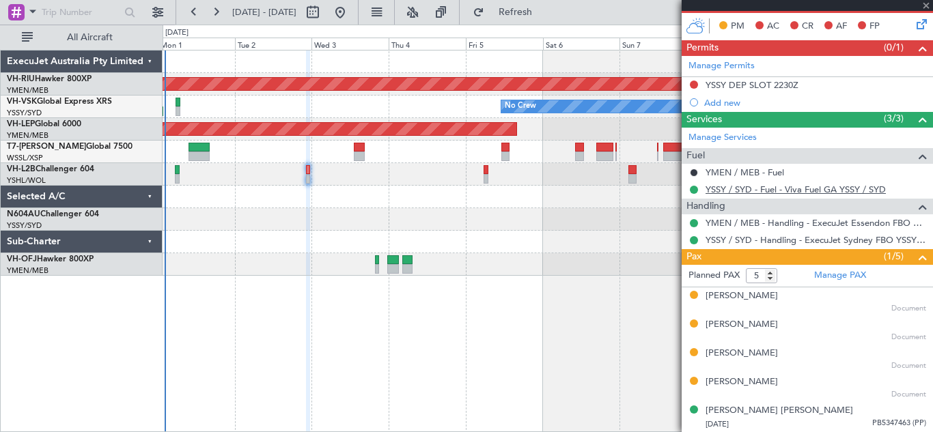
type input "3"
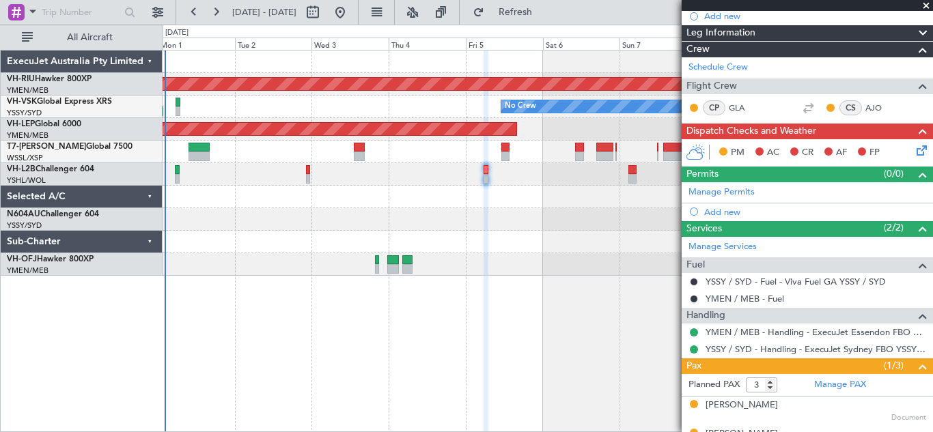
scroll to position [143, 0]
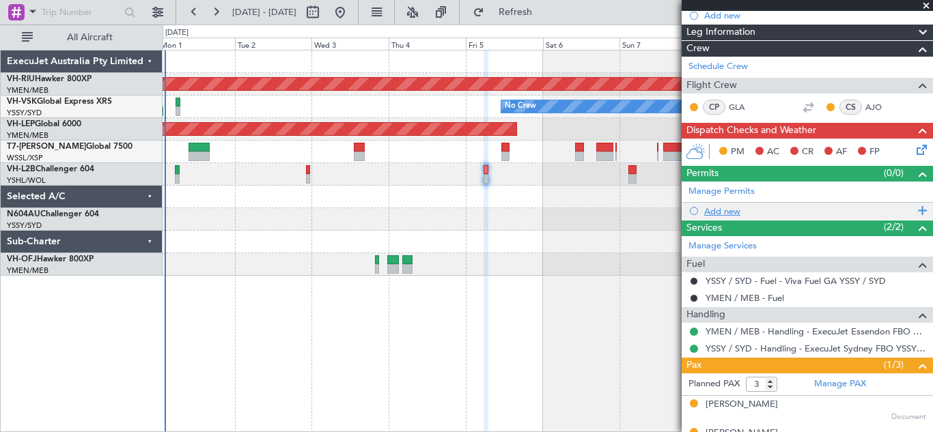
click at [914, 209] on span at bounding box center [920, 211] width 12 height 18
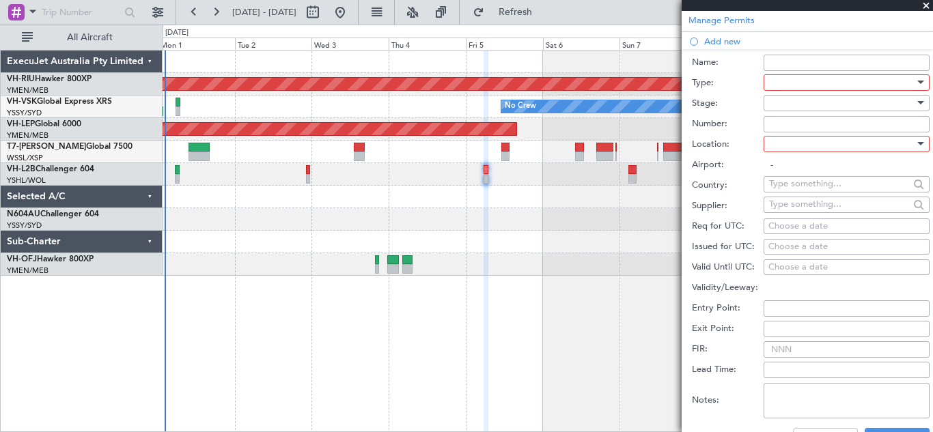
scroll to position [316, 0]
click at [794, 221] on div "Choose a date" at bounding box center [847, 225] width 156 height 14
select select "9"
select select "2025"
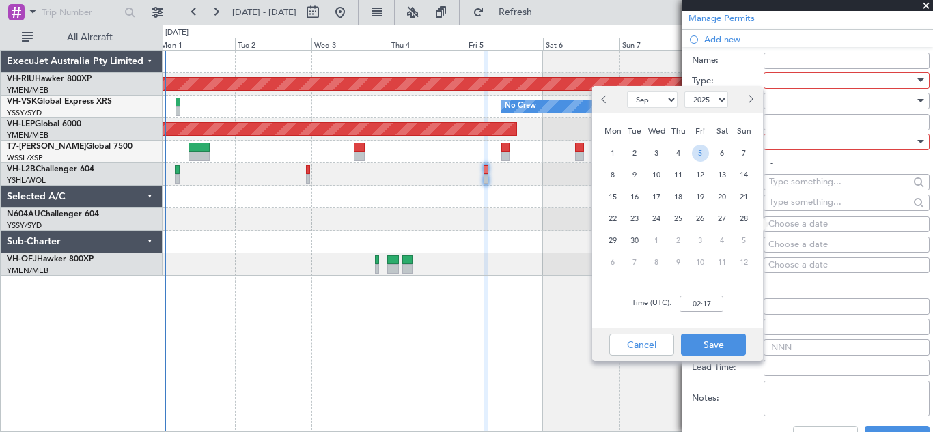
click at [705, 153] on span "5" at bounding box center [700, 153] width 17 height 17
click at [696, 301] on input "00:00" at bounding box center [702, 304] width 44 height 16
type input "07:00"
click at [711, 346] on button "Save" at bounding box center [713, 345] width 65 height 22
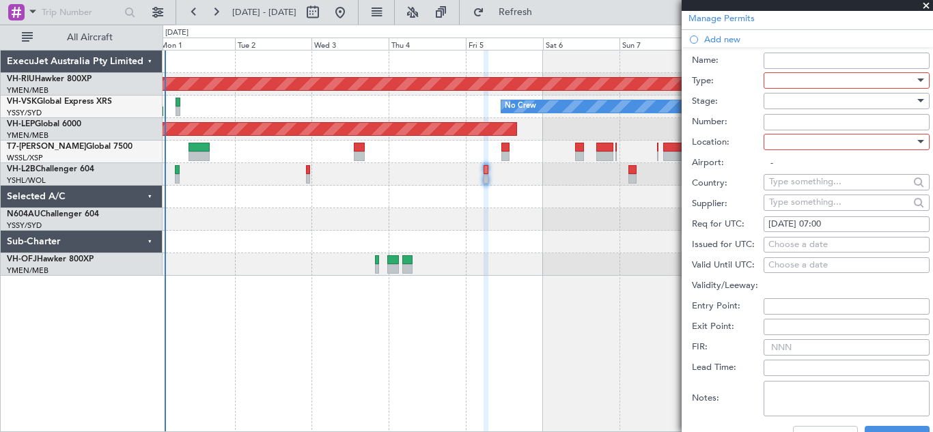
click at [778, 242] on div "Choose a date" at bounding box center [847, 245] width 156 height 14
select select "9"
select select "2025"
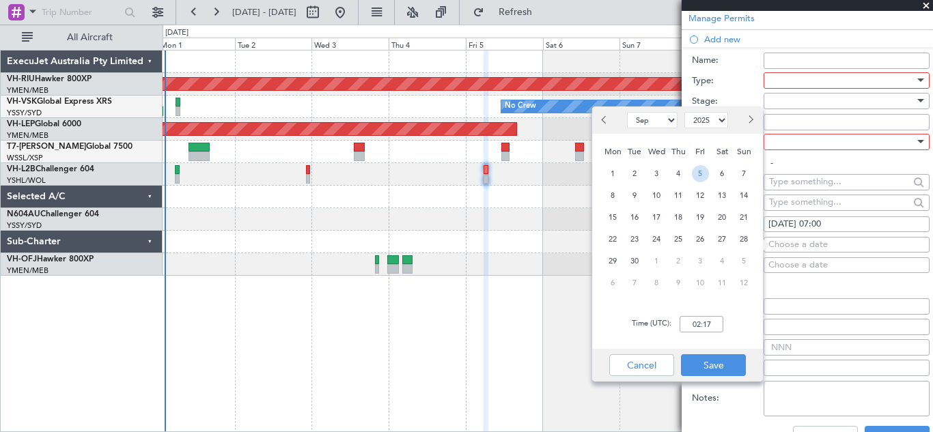
click at [700, 176] on span "5" at bounding box center [700, 173] width 17 height 17
click at [697, 319] on input "00:00" at bounding box center [702, 324] width 44 height 16
type input "07:00"
click at [717, 361] on button "Save" at bounding box center [713, 366] width 65 height 22
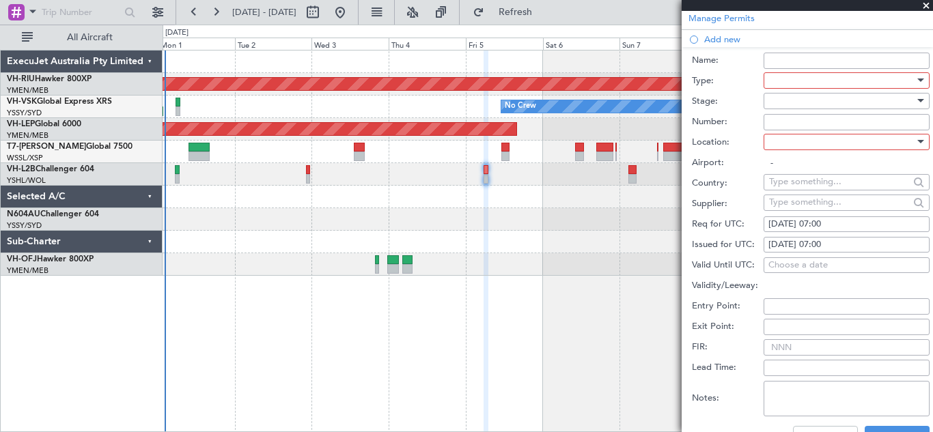
click at [786, 349] on input "FIR:" at bounding box center [847, 348] width 166 height 16
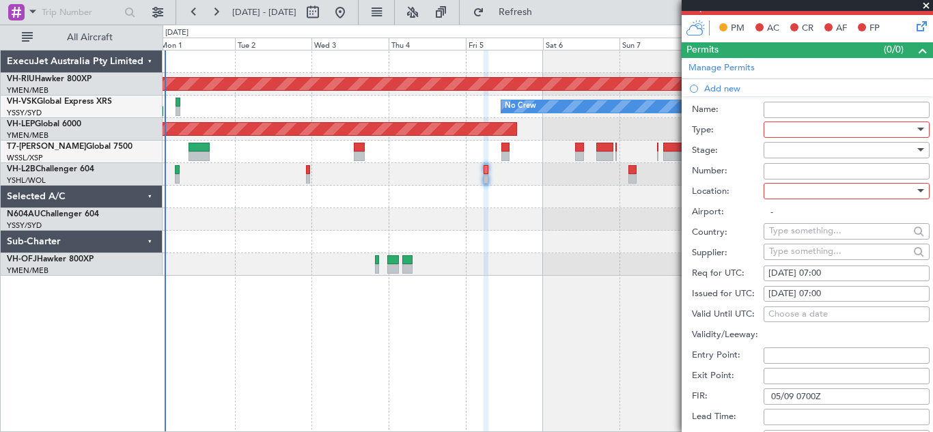
scroll to position [252, 0]
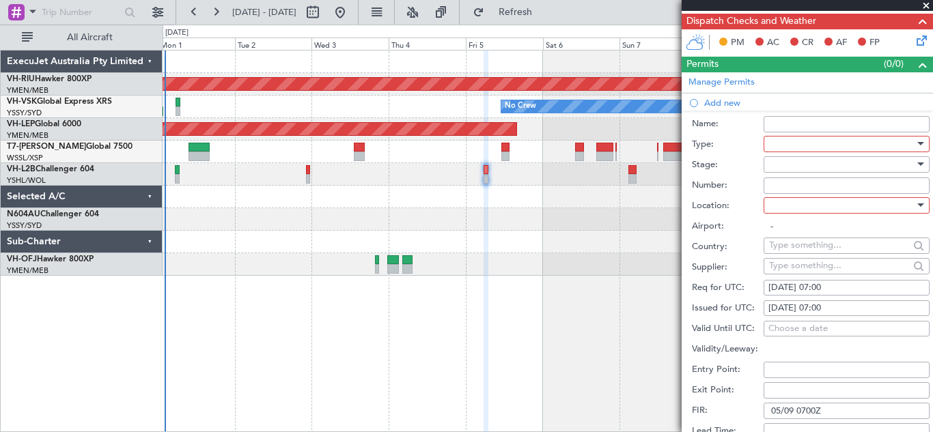
type input "05/09 0700Z"
click at [917, 204] on div at bounding box center [920, 205] width 7 height 3
click at [806, 267] on span "Arrival" at bounding box center [841, 274] width 143 height 20
type input "YSSY / SYD"
click at [781, 184] on input "Number:" at bounding box center [847, 186] width 166 height 16
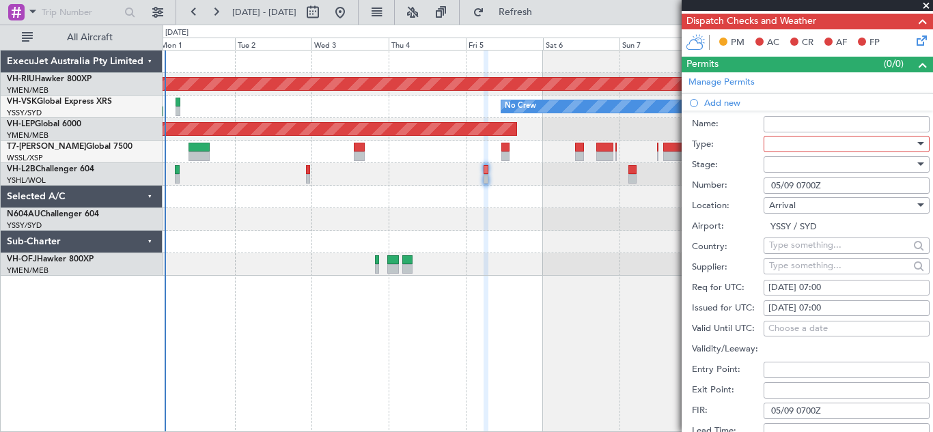
type input "05/09 0700Z"
click at [917, 163] on div at bounding box center [920, 164] width 7 height 3
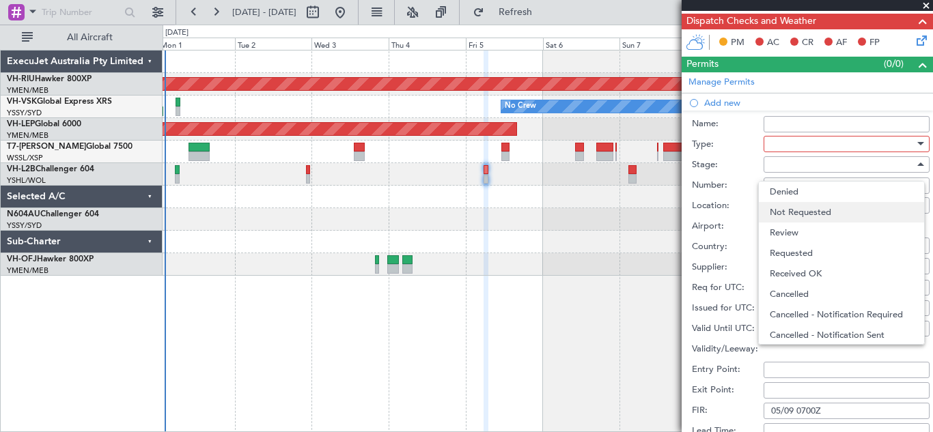
click at [828, 211] on span "Not Requested" at bounding box center [841, 212] width 143 height 20
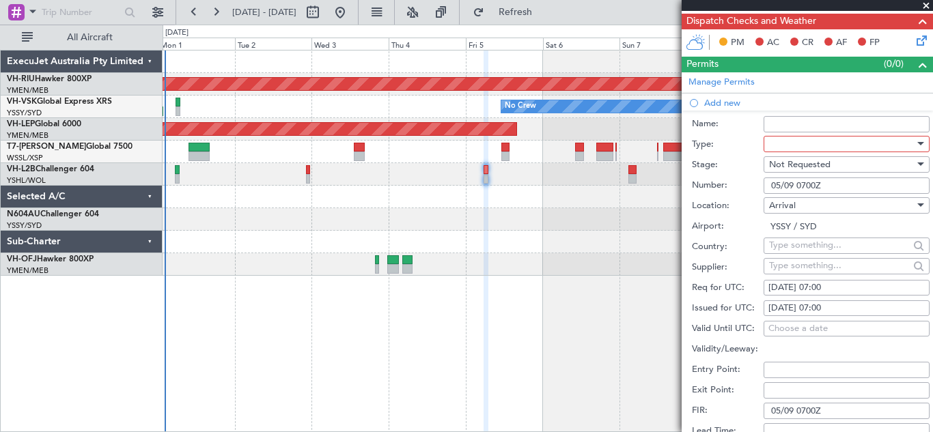
click at [917, 143] on div at bounding box center [920, 143] width 7 height 3
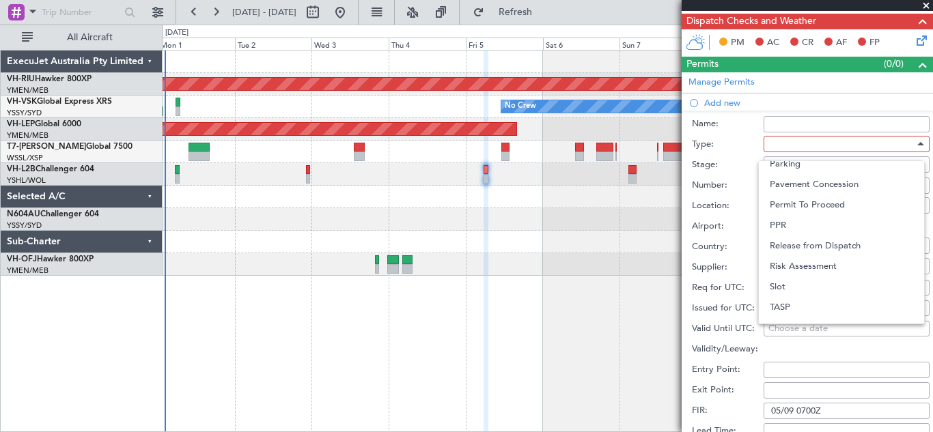
scroll to position [411, 0]
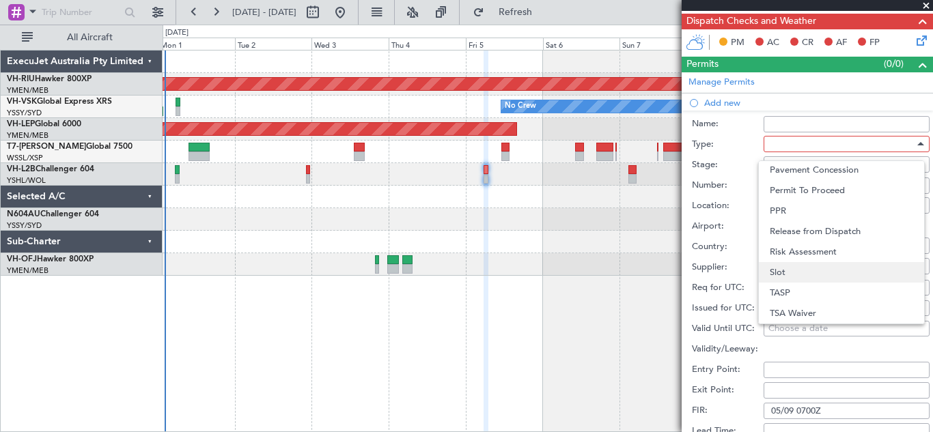
click at [839, 274] on span "Slot" at bounding box center [841, 272] width 143 height 20
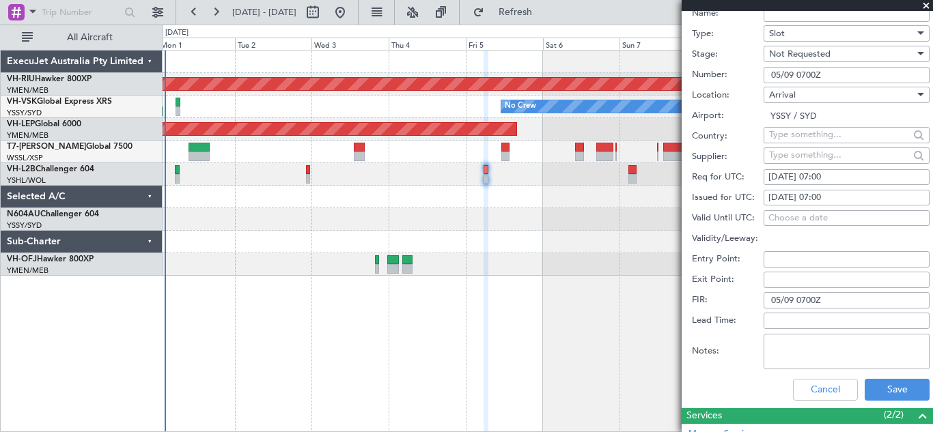
scroll to position [377, 0]
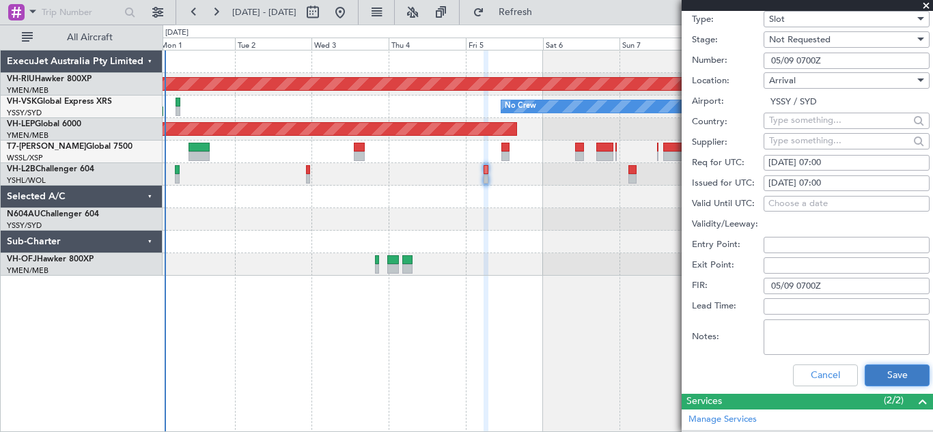
click at [885, 371] on button "Save" at bounding box center [897, 376] width 65 height 22
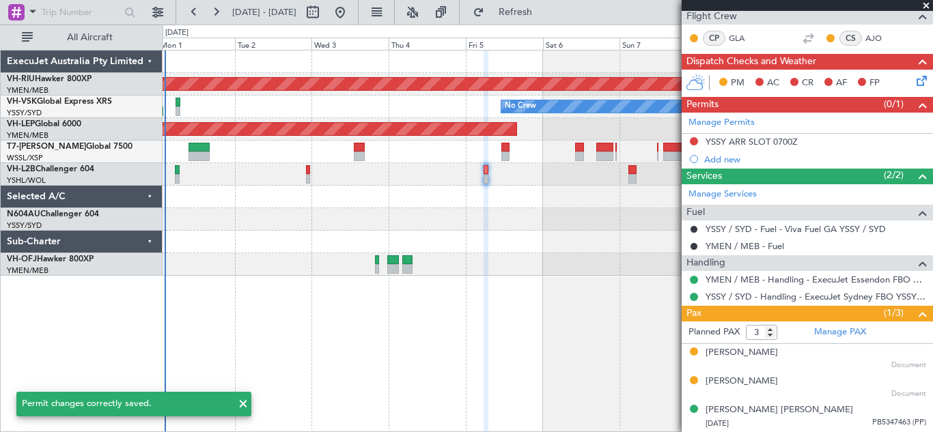
scroll to position [211, 0]
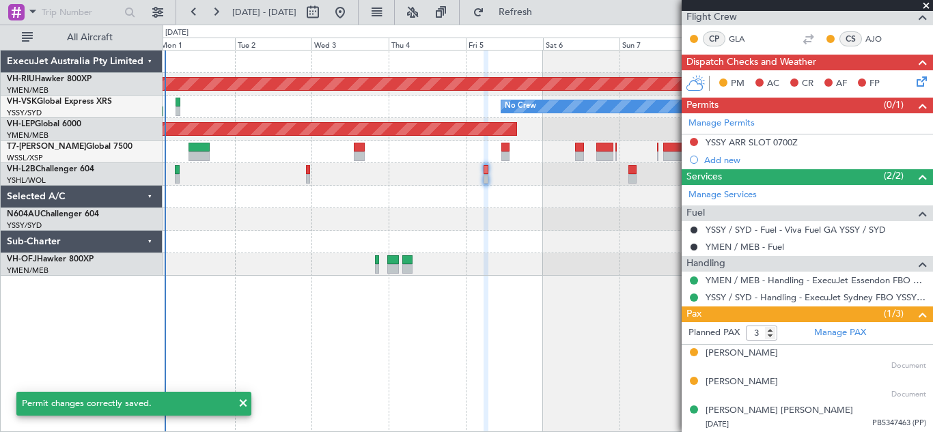
drag, startPoint x: 925, startPoint y: 238, endPoint x: 928, endPoint y: 8, distance: 230.2
click at [928, 8] on span at bounding box center [927, 6] width 14 height 12
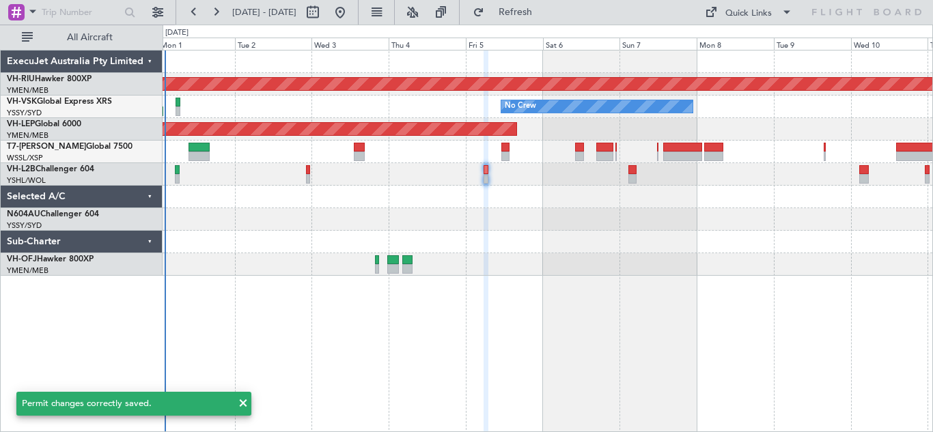
type input "0"
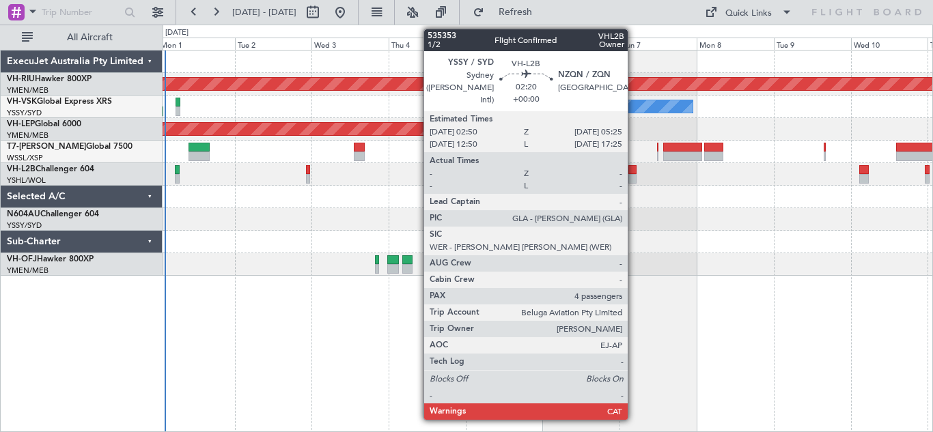
click at [634, 174] on div at bounding box center [632, 170] width 9 height 10
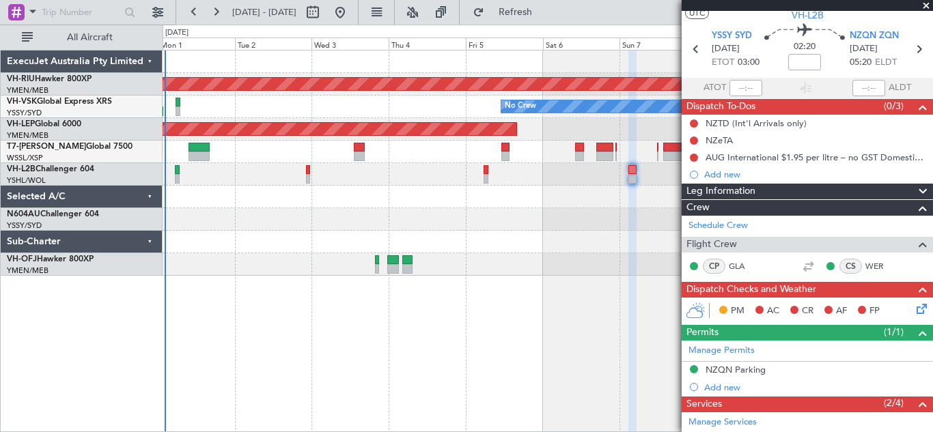
scroll to position [40, 0]
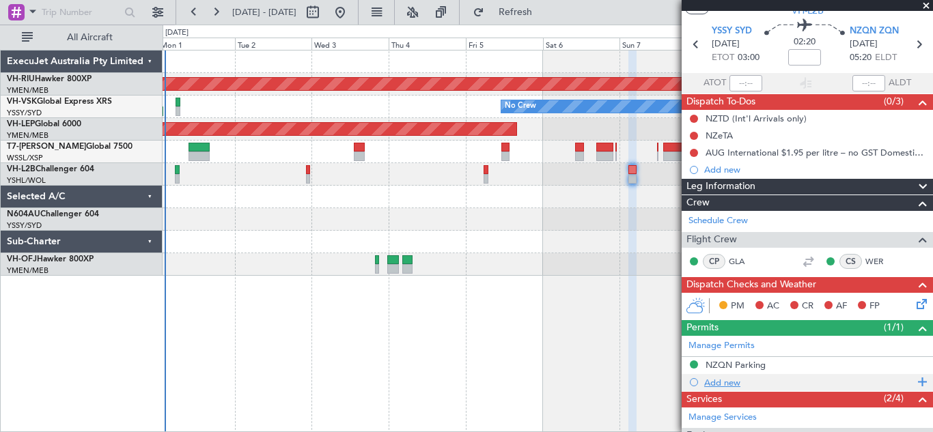
click at [914, 383] on span at bounding box center [920, 383] width 12 height 18
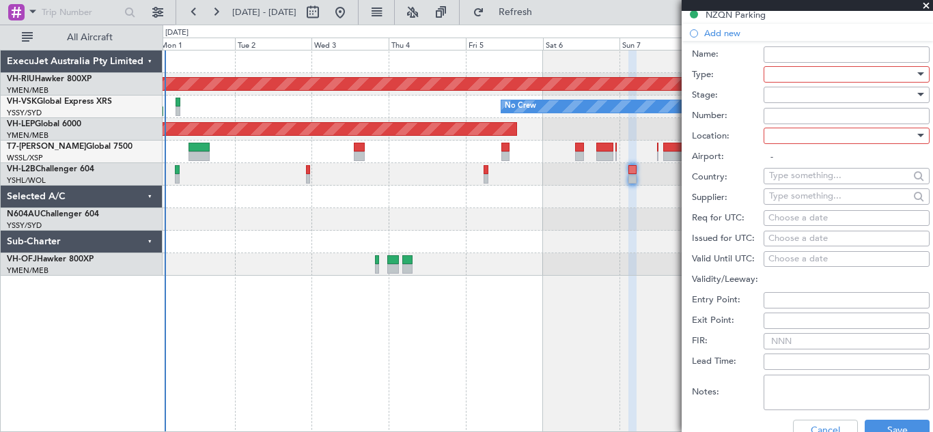
scroll to position [404, 0]
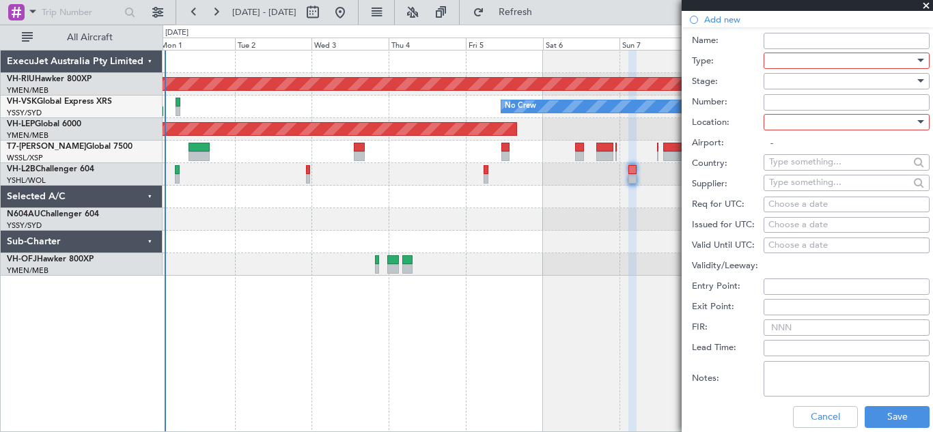
click at [792, 202] on div "Choose a date" at bounding box center [847, 205] width 156 height 14
select select "9"
select select "2025"
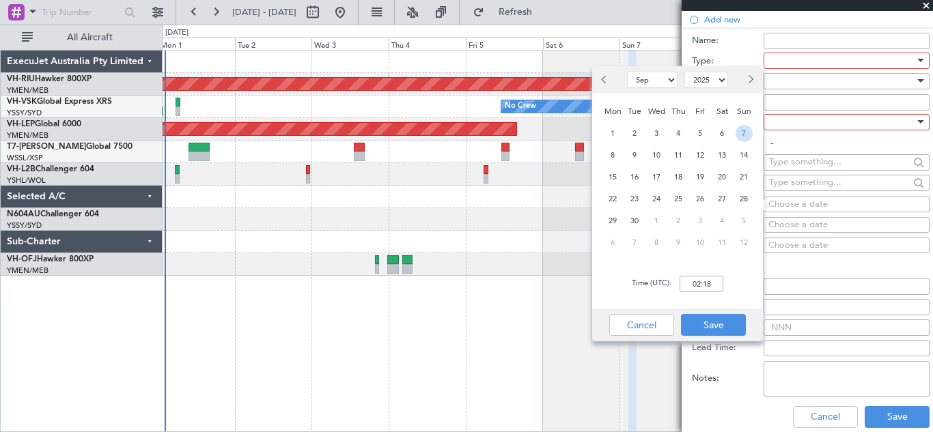
click at [745, 133] on span "7" at bounding box center [744, 133] width 17 height 17
click at [701, 284] on input "00:00" at bounding box center [702, 284] width 44 height 16
type input "03:00"
click at [713, 322] on button "Save" at bounding box center [713, 325] width 65 height 22
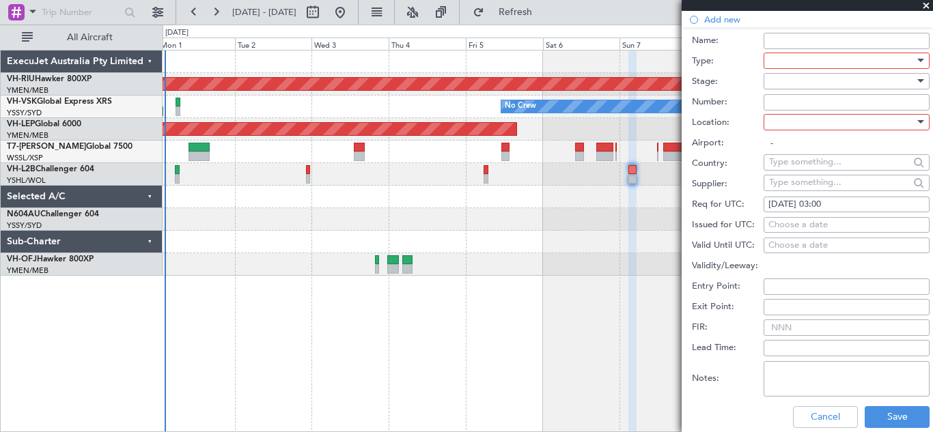
click at [775, 223] on div "Choose a date" at bounding box center [847, 226] width 156 height 14
select select "9"
select select "2025"
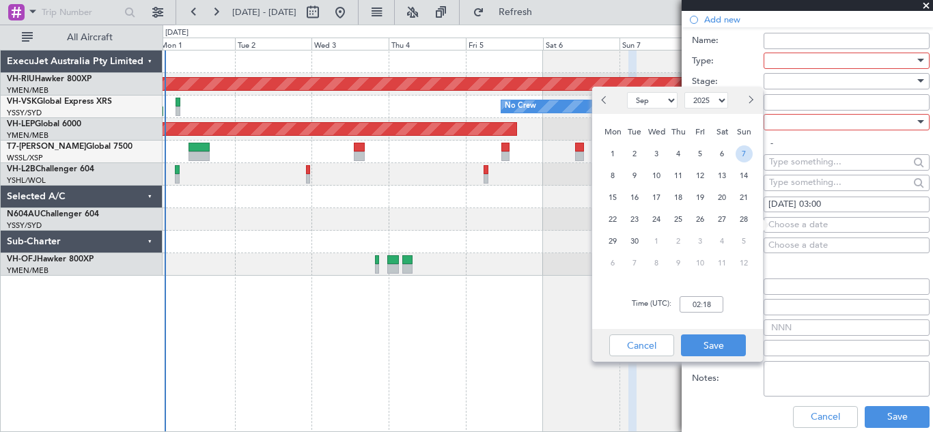
click at [738, 151] on span "7" at bounding box center [744, 154] width 17 height 17
click at [697, 307] on input "00:00" at bounding box center [702, 304] width 44 height 16
type input "03:00"
click at [706, 343] on button "Save" at bounding box center [713, 346] width 65 height 22
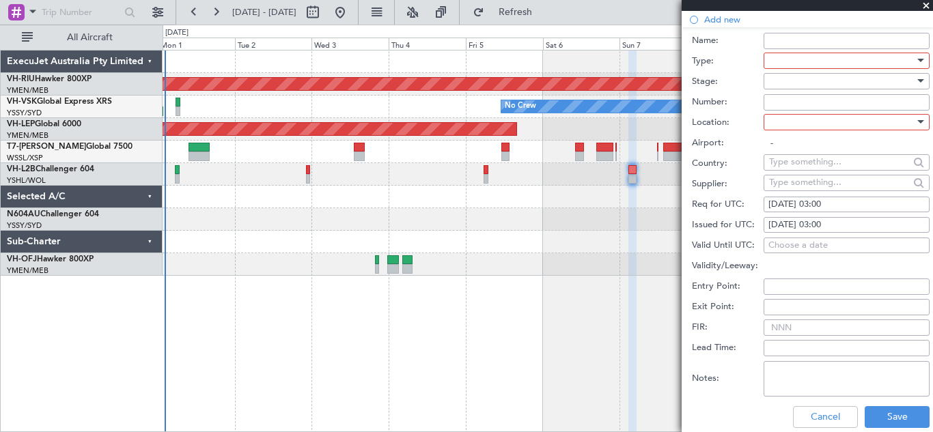
click at [783, 328] on input "FIR:" at bounding box center [847, 328] width 166 height 16
type input "07/09 0300Z"
click at [917, 122] on div at bounding box center [920, 121] width 7 height 3
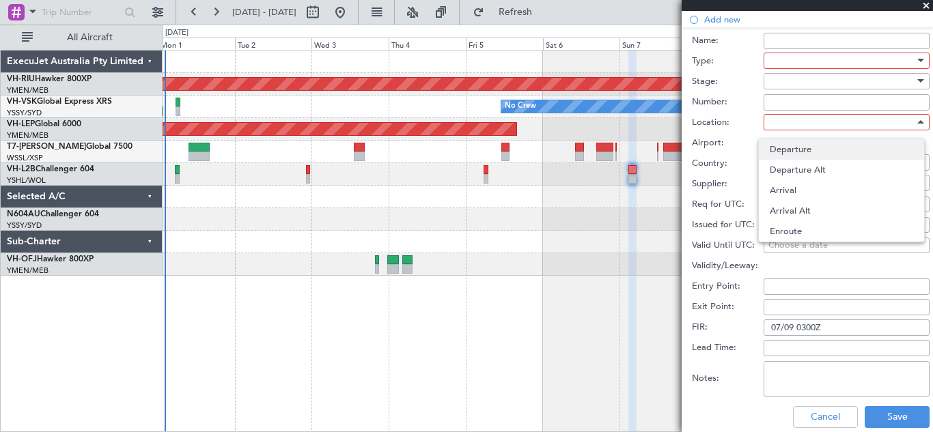
click at [803, 148] on span "Departure" at bounding box center [841, 149] width 143 height 20
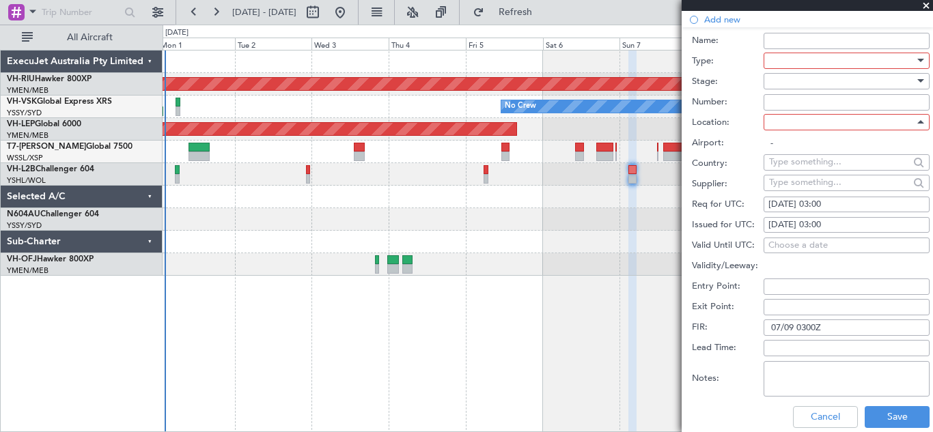
type input "YSSY / SYD"
click at [776, 101] on input "Number:" at bounding box center [847, 102] width 166 height 16
type input "07/09 0300Z"
click at [917, 79] on div at bounding box center [920, 80] width 7 height 3
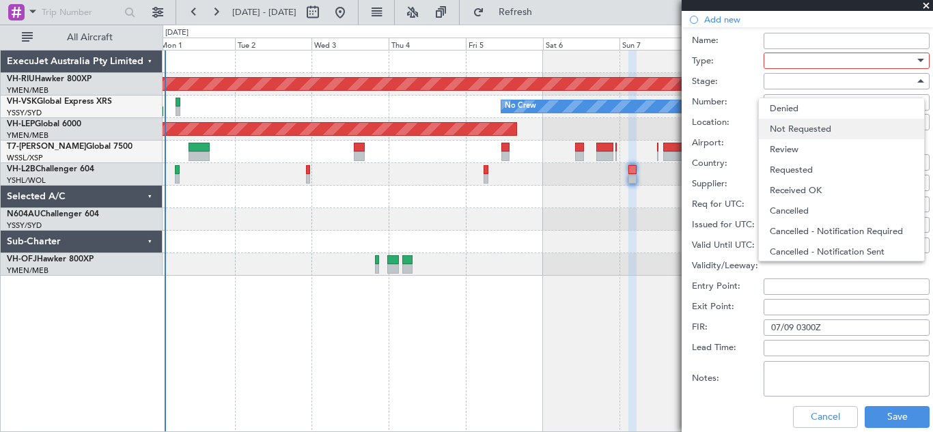
click at [815, 127] on span "Not Requested" at bounding box center [841, 129] width 143 height 20
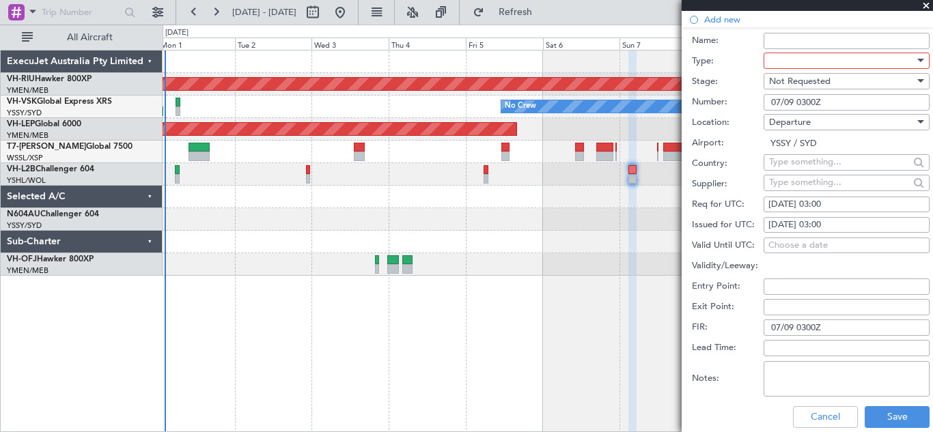
click at [917, 61] on div at bounding box center [920, 60] width 7 height 3
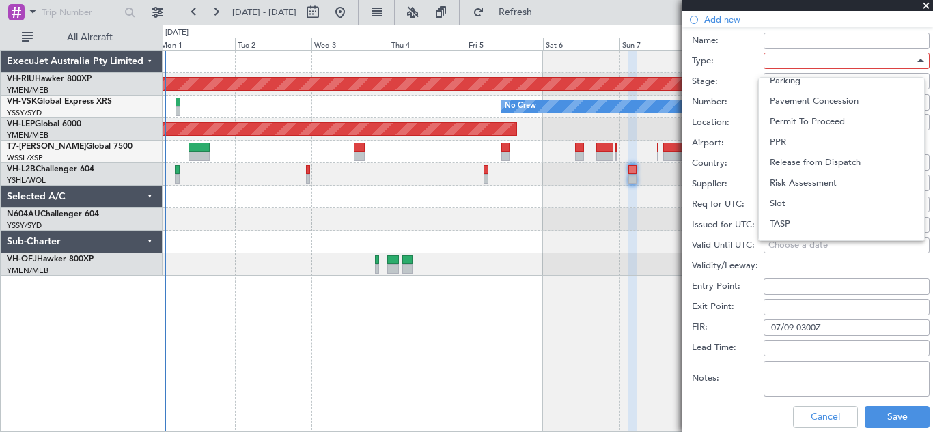
scroll to position [411, 0]
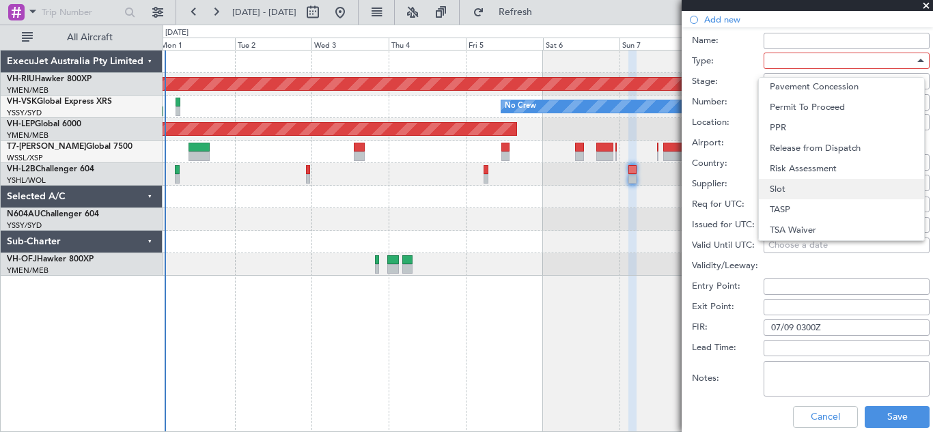
click at [864, 194] on span "Slot" at bounding box center [841, 189] width 143 height 20
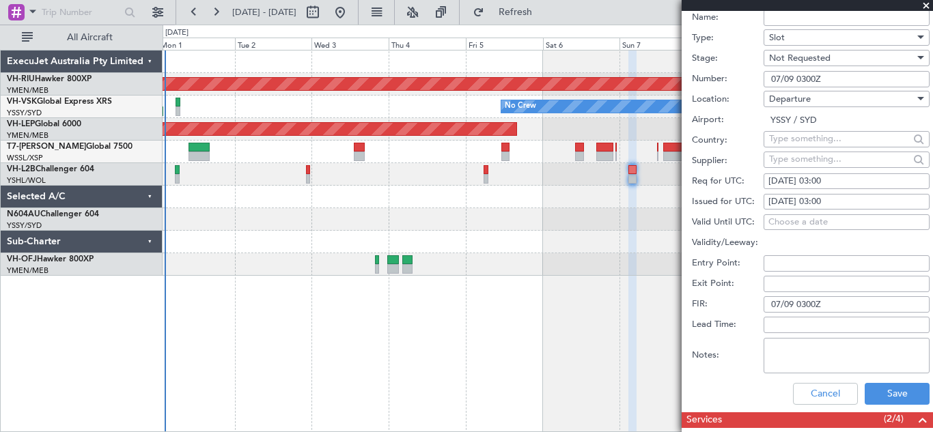
scroll to position [466, 0]
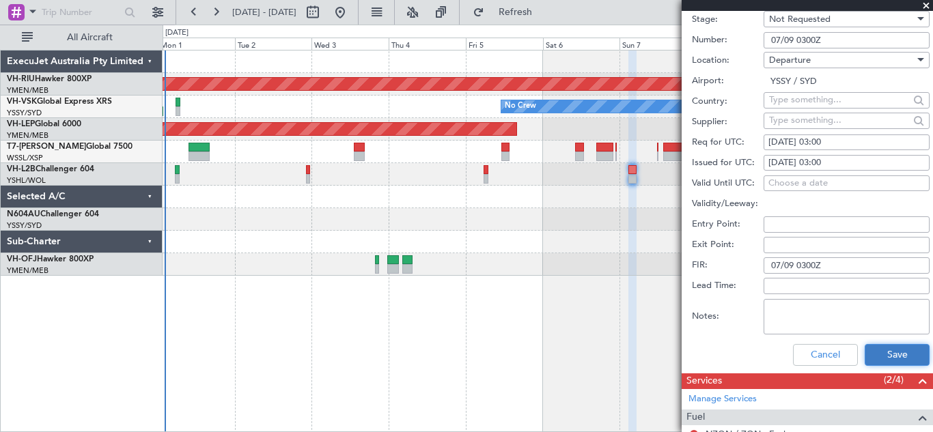
click at [892, 355] on button "Save" at bounding box center [897, 355] width 65 height 22
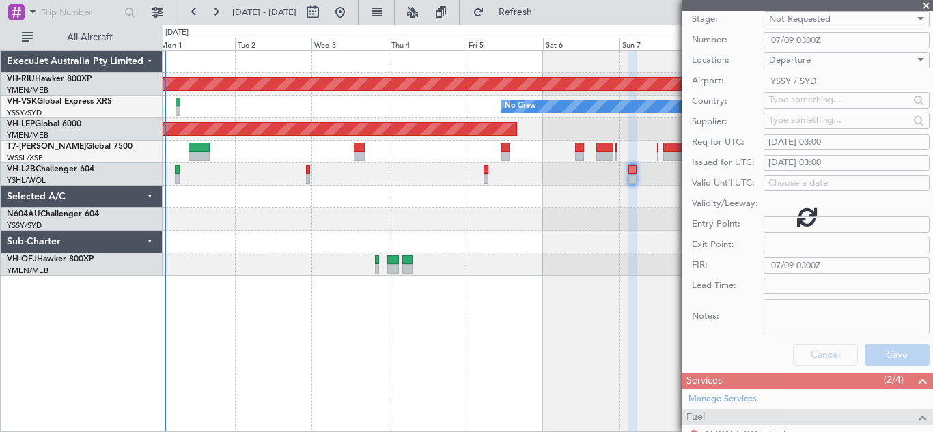
scroll to position [314, 0]
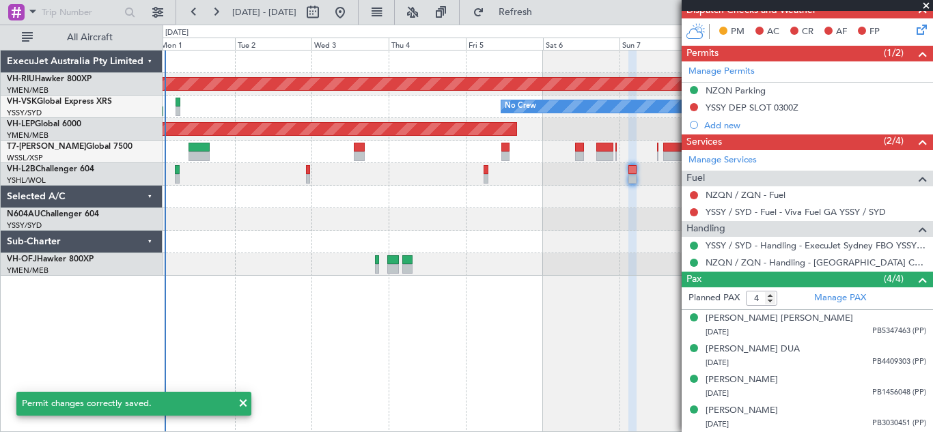
click at [927, 3] on span at bounding box center [927, 6] width 14 height 12
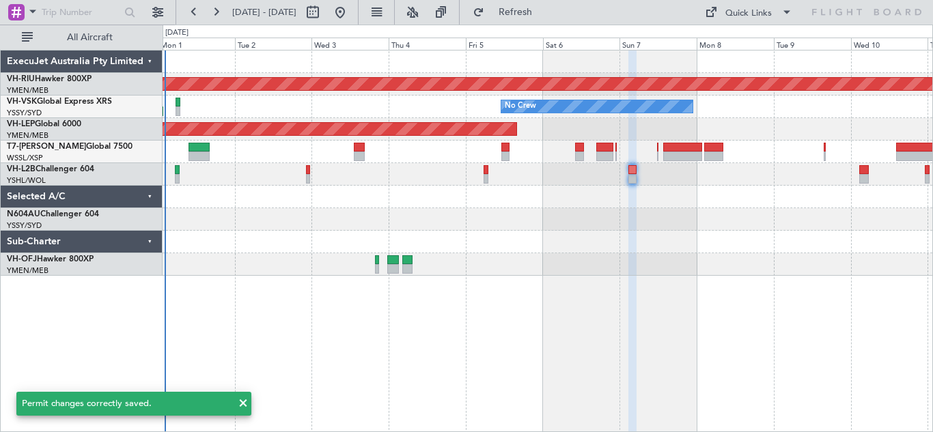
type input "0"
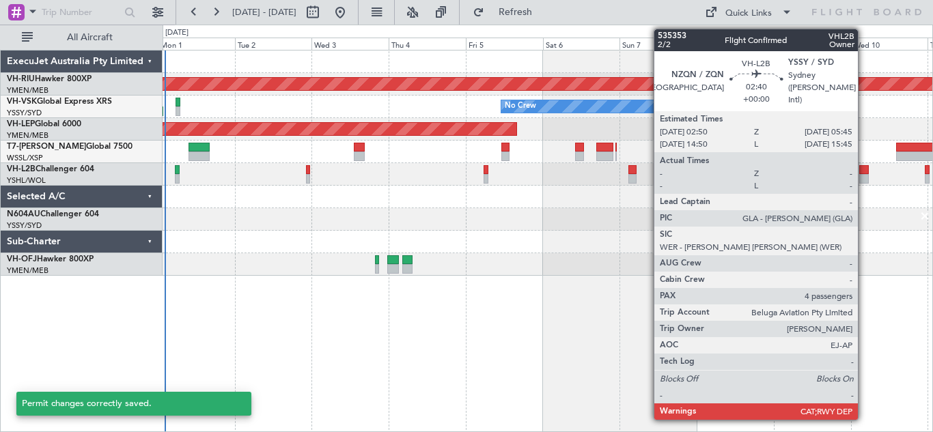
click at [864, 174] on div at bounding box center [864, 179] width 10 height 10
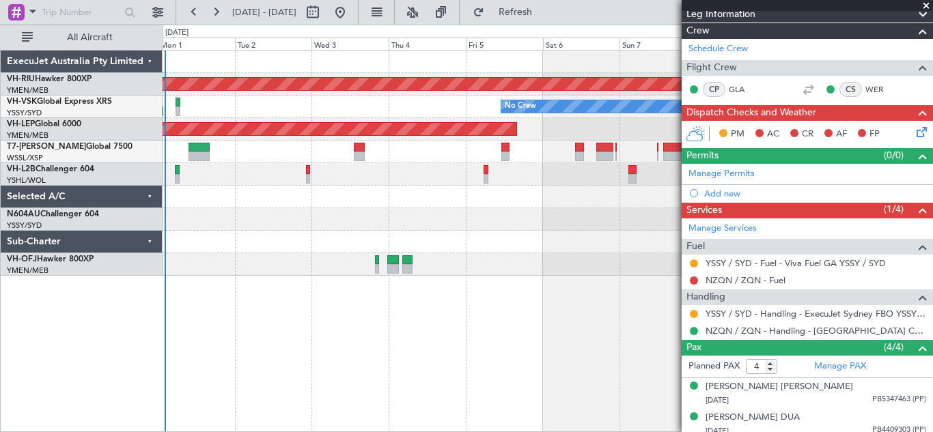
scroll to position [159, 0]
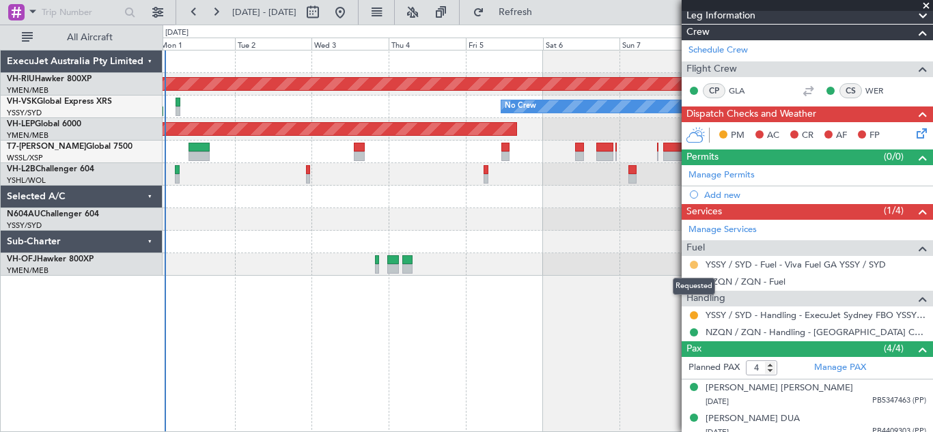
click at [694, 261] on button at bounding box center [694, 265] width 8 height 8
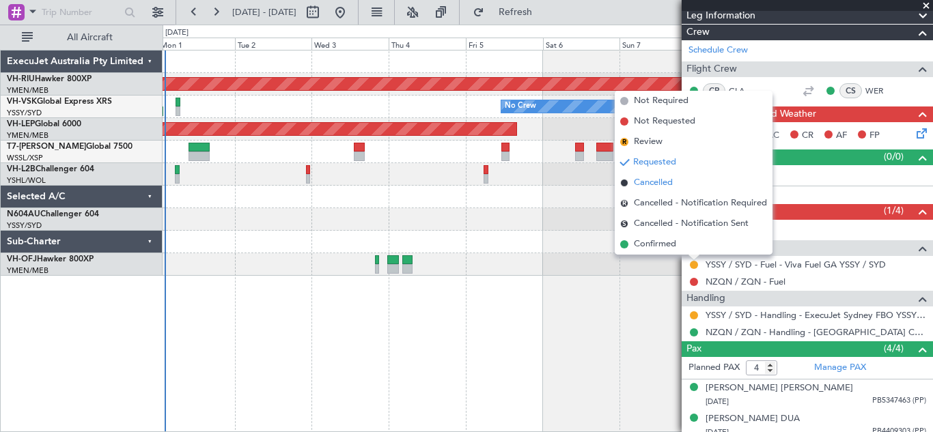
click at [648, 182] on span "Cancelled" at bounding box center [653, 183] width 39 height 14
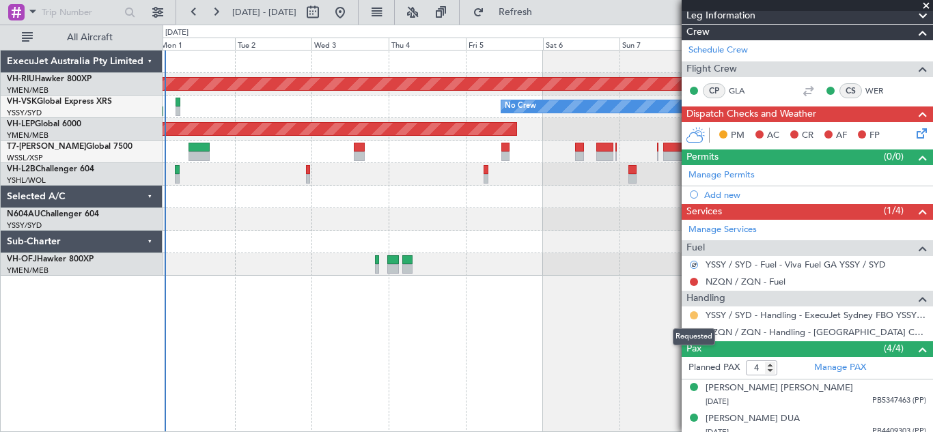
click at [694, 314] on button at bounding box center [694, 316] width 8 height 8
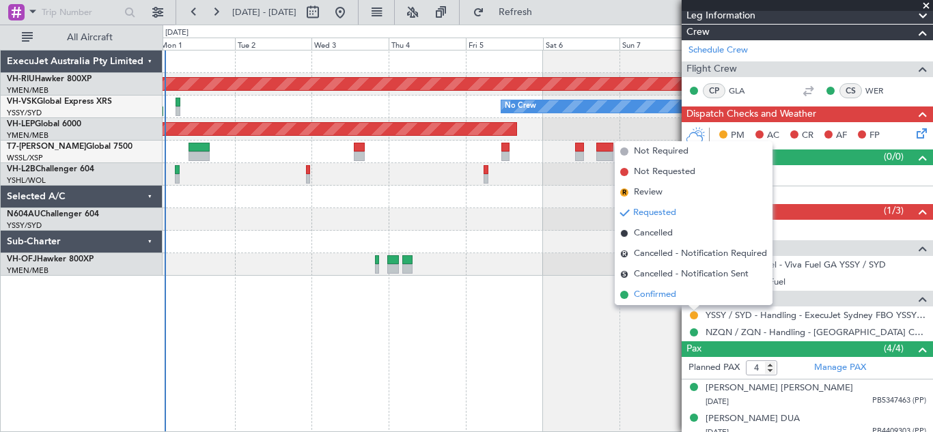
click at [656, 291] on span "Confirmed" at bounding box center [655, 295] width 42 height 14
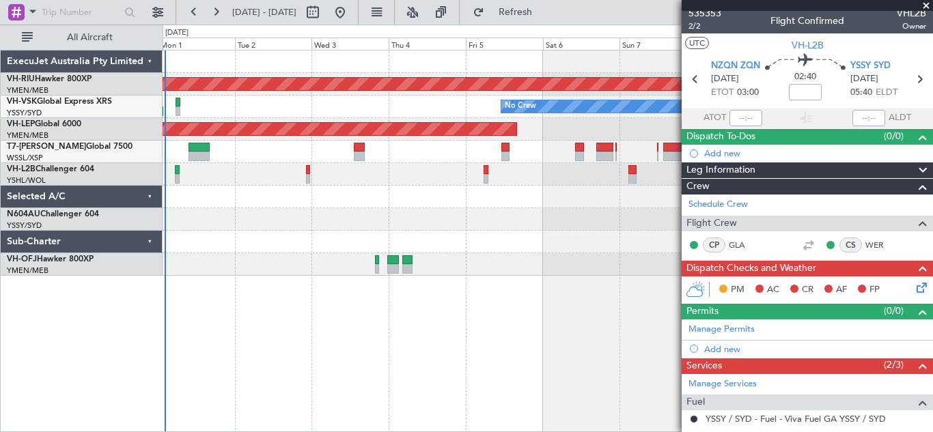
scroll to position [0, 0]
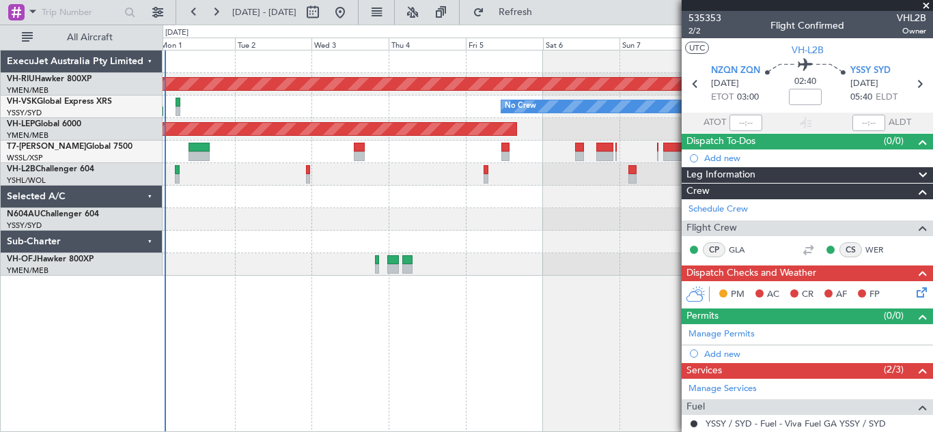
click at [927, 5] on span at bounding box center [927, 6] width 14 height 12
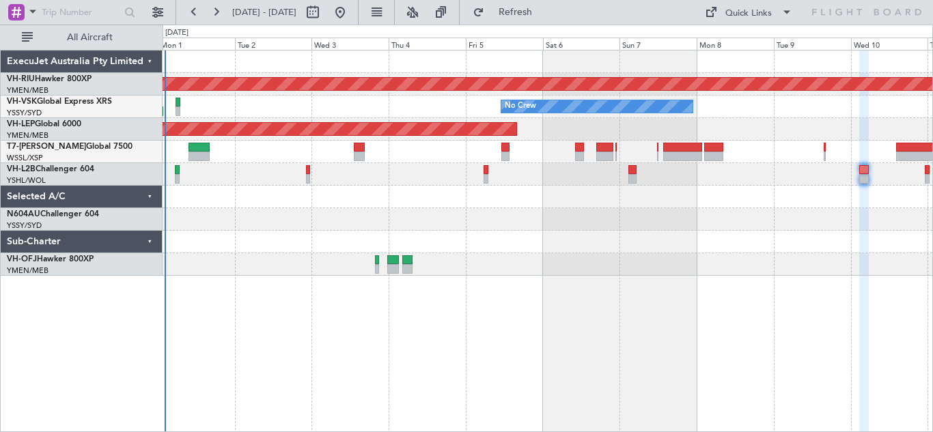
type input "0"
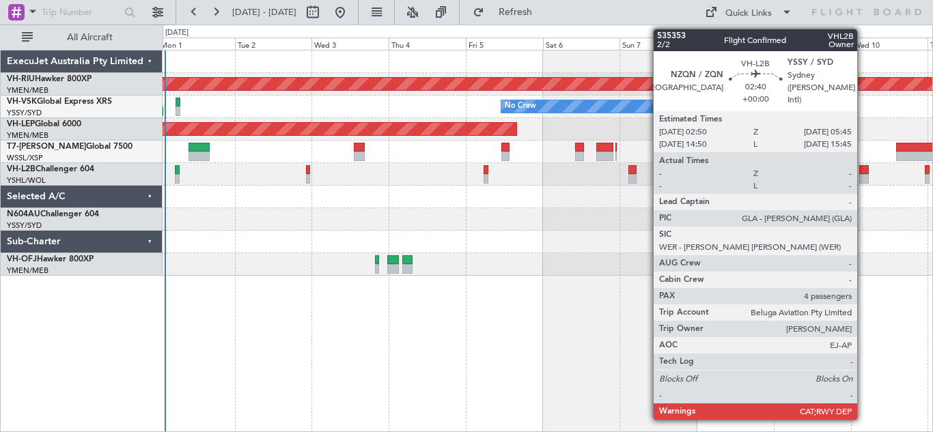
click at [863, 171] on div at bounding box center [864, 170] width 10 height 10
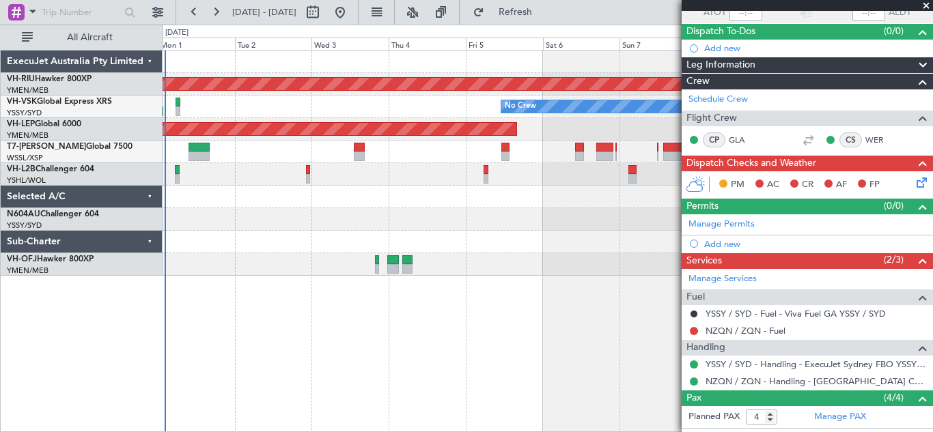
scroll to position [107, 0]
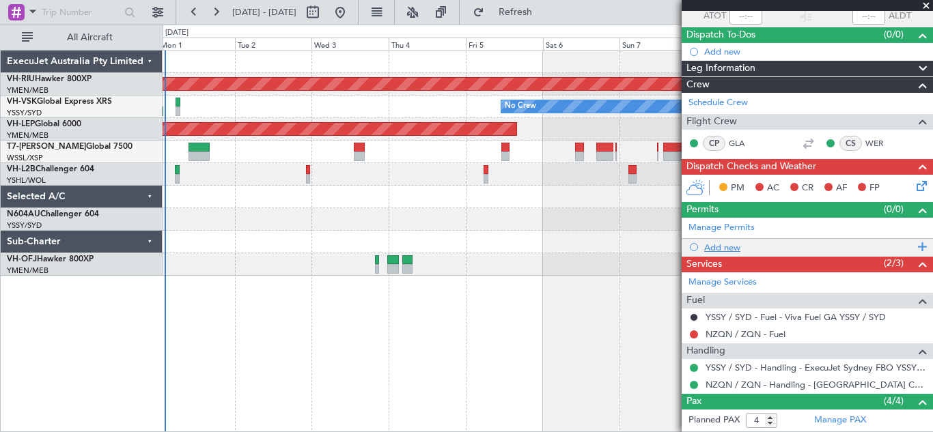
click at [914, 245] on span at bounding box center [920, 247] width 12 height 18
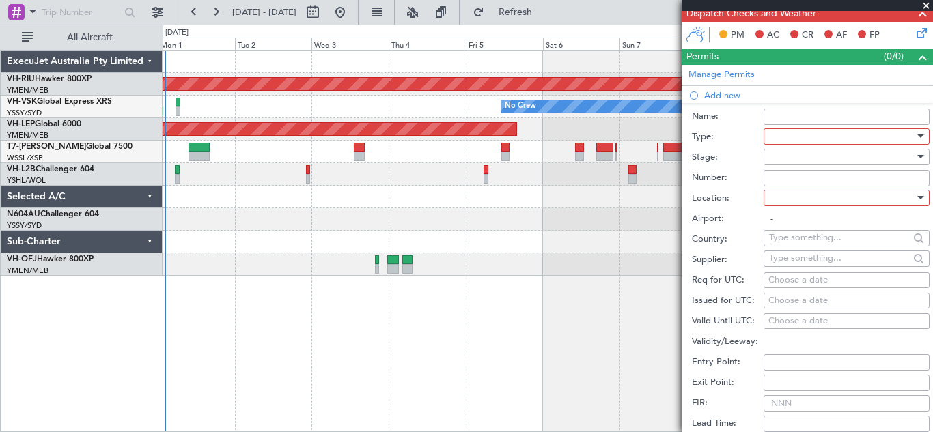
scroll to position [298, 0]
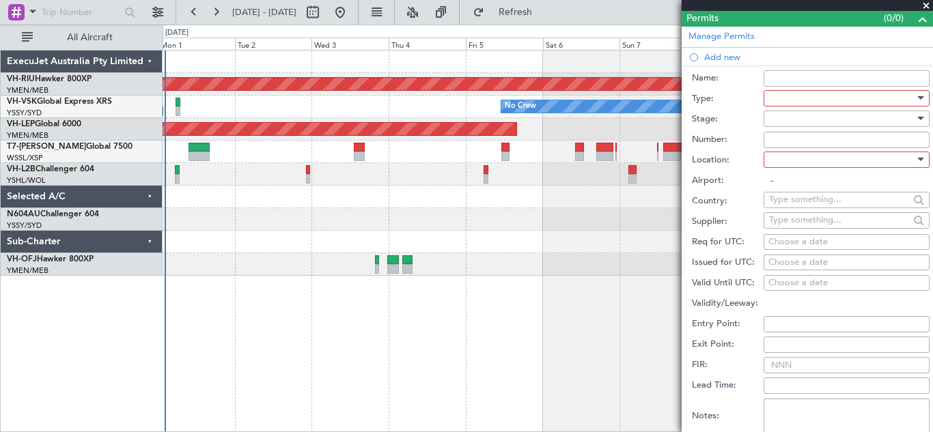
click at [783, 240] on div "Choose a date" at bounding box center [847, 243] width 156 height 14
select select "9"
select select "2025"
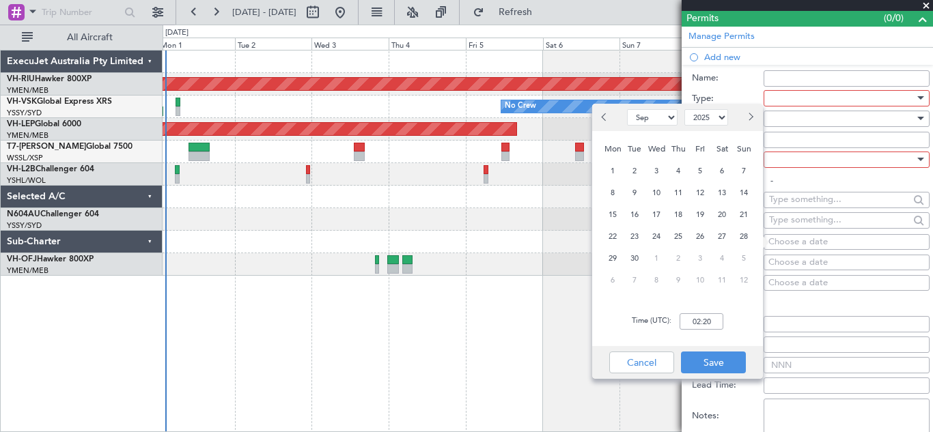
click at [783, 240] on div "Choose a date" at bounding box center [847, 243] width 156 height 14
select select "9"
select select "2025"
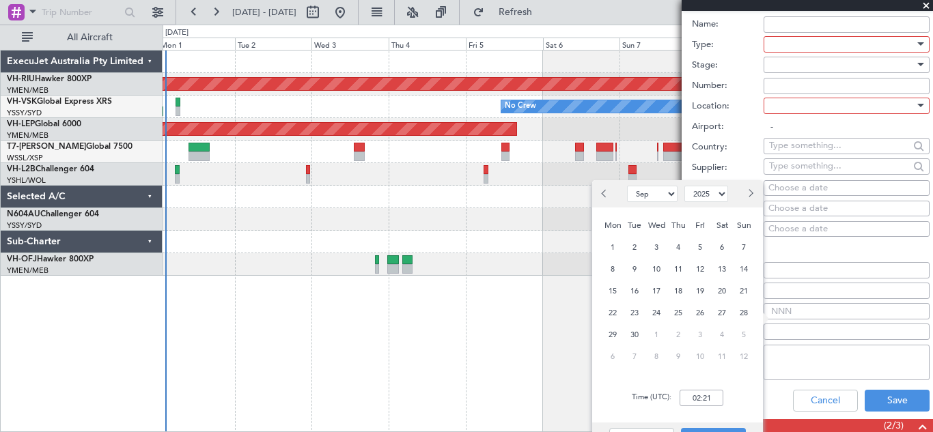
scroll to position [357, 0]
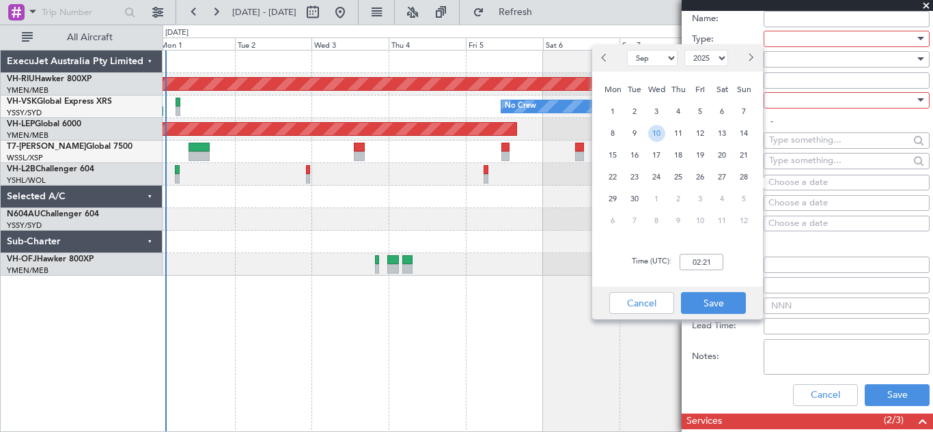
click at [661, 133] on span "10" at bounding box center [656, 133] width 17 height 17
click at [697, 259] on input "00:00" at bounding box center [702, 262] width 44 height 16
type input "05:40"
click at [719, 308] on button "Save" at bounding box center [713, 303] width 65 height 22
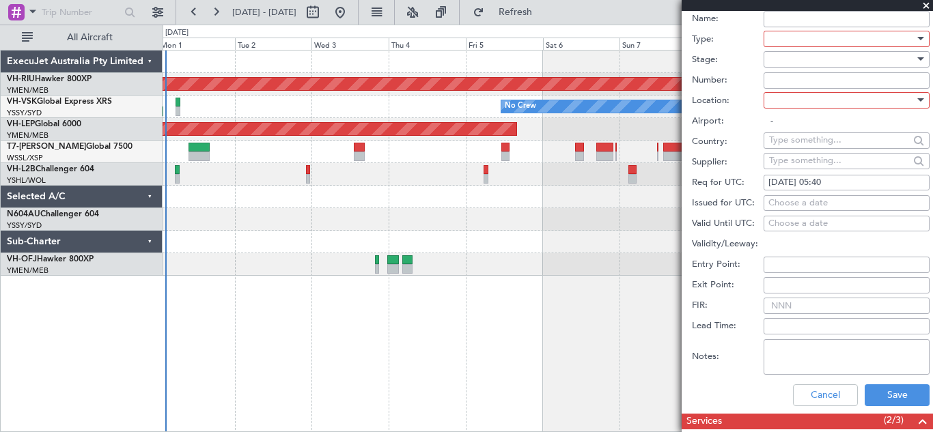
click at [783, 201] on div "Choose a date" at bounding box center [847, 204] width 156 height 14
select select "9"
select select "2025"
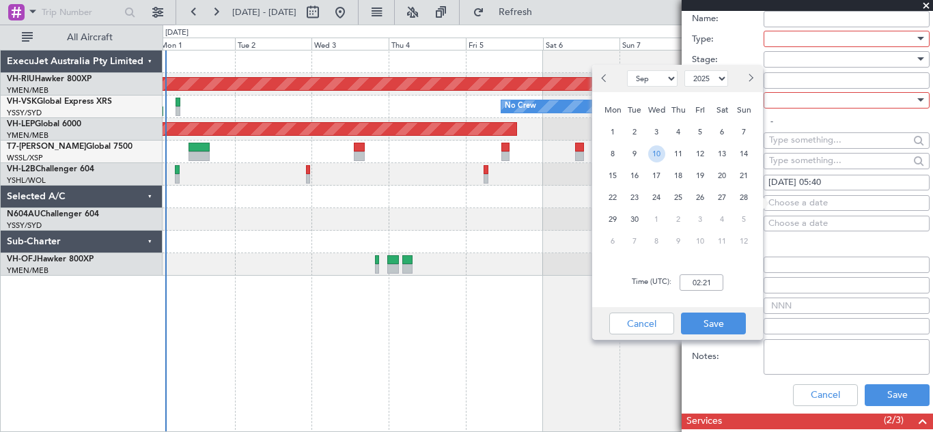
click at [656, 152] on span "10" at bounding box center [656, 154] width 17 height 17
click at [699, 281] on input "00:00" at bounding box center [702, 283] width 44 height 16
type input "05:40"
click at [715, 320] on button "Save" at bounding box center [713, 324] width 65 height 22
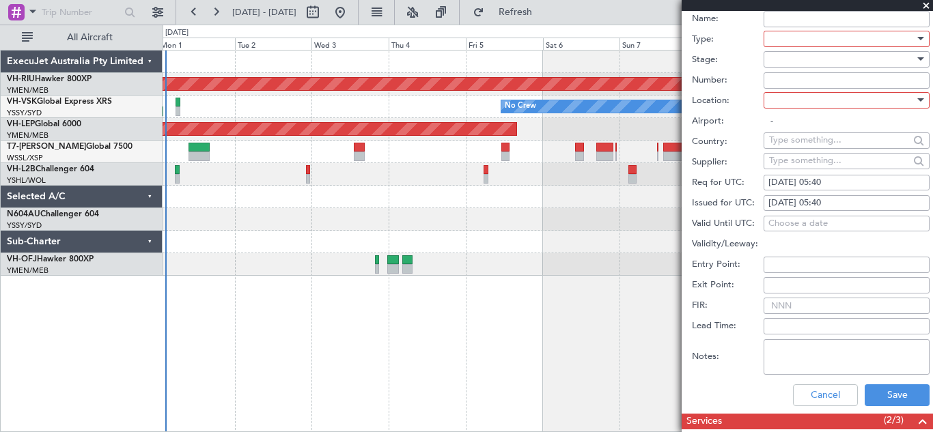
click at [782, 304] on input "FIR:" at bounding box center [847, 306] width 166 height 16
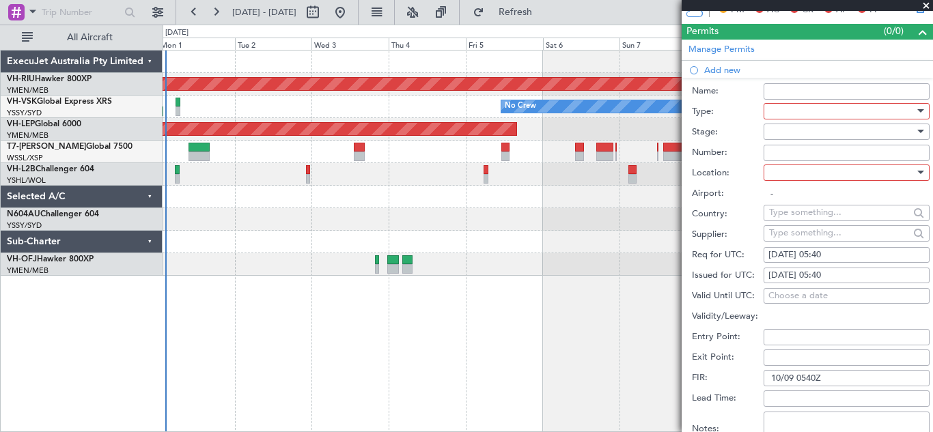
scroll to position [283, 0]
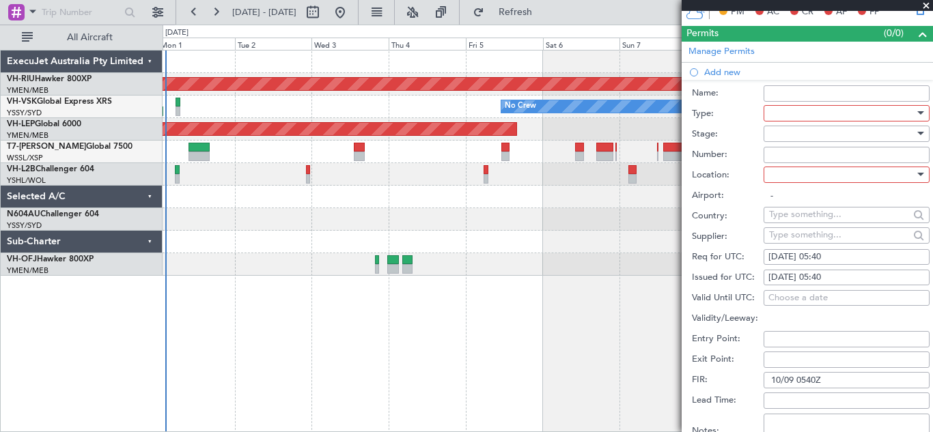
type input "10/09 0540Z"
click at [917, 174] on div at bounding box center [920, 174] width 7 height 3
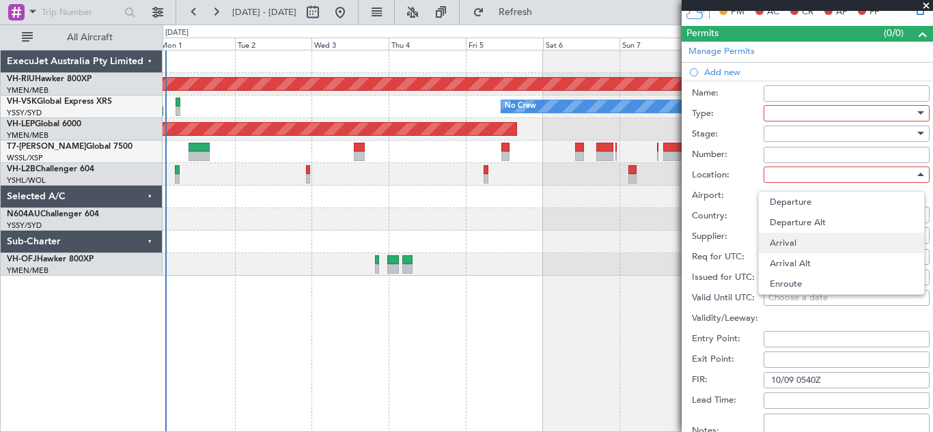
click at [826, 247] on span "Arrival" at bounding box center [841, 243] width 143 height 20
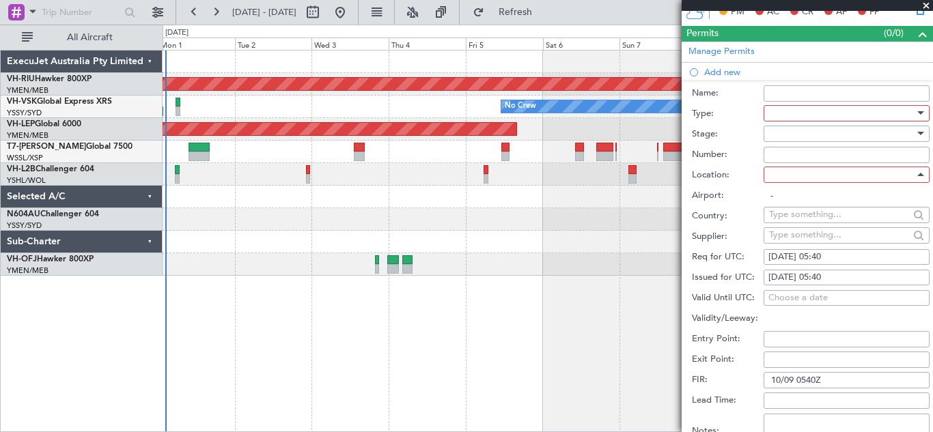
type input "YSSY / SYD"
click at [794, 156] on input "Number:" at bounding box center [847, 155] width 166 height 16
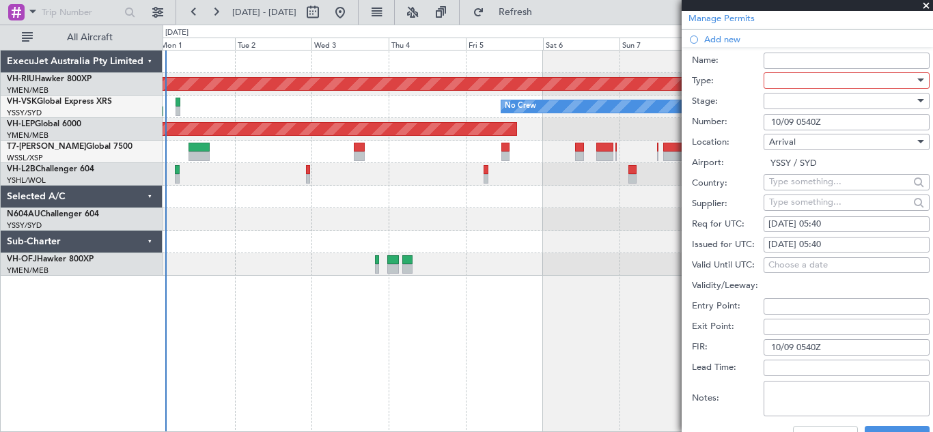
scroll to position [321, 0]
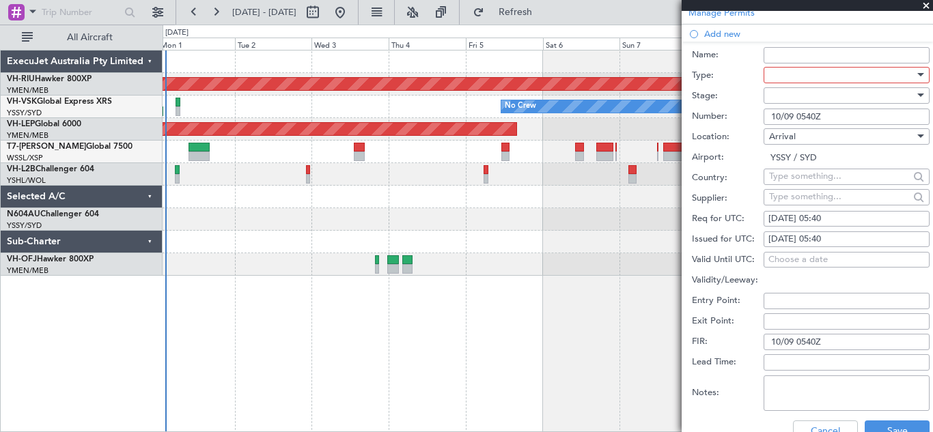
type input "10/09 0540Z"
click at [917, 95] on div at bounding box center [920, 95] width 7 height 3
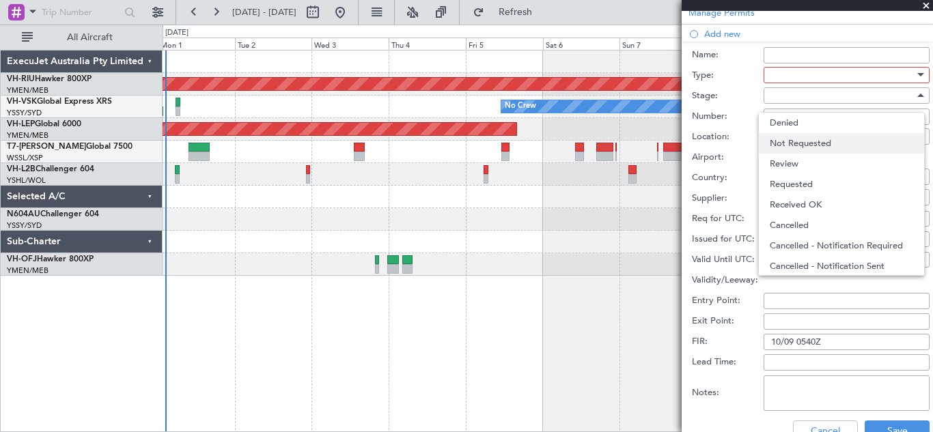
click at [837, 143] on span "Not Requested" at bounding box center [841, 143] width 143 height 20
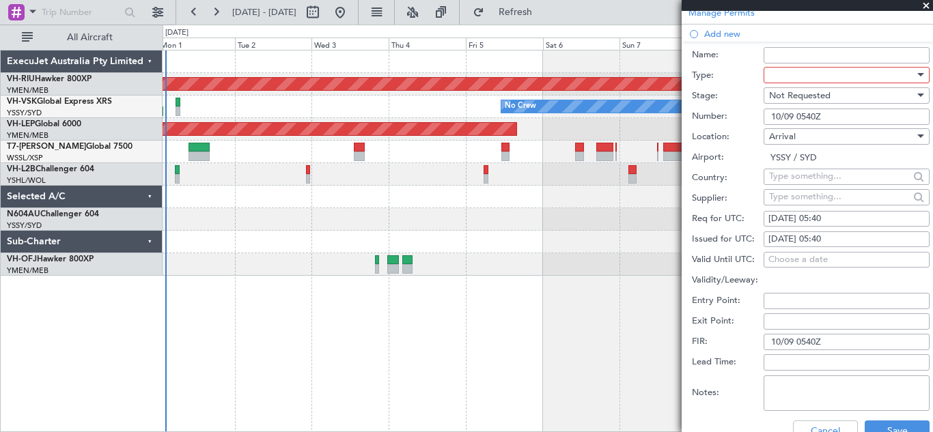
click at [917, 74] on div at bounding box center [920, 74] width 7 height 3
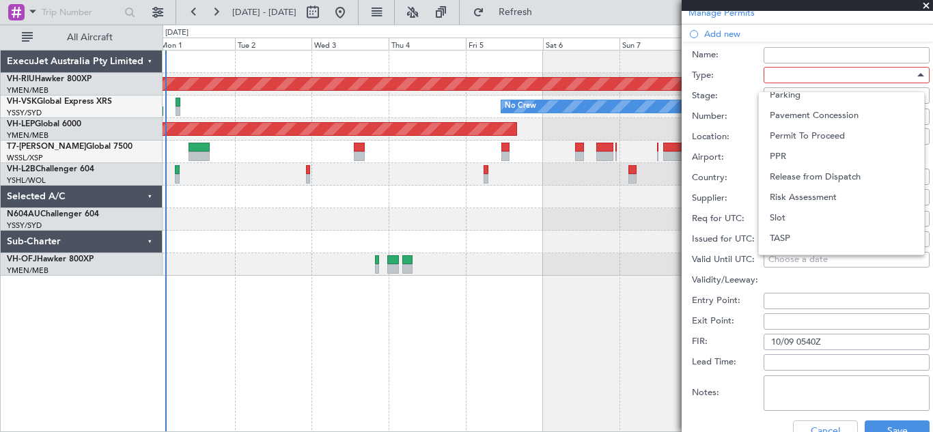
scroll to position [411, 0]
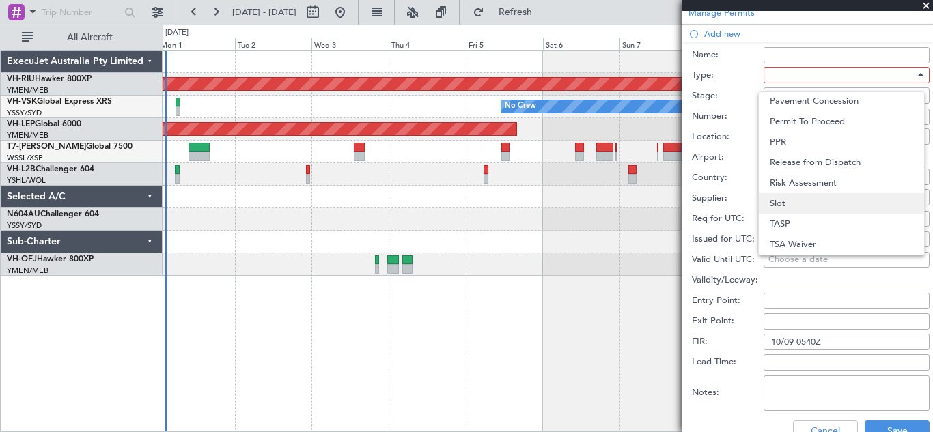
click at [861, 206] on span "Slot" at bounding box center [841, 203] width 143 height 20
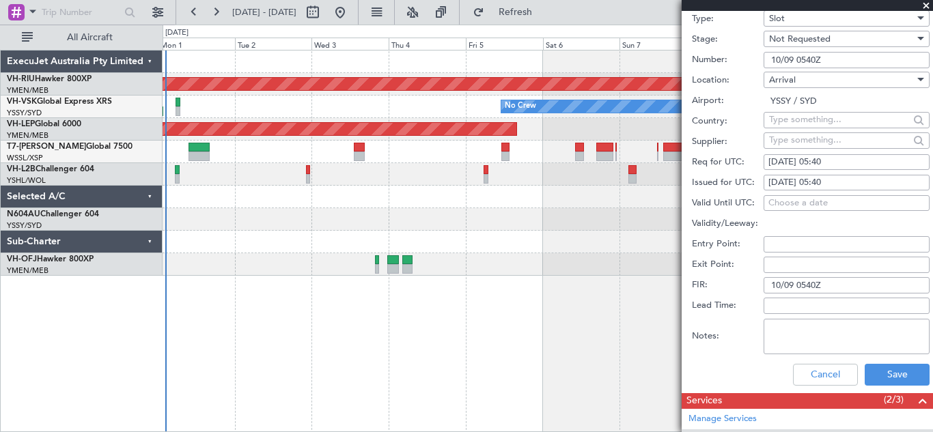
scroll to position [379, 0]
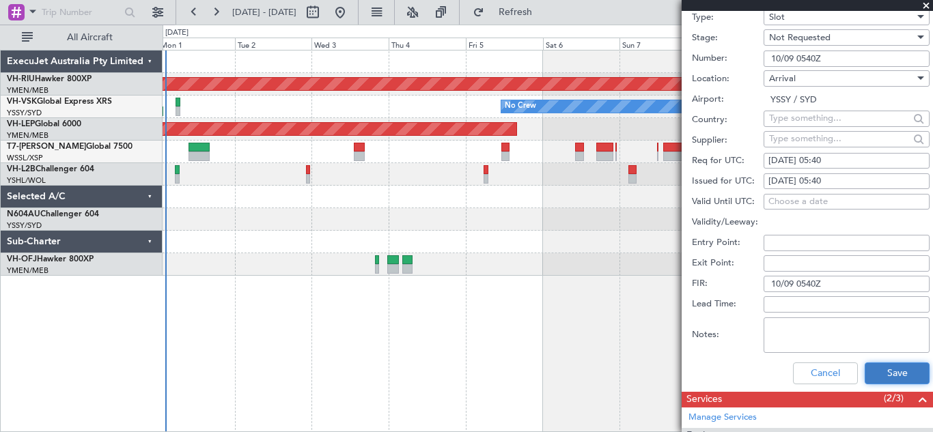
click at [877, 370] on button "Save" at bounding box center [897, 374] width 65 height 22
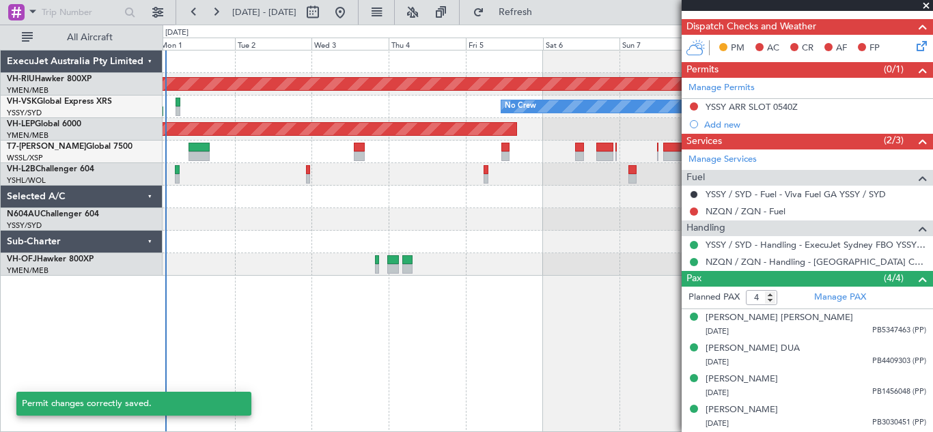
scroll to position [246, 0]
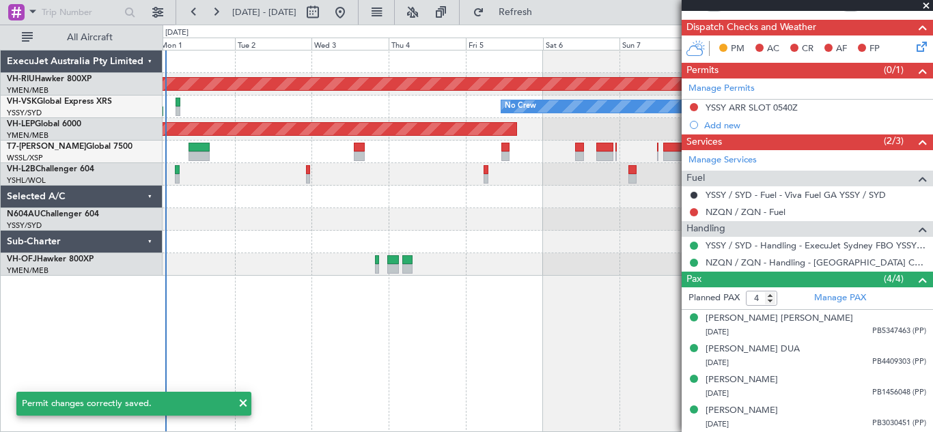
click at [926, 5] on span at bounding box center [927, 6] width 14 height 12
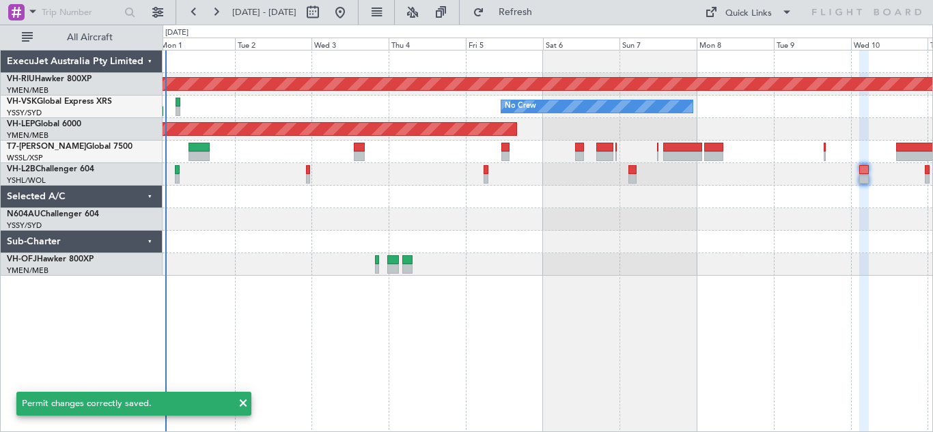
type input "0"
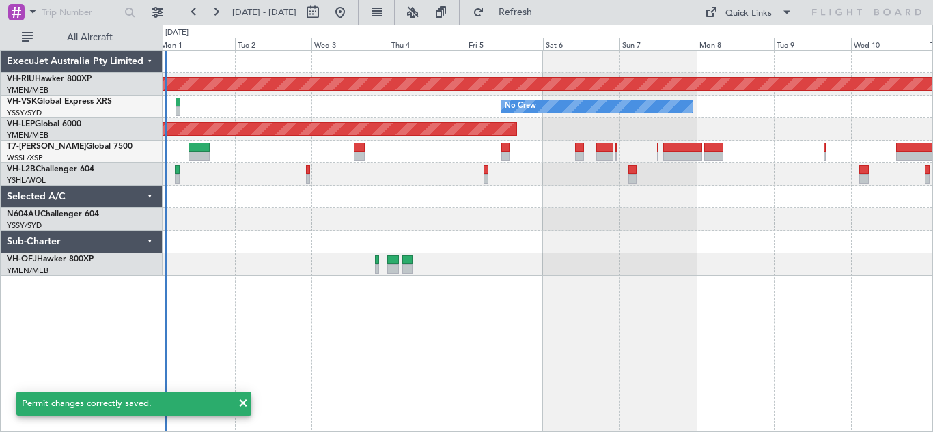
scroll to position [0, 0]
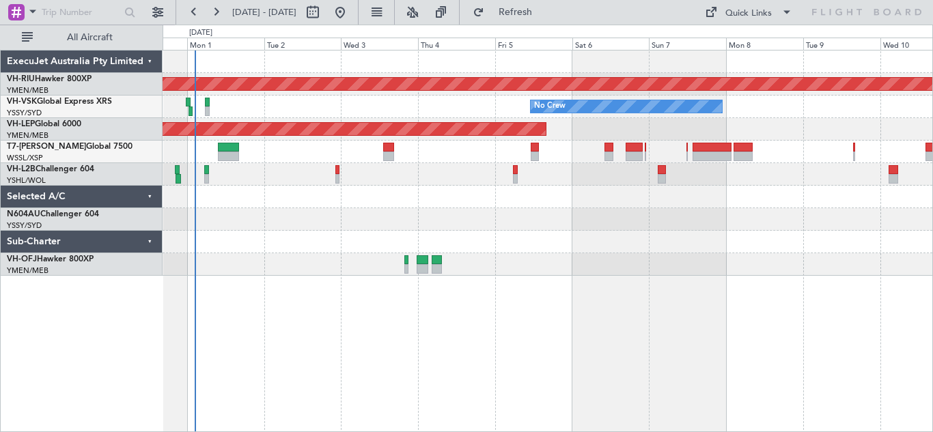
click at [579, 238] on div at bounding box center [548, 242] width 770 height 23
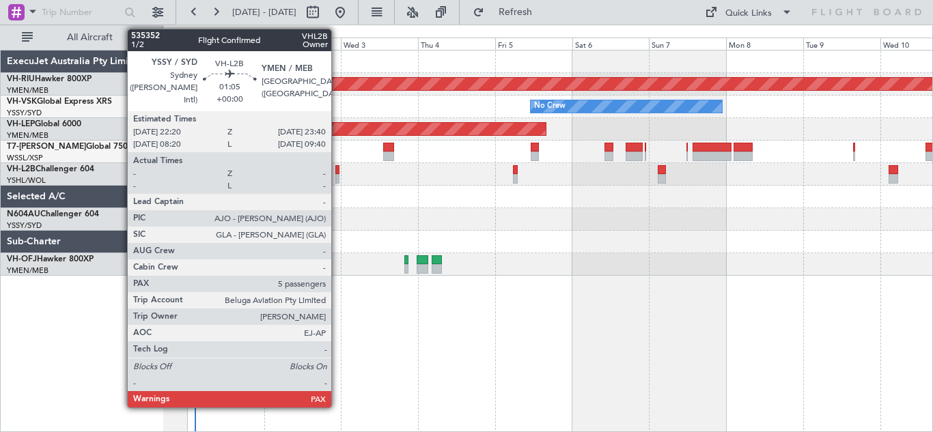
click at [337, 178] on div at bounding box center [337, 179] width 5 height 10
click at [336, 174] on div at bounding box center [337, 170] width 5 height 10
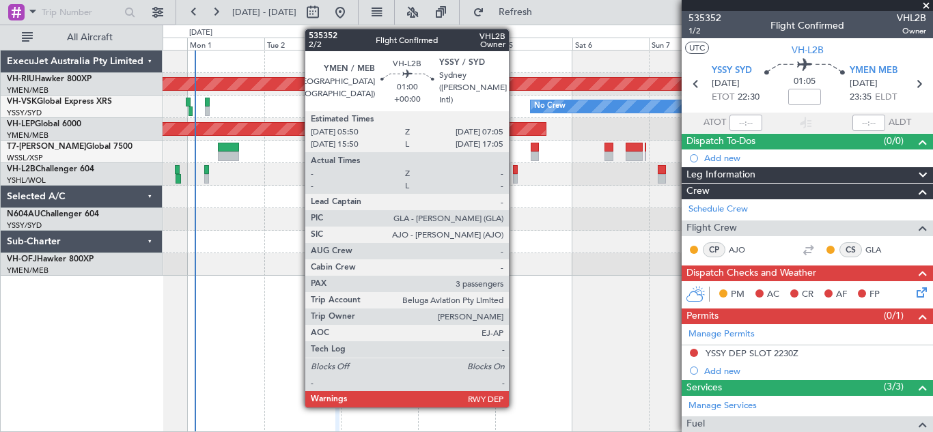
click at [515, 174] on div at bounding box center [515, 170] width 4 height 10
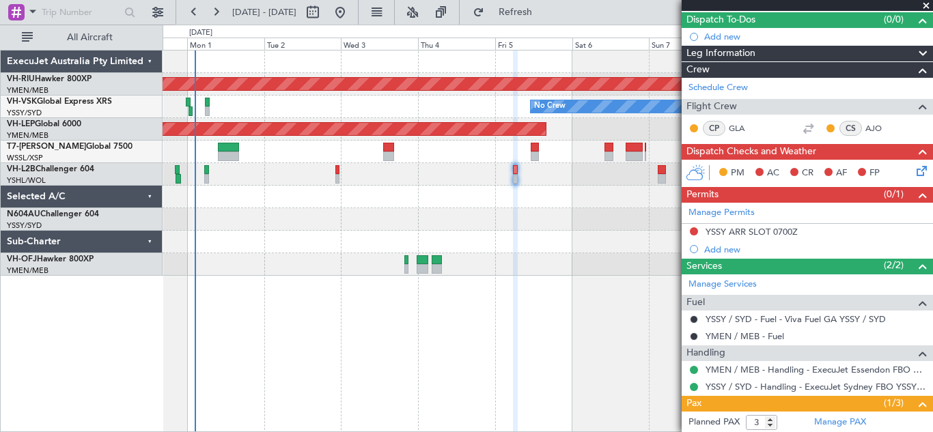
scroll to position [211, 0]
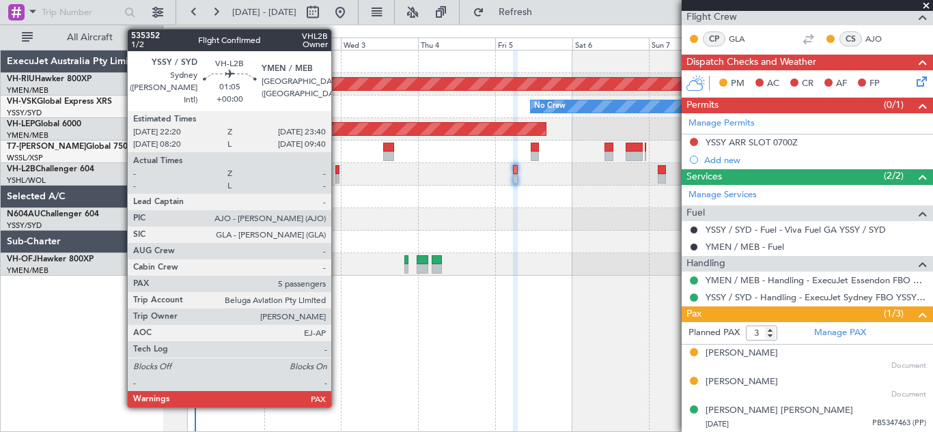
click at [337, 176] on div at bounding box center [337, 179] width 5 height 10
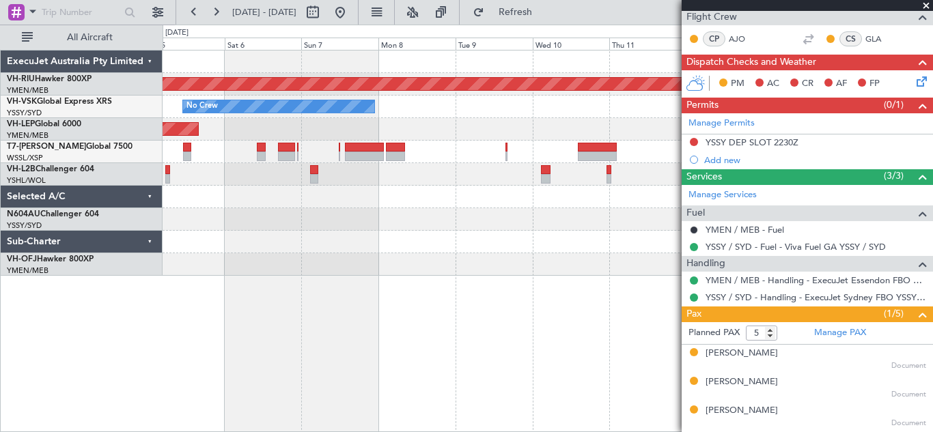
click at [251, 227] on div at bounding box center [548, 219] width 770 height 23
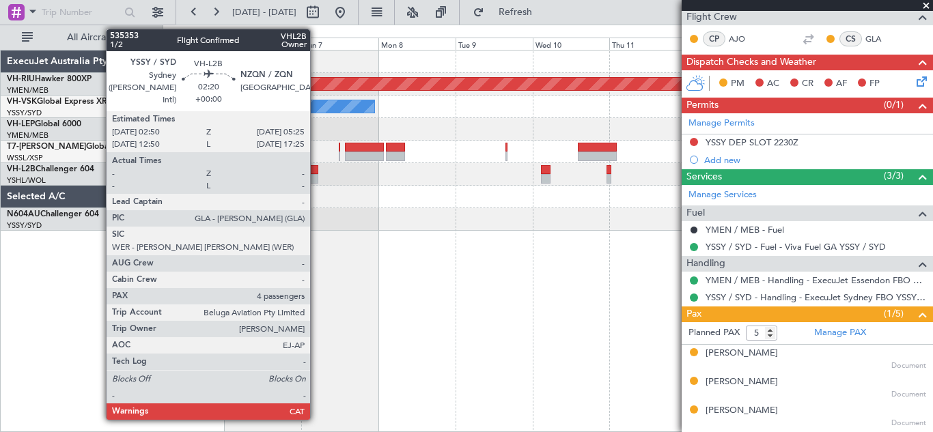
click at [316, 174] on div at bounding box center [314, 179] width 9 height 10
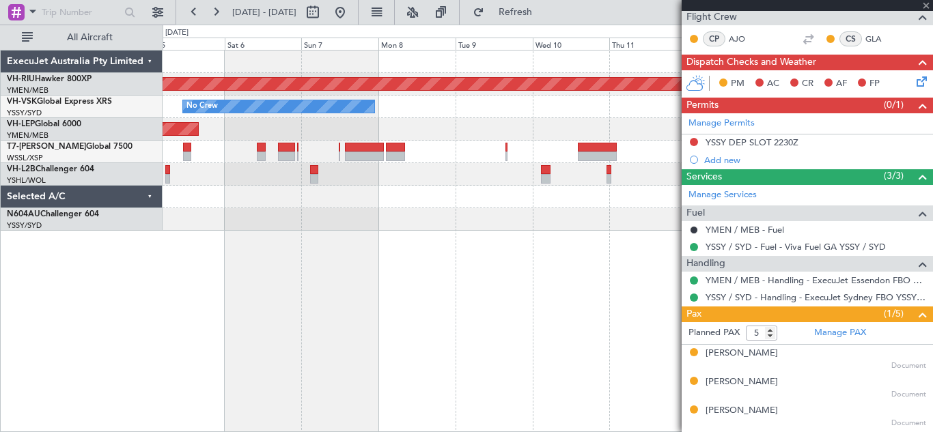
type input "4"
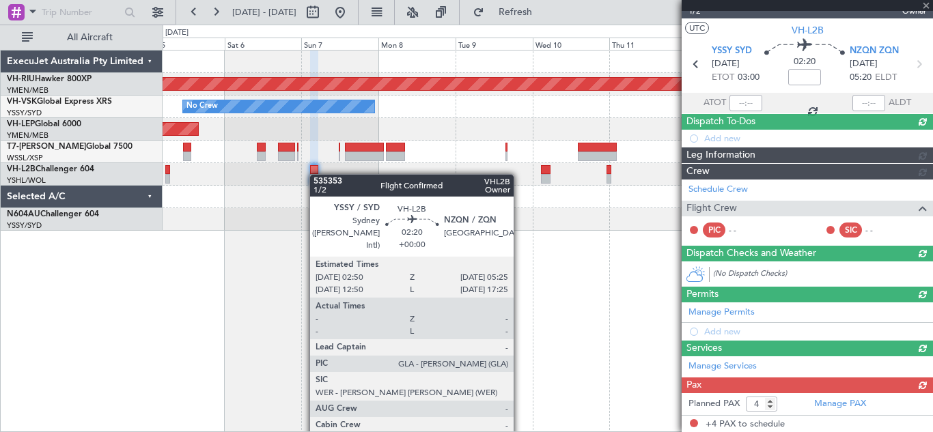
scroll to position [262, 0]
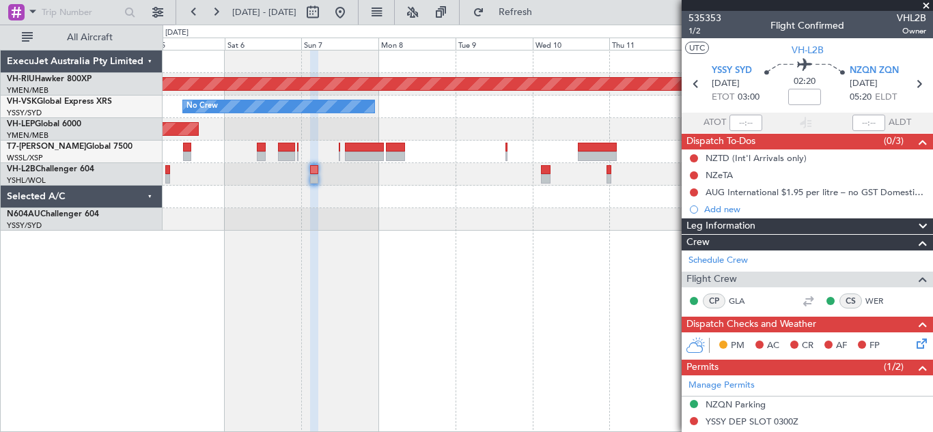
scroll to position [262, 0]
